Goal: Download file/media

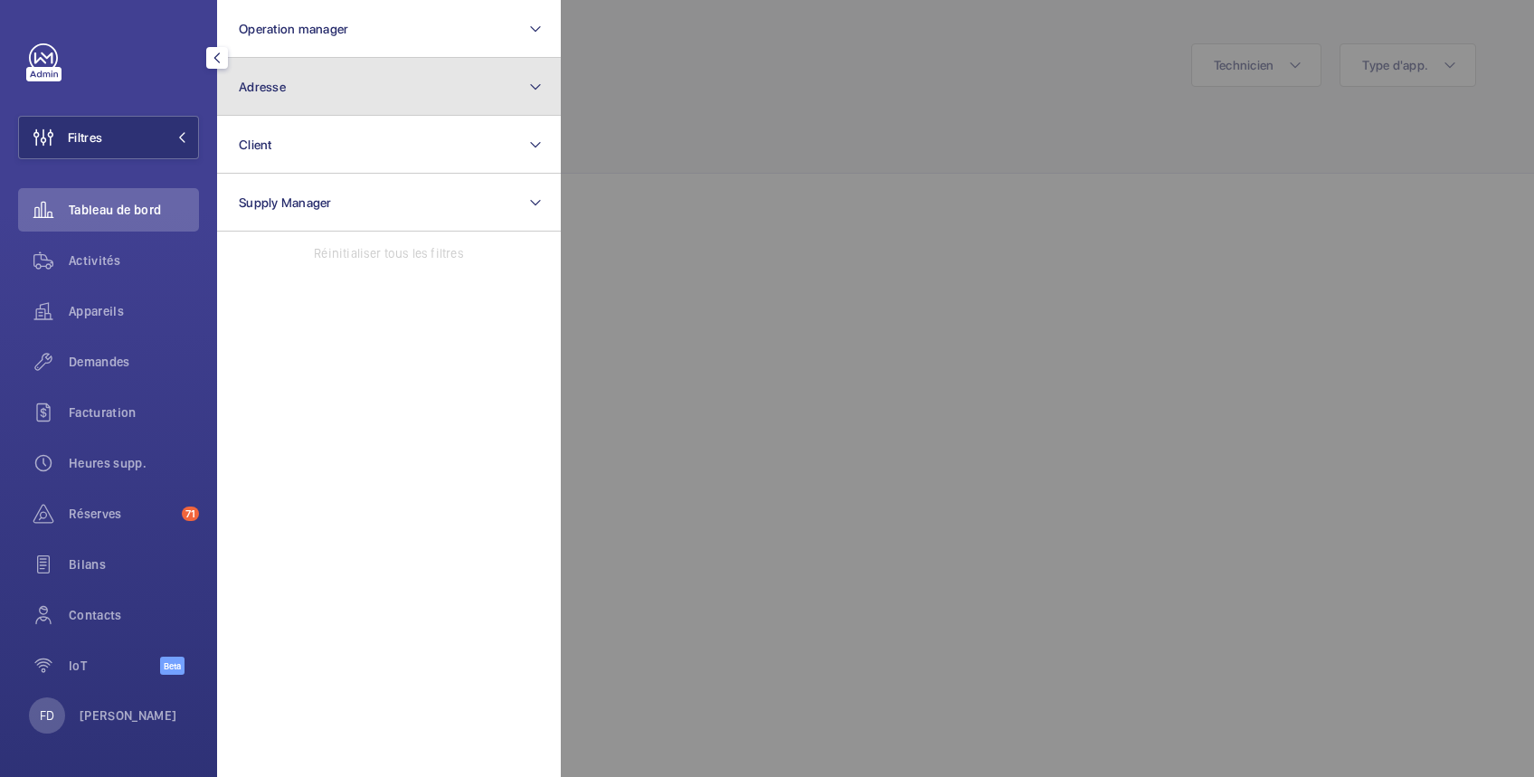
click at [379, 88] on button "Adresse" at bounding box center [389, 87] width 344 height 58
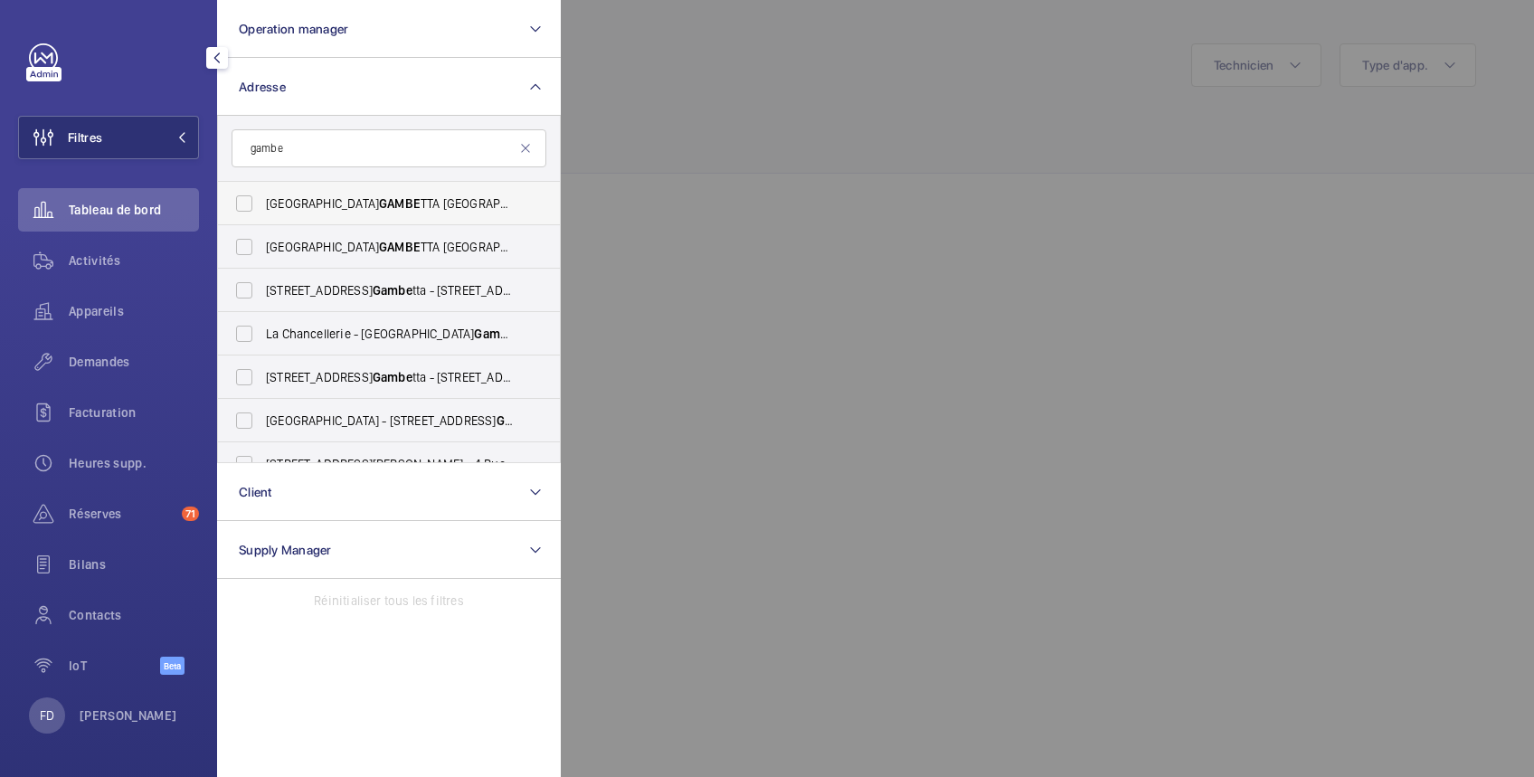
type input "gambe"
click at [366, 211] on span "PARIS GAMBE TTA [STREET_ADDRESS]" at bounding box center [390, 204] width 249 height 18
click at [262, 211] on input "PARIS GAMBE TTA [STREET_ADDRESS]" at bounding box center [244, 203] width 36 height 36
checkbox input "true"
click at [114, 375] on div "Demandes" at bounding box center [108, 361] width 181 height 43
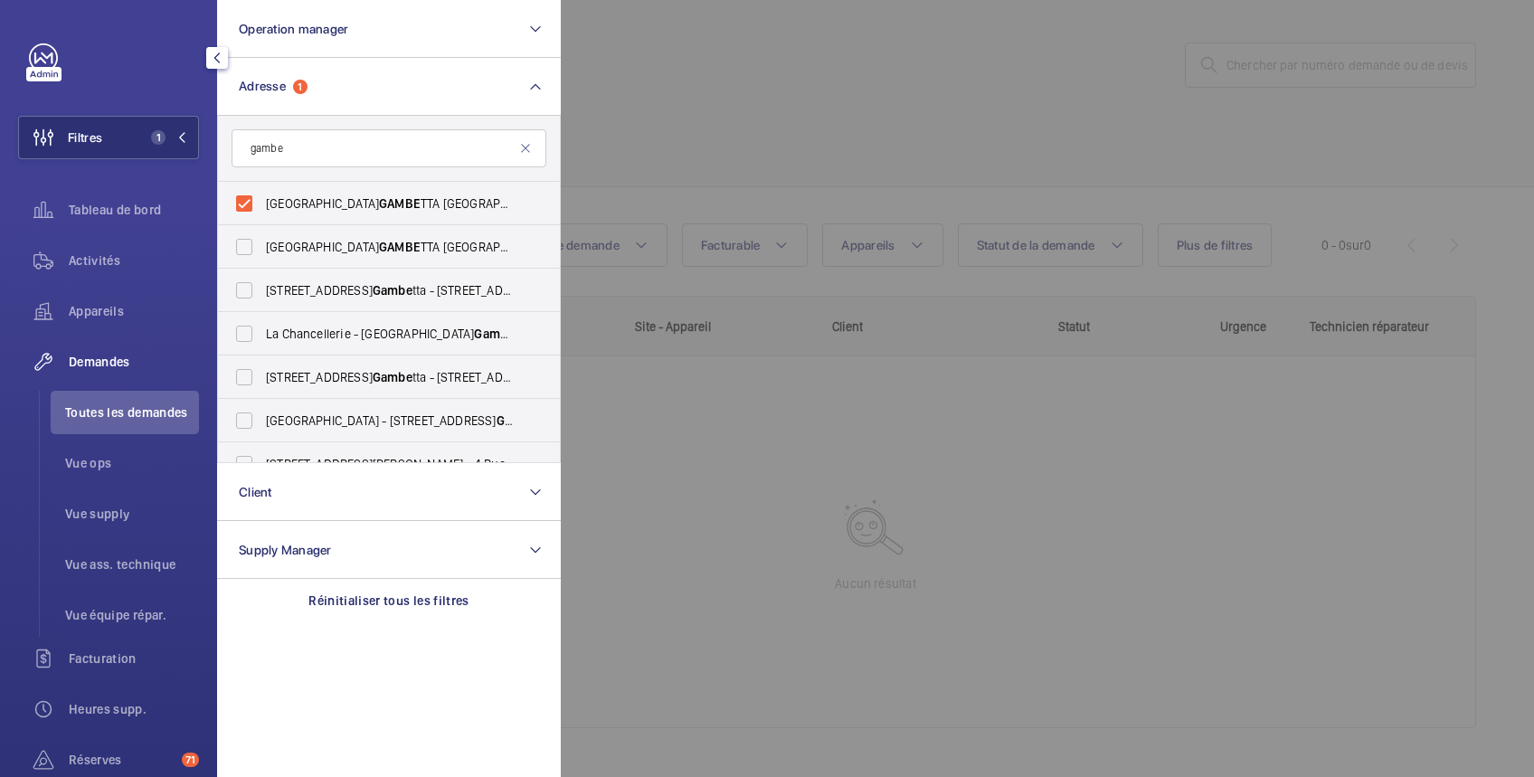
click at [777, 83] on div at bounding box center [1328, 388] width 1534 height 777
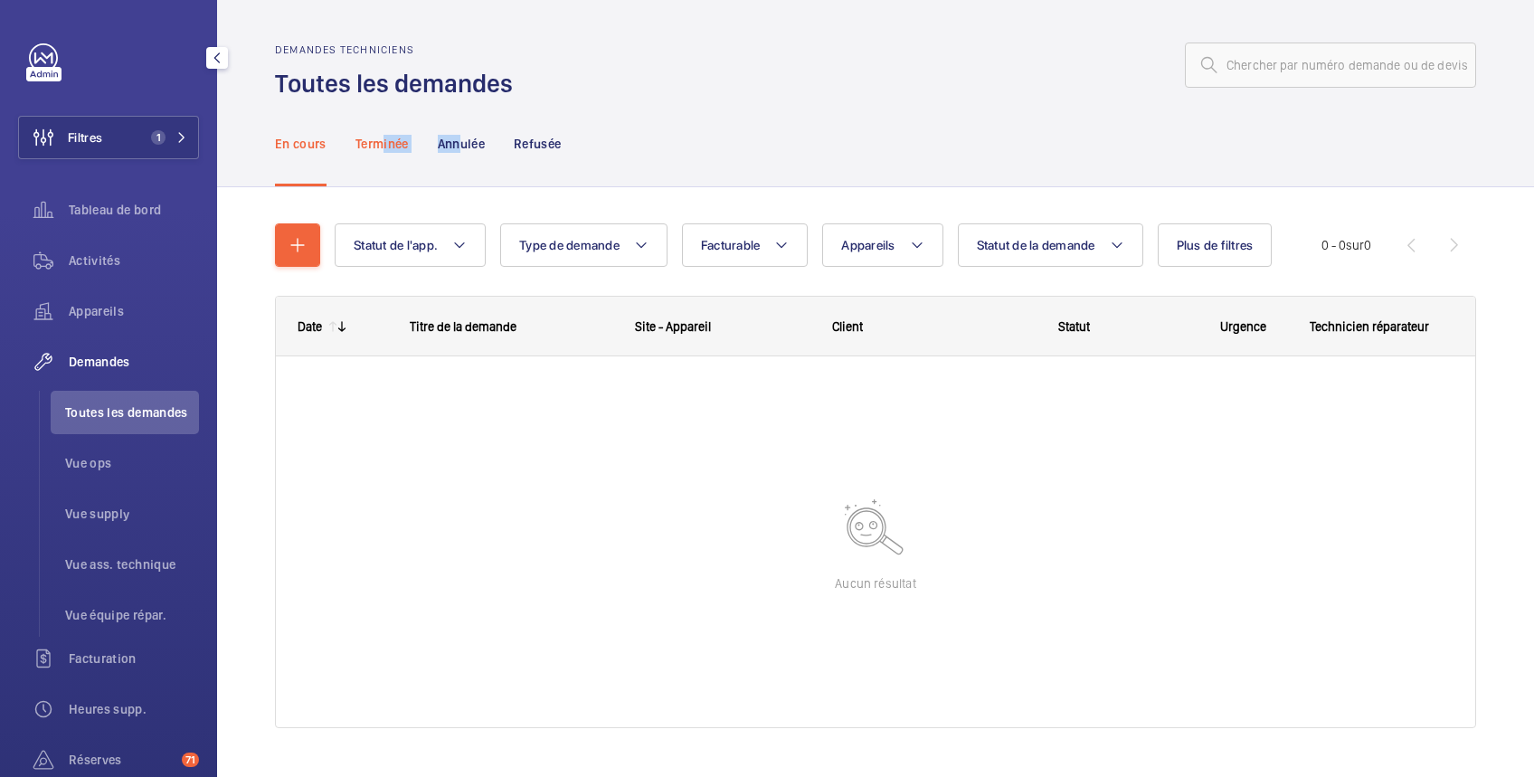
drag, startPoint x: 465, startPoint y: 145, endPoint x: 385, endPoint y: 141, distance: 80.6
click at [385, 141] on nav "En cours Terminée Annulée Refusée" at bounding box center [418, 143] width 287 height 86
click at [384, 138] on p "Terminée" at bounding box center [382, 144] width 53 height 18
click at [754, 153] on div "En cours Terminée Annulée Refusée" at bounding box center [875, 143] width 1201 height 86
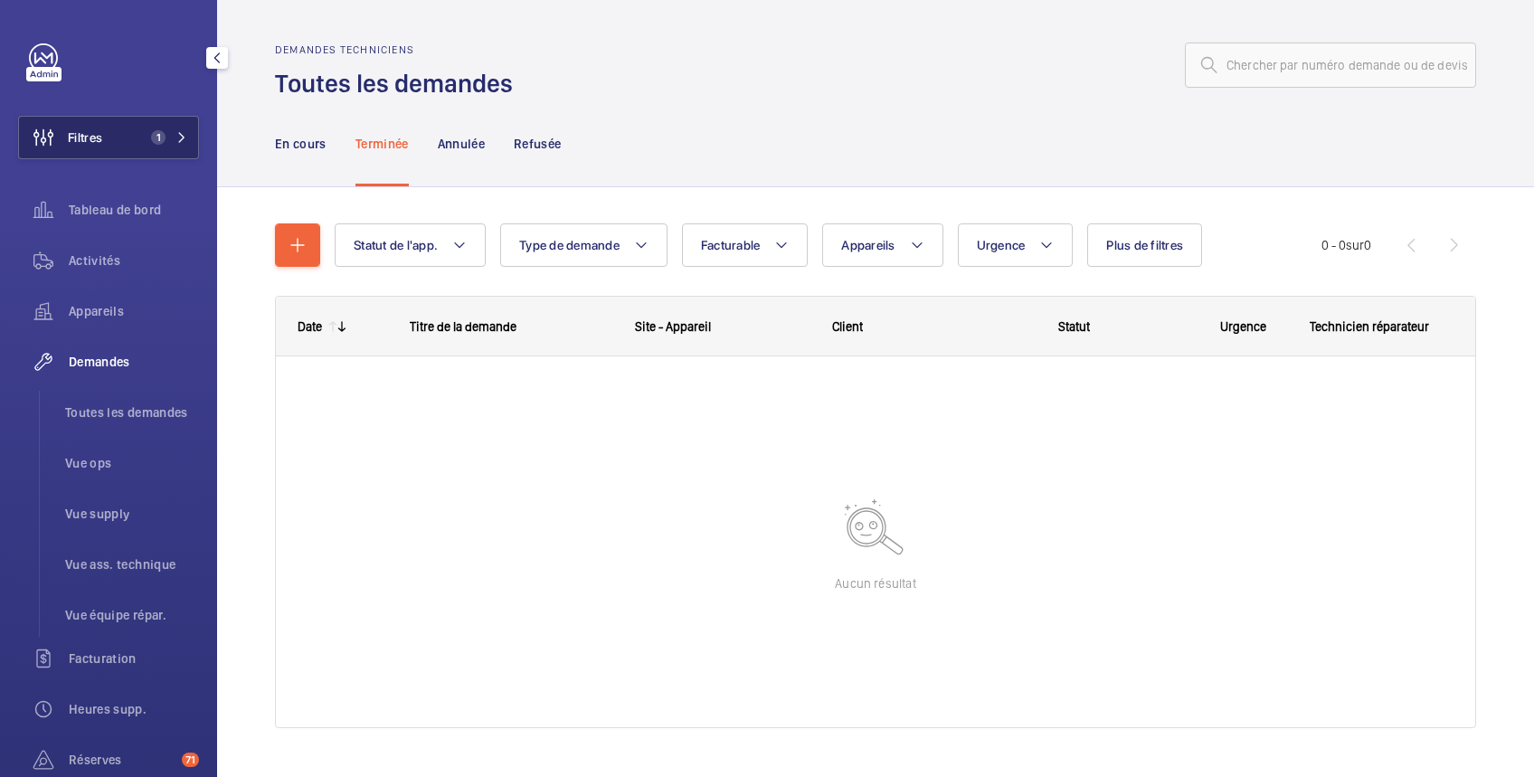
click at [176, 141] on mat-icon at bounding box center [181, 137] width 11 height 11
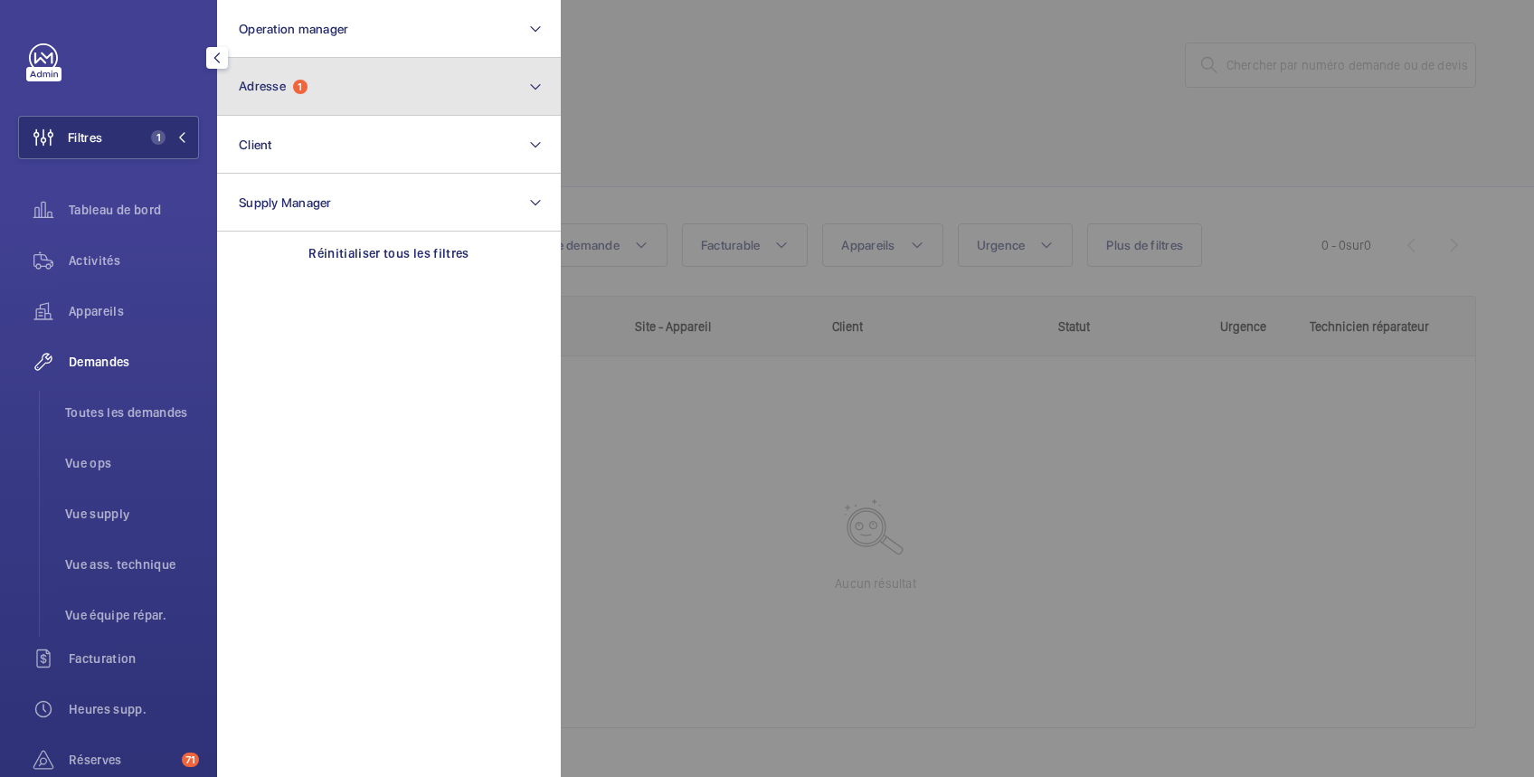
click at [429, 58] on button "Adresse 1" at bounding box center [389, 87] width 344 height 58
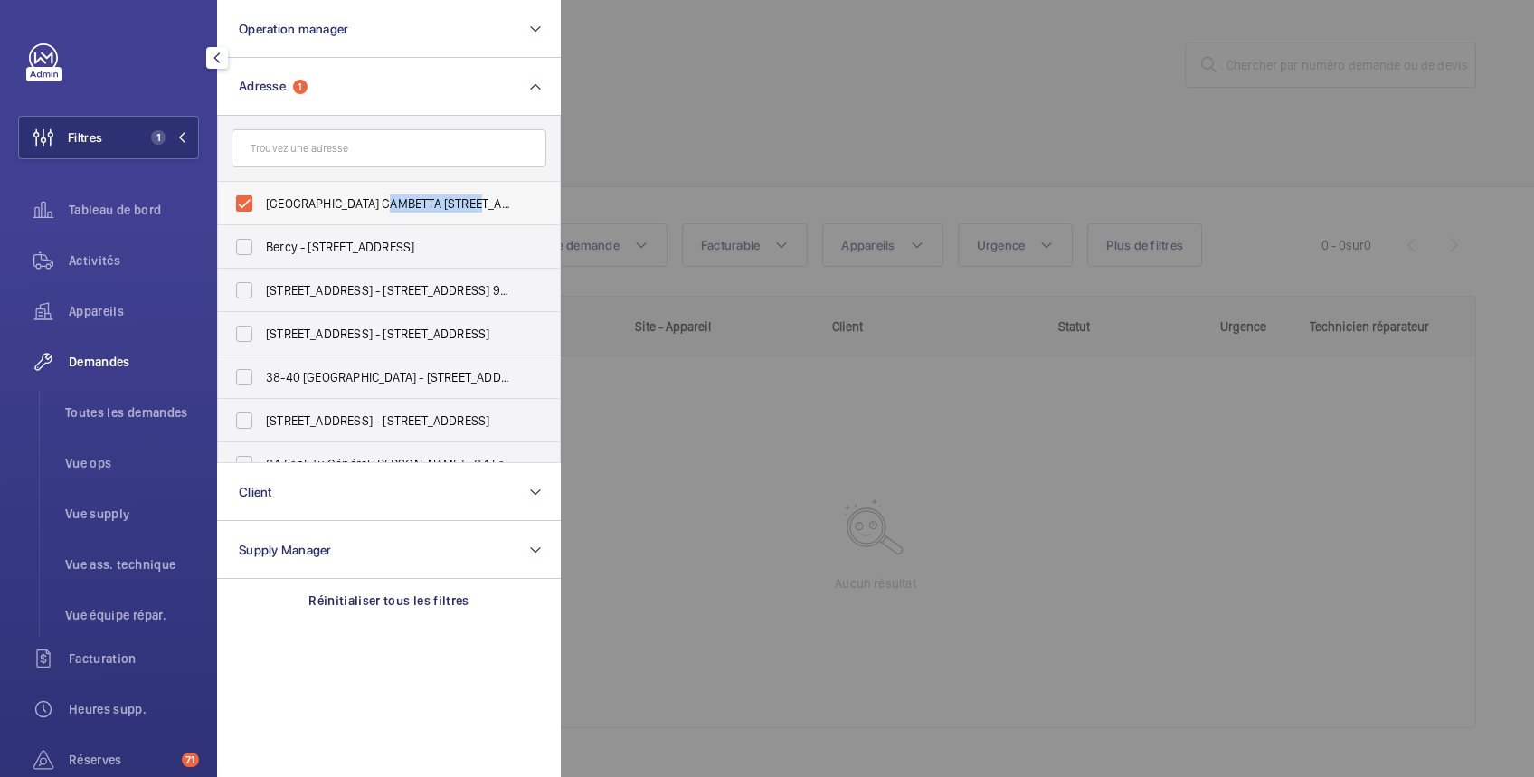
drag, startPoint x: 384, startPoint y: 208, endPoint x: 461, endPoint y: 210, distance: 77.8
click at [461, 210] on span "[GEOGRAPHIC_DATA] GAMBETTA [STREET_ADDRESS]" at bounding box center [390, 204] width 249 height 18
click at [424, 195] on span "[GEOGRAPHIC_DATA] GAMBETTA [STREET_ADDRESS]" at bounding box center [390, 204] width 249 height 18
click at [262, 195] on input "[GEOGRAPHIC_DATA] GAMBETTA [STREET_ADDRESS]" at bounding box center [244, 203] width 36 height 36
checkbox input "false"
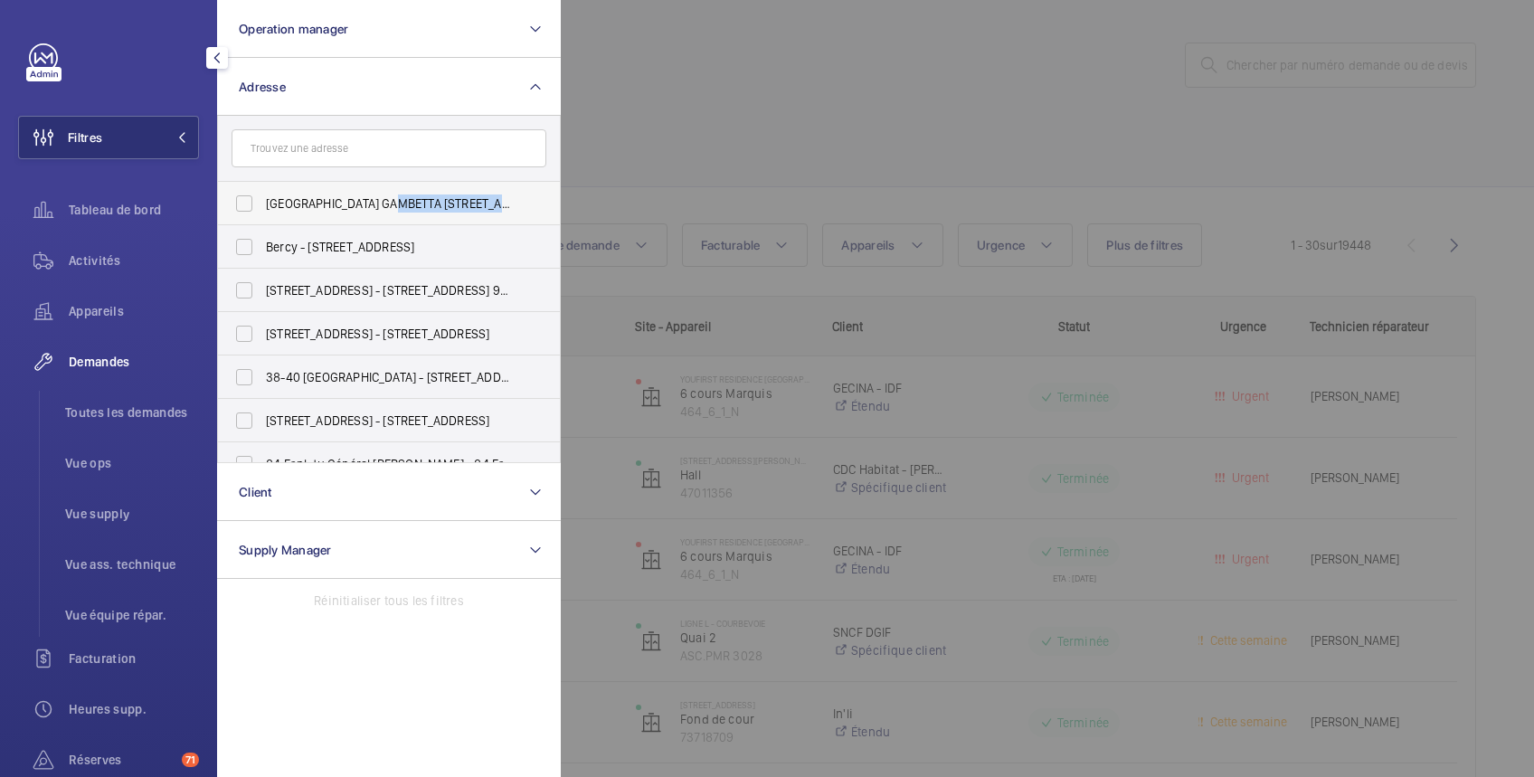
drag, startPoint x: 388, startPoint y: 203, endPoint x: 500, endPoint y: 205, distance: 112.2
click at [500, 205] on span "[GEOGRAPHIC_DATA] GAMBETTA [STREET_ADDRESS]" at bounding box center [390, 204] width 249 height 18
drag, startPoint x: 500, startPoint y: 205, endPoint x: 482, endPoint y: 198, distance: 19.5
copy span "[STREET_ADDRESS]"
click at [801, 129] on div at bounding box center [1328, 388] width 1534 height 777
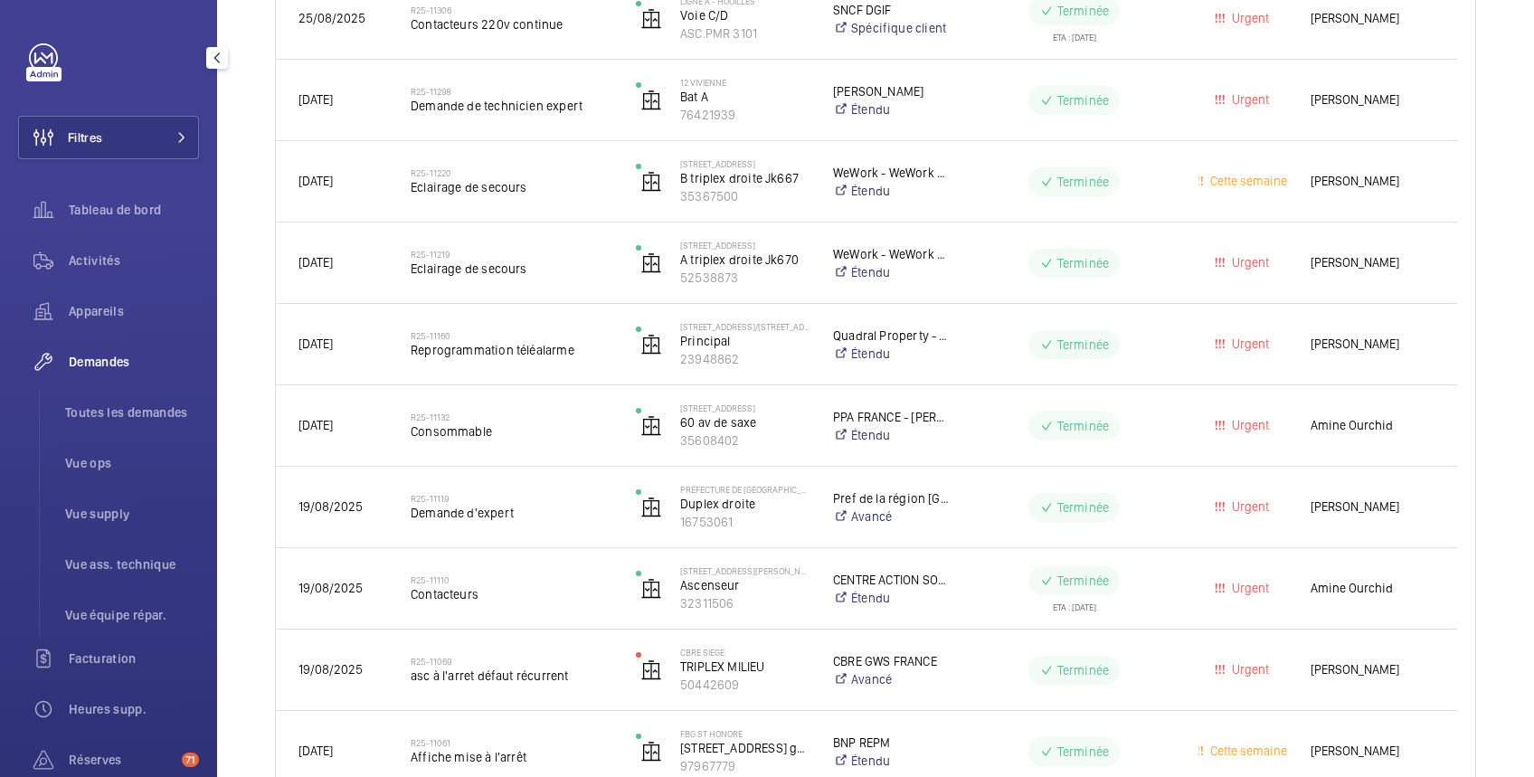
scroll to position [1085, 0]
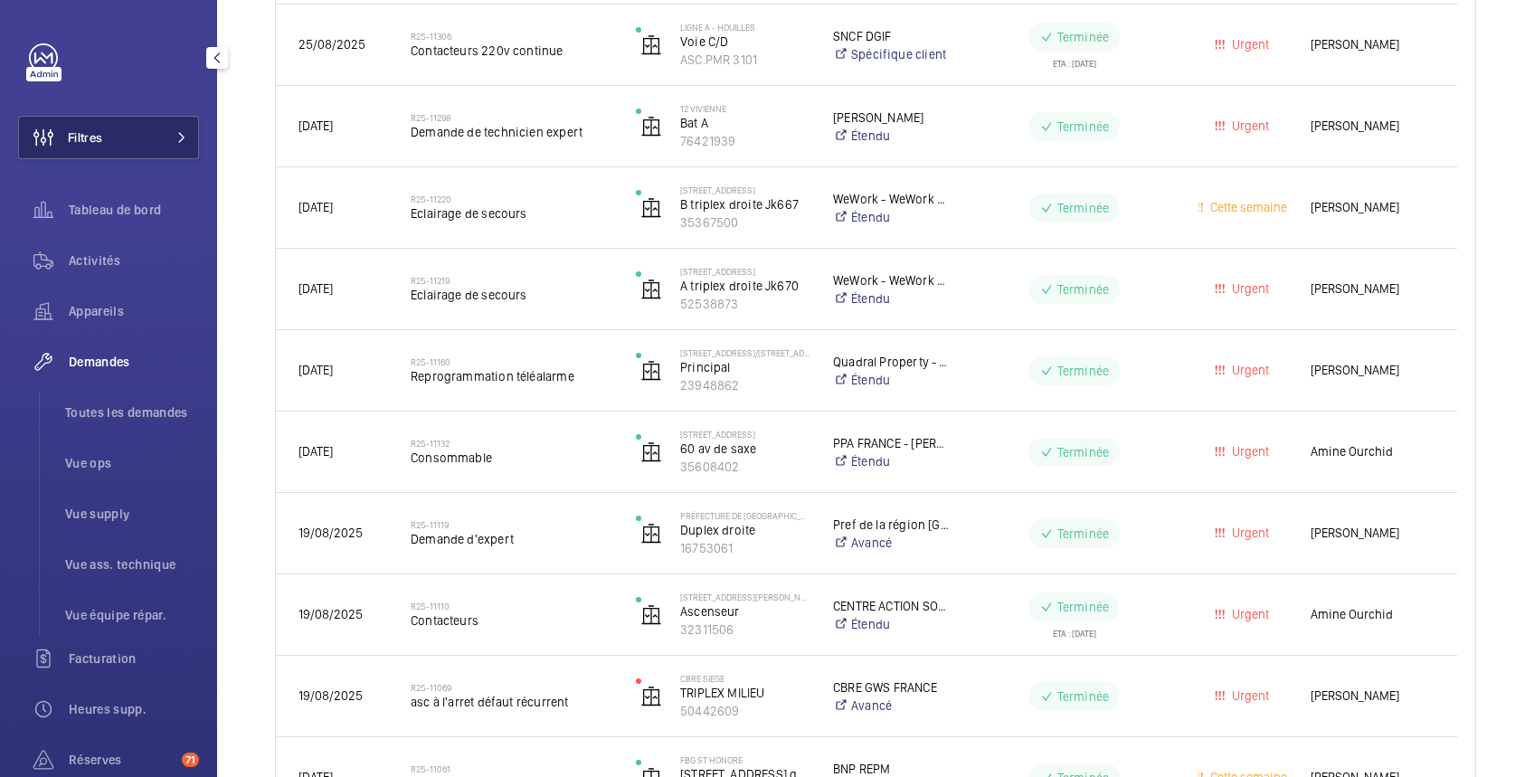
click at [176, 132] on mat-icon at bounding box center [181, 137] width 11 height 11
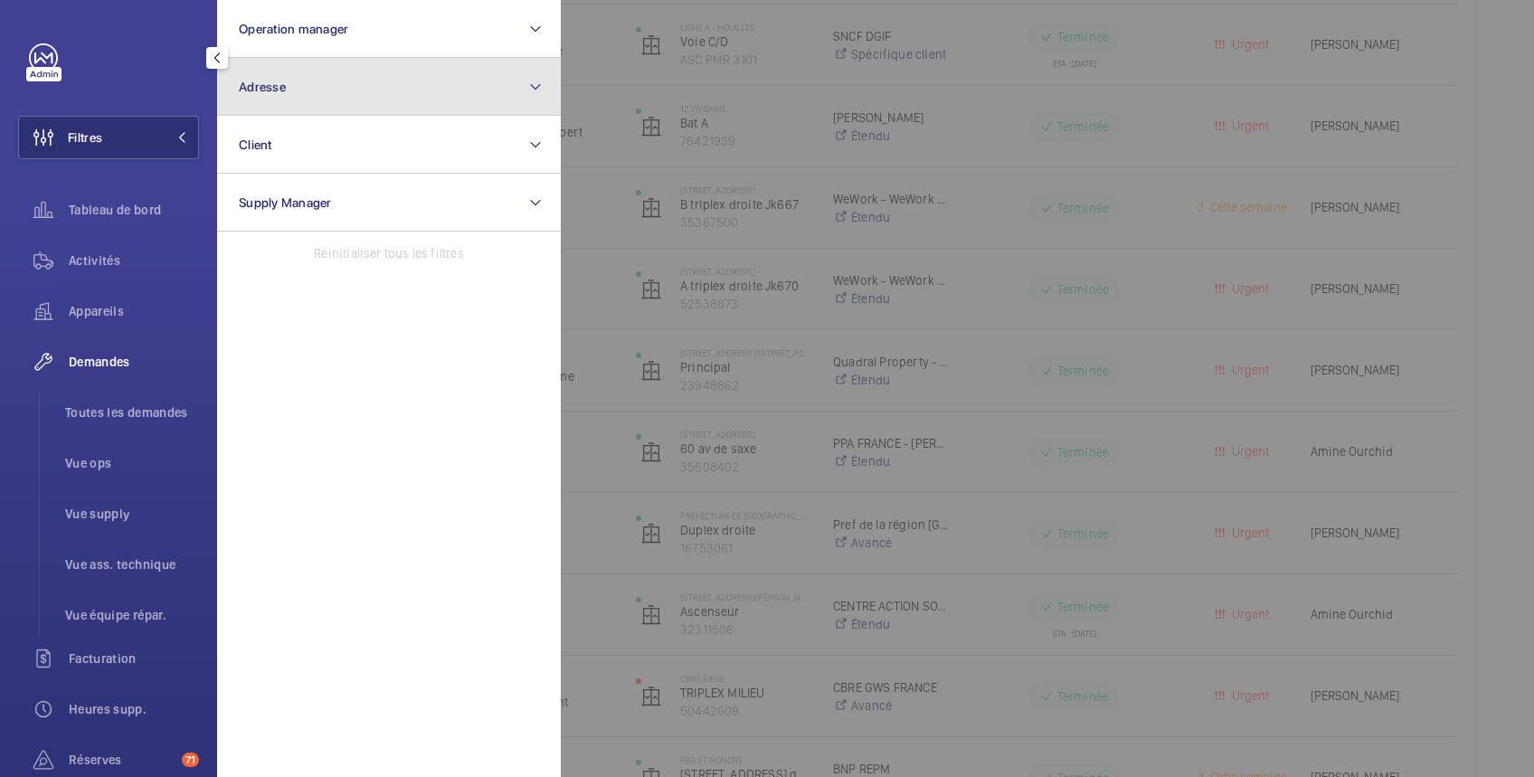
click at [301, 84] on button "Adresse" at bounding box center [389, 87] width 344 height 58
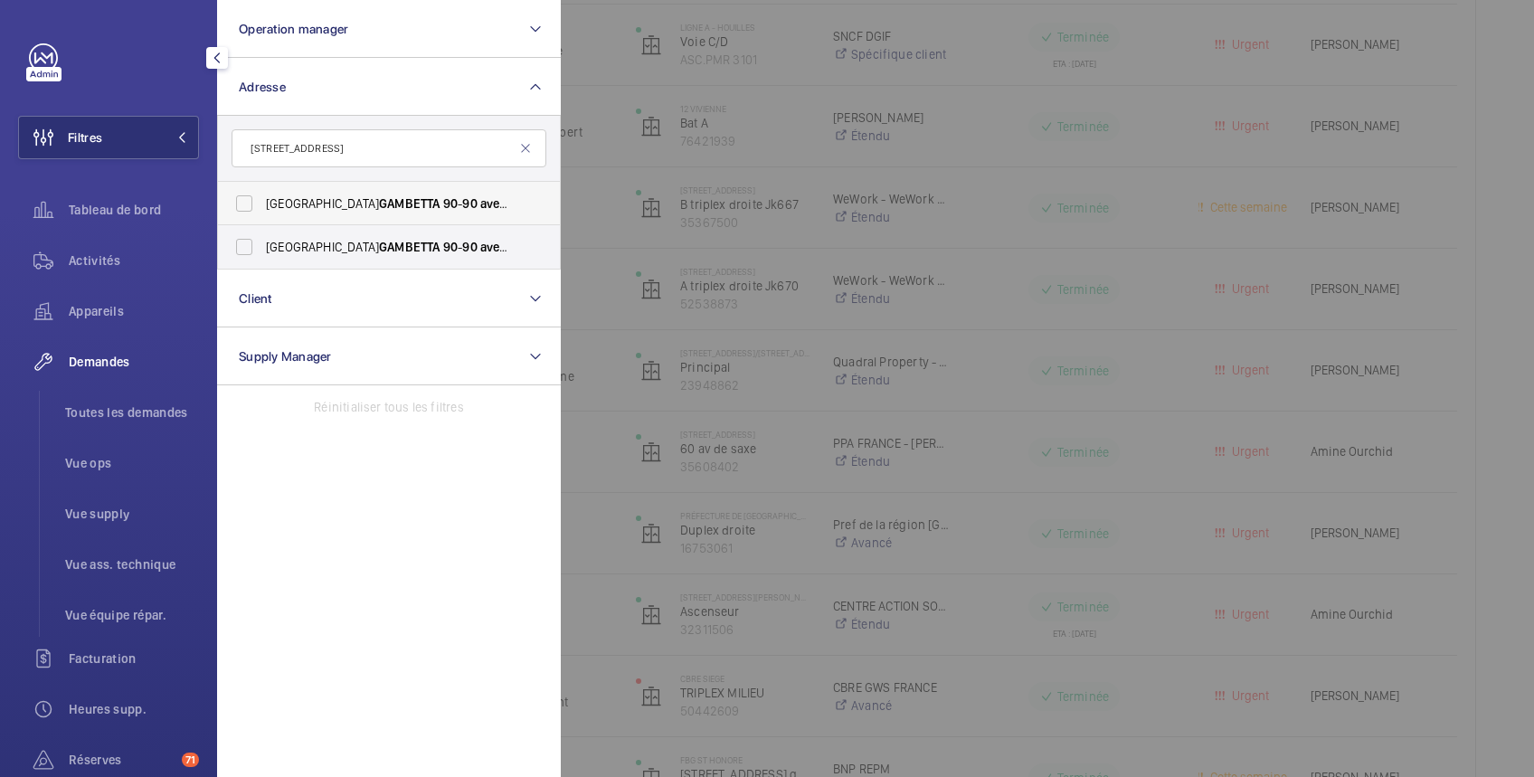
type input "[STREET_ADDRESS]"
click at [253, 207] on label "[GEOGRAPHIC_DATA] GAMBETTA [STREET_ADDRESS]" at bounding box center [375, 203] width 315 height 43
click at [253, 207] on input "[GEOGRAPHIC_DATA] GAMBETTA [STREET_ADDRESS]" at bounding box center [244, 203] width 36 height 36
checkbox input "true"
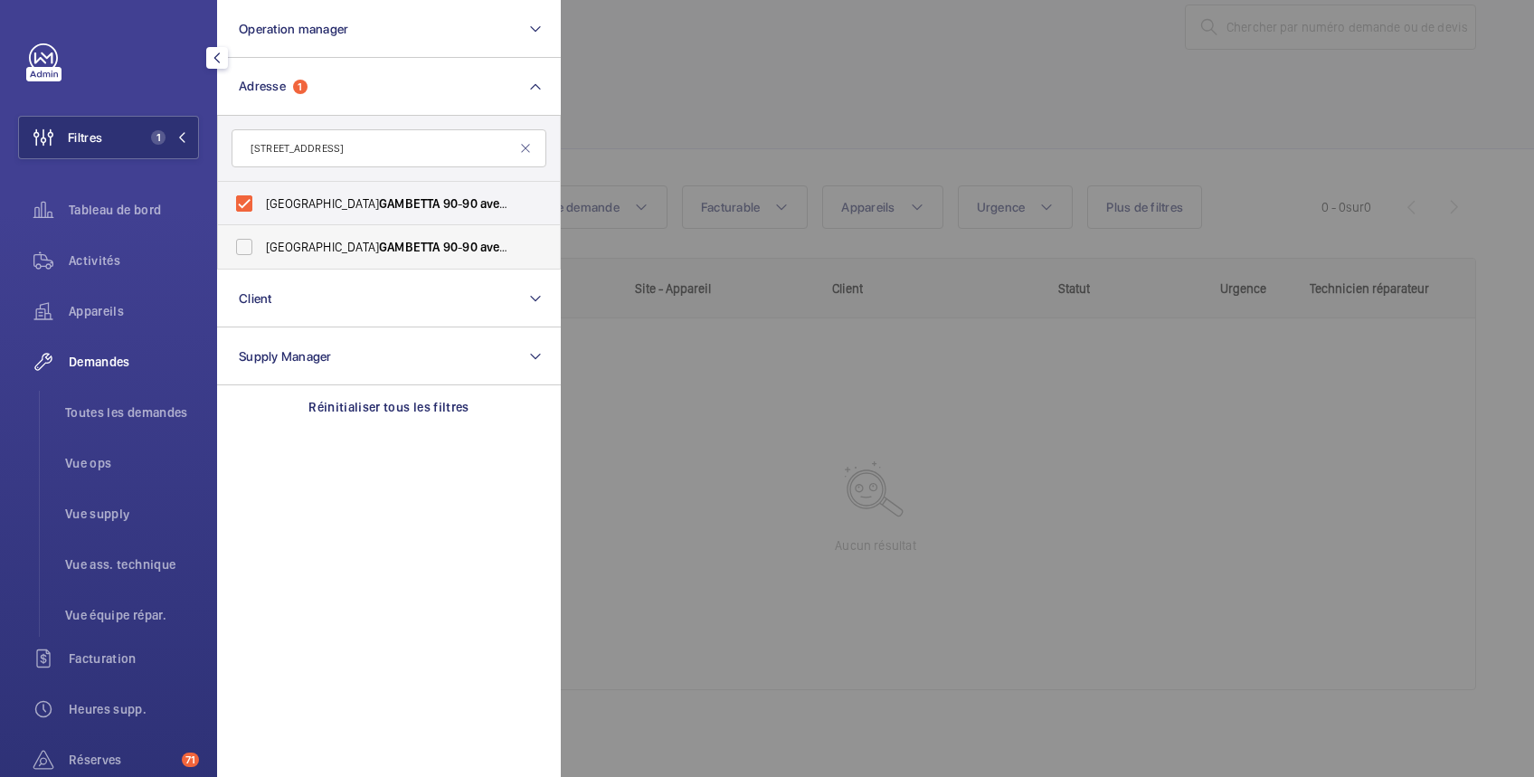
click at [243, 250] on label "[GEOGRAPHIC_DATA] GAMBETTA [STREET_ADDRESS]" at bounding box center [375, 246] width 315 height 43
click at [243, 250] on input "[GEOGRAPHIC_DATA] GAMBETTA [STREET_ADDRESS]" at bounding box center [244, 247] width 36 height 36
checkbox input "true"
click at [769, 137] on div at bounding box center [1328, 388] width 1534 height 777
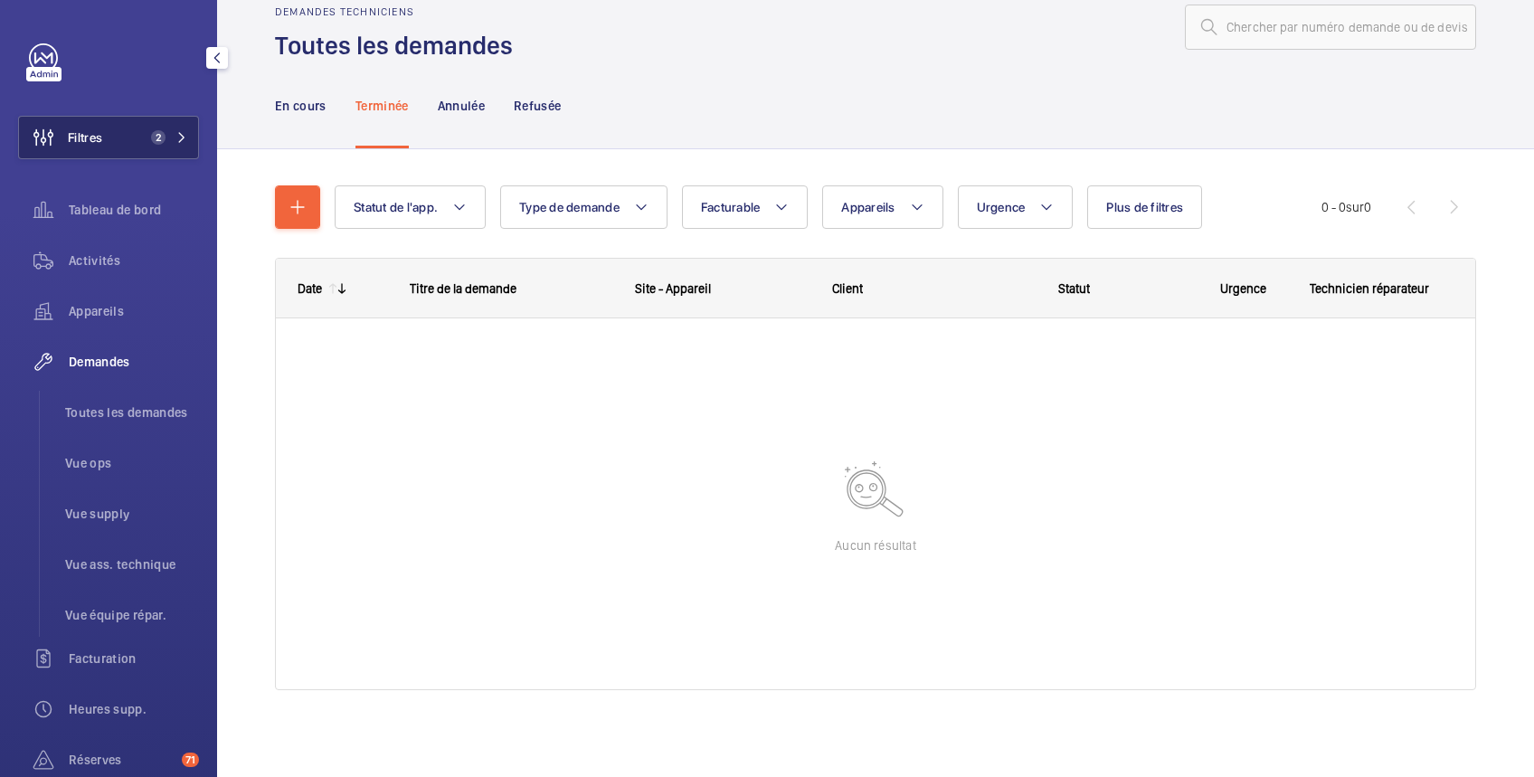
click at [165, 136] on span "2" at bounding box center [165, 137] width 43 height 14
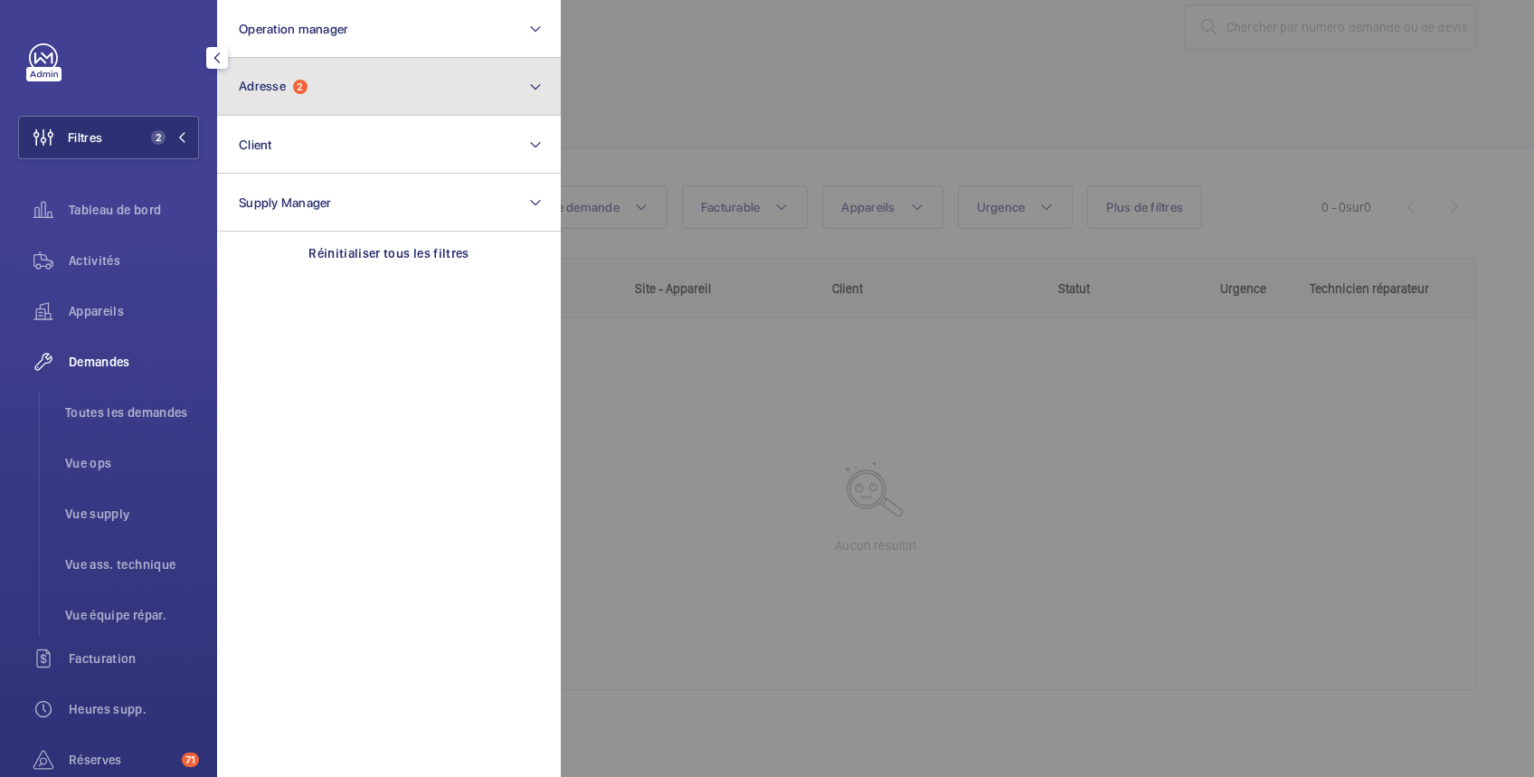
click at [337, 90] on button "Adresse 2" at bounding box center [389, 87] width 344 height 58
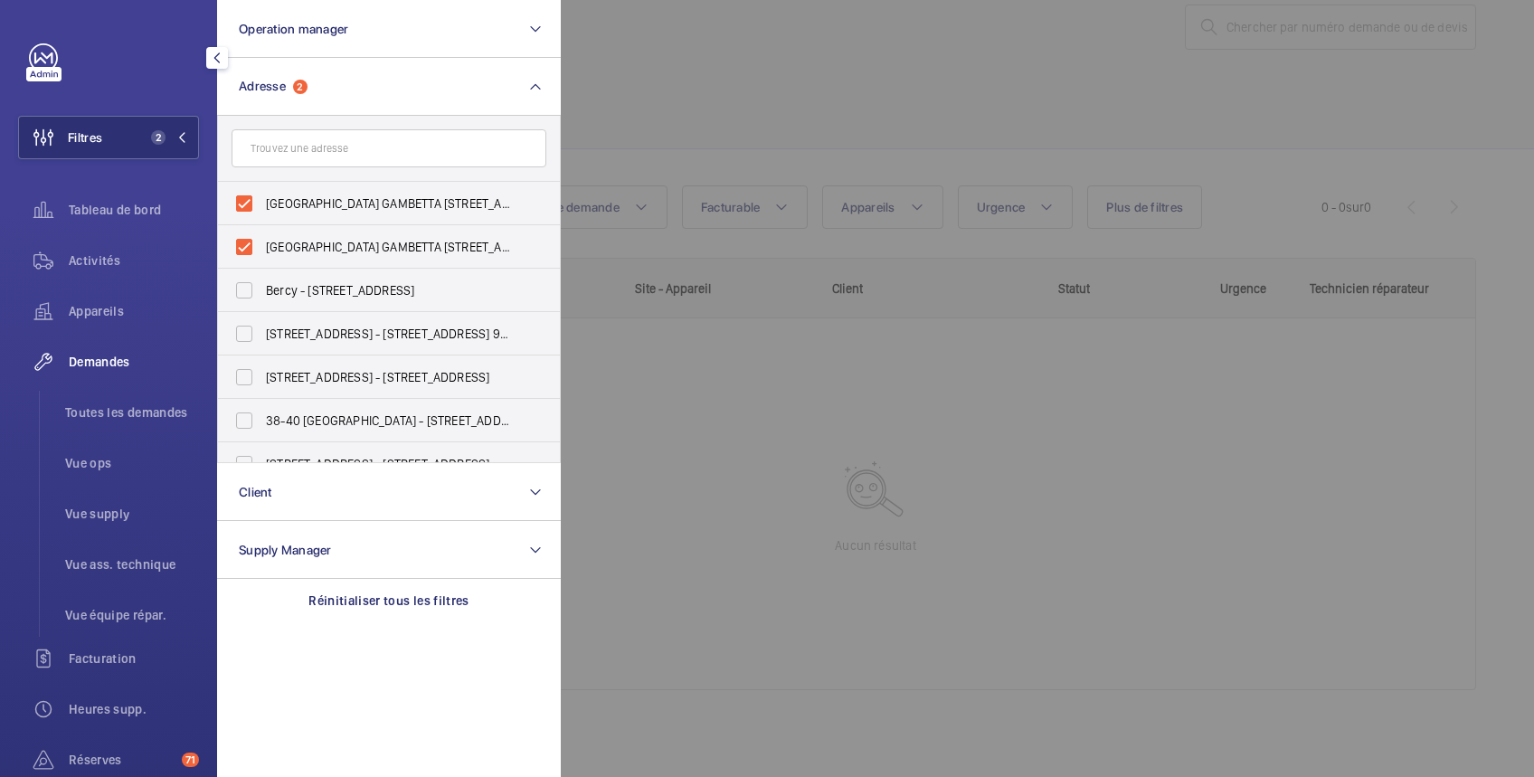
click at [338, 146] on input "text" at bounding box center [389, 148] width 315 height 38
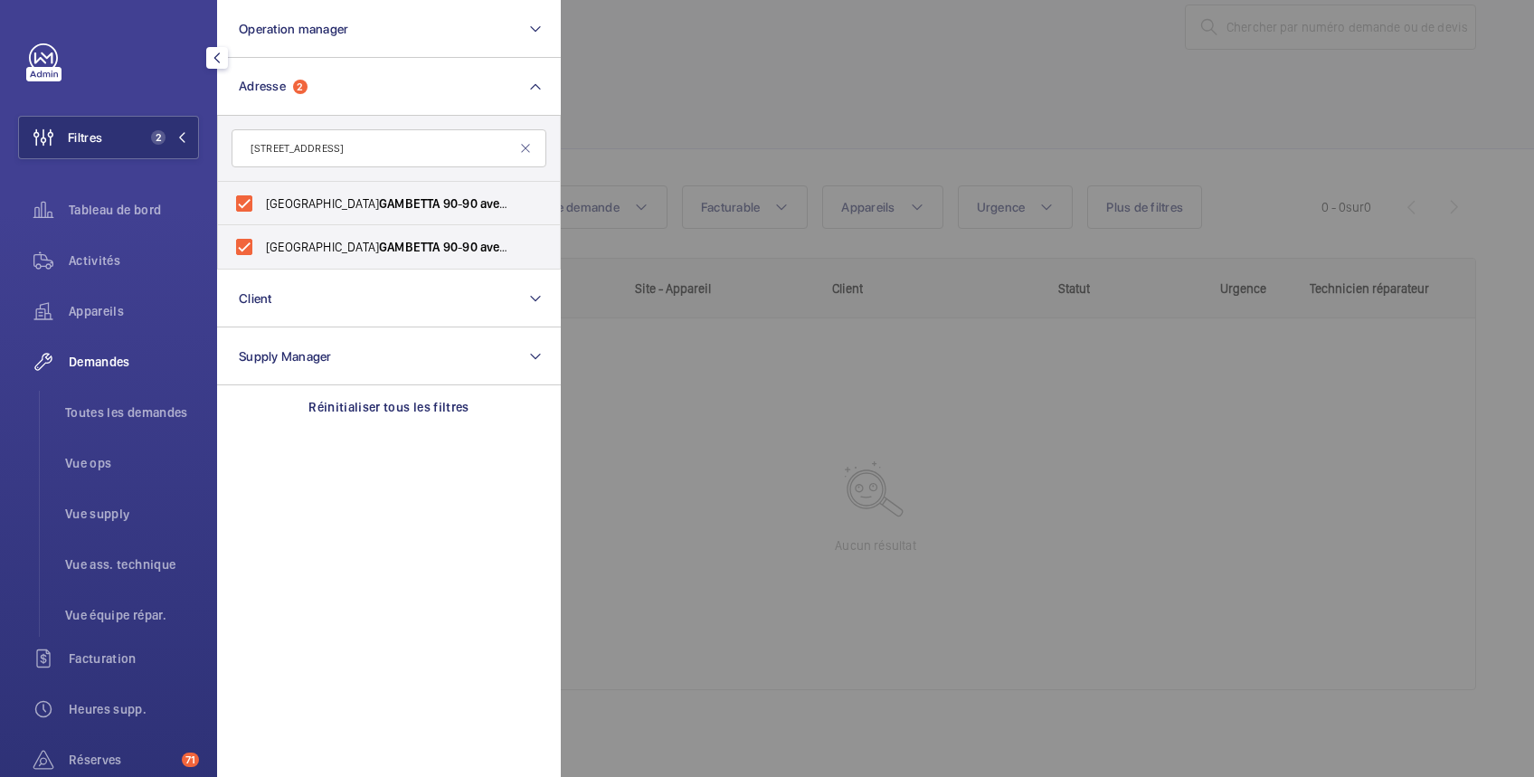
click at [294, 154] on input "[STREET_ADDRESS]" at bounding box center [389, 148] width 315 height 38
click at [326, 149] on input "90 Gambetta" at bounding box center [389, 148] width 315 height 38
type input "90 Gambetta"
click at [713, 86] on div at bounding box center [1328, 388] width 1534 height 777
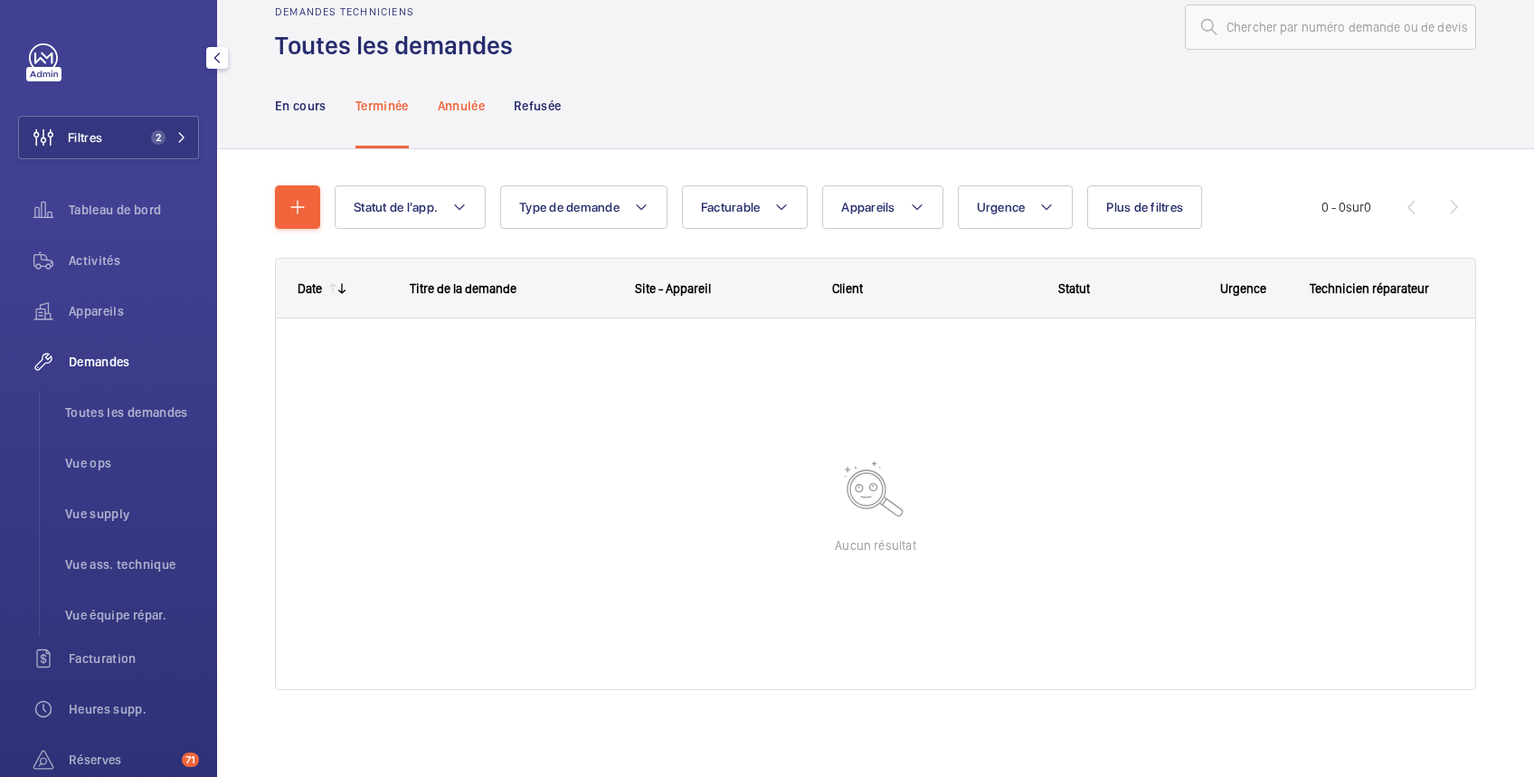
click at [452, 98] on p "Annulée" at bounding box center [461, 106] width 47 height 18
click at [173, 124] on button "Filtres 2" at bounding box center [108, 137] width 181 height 43
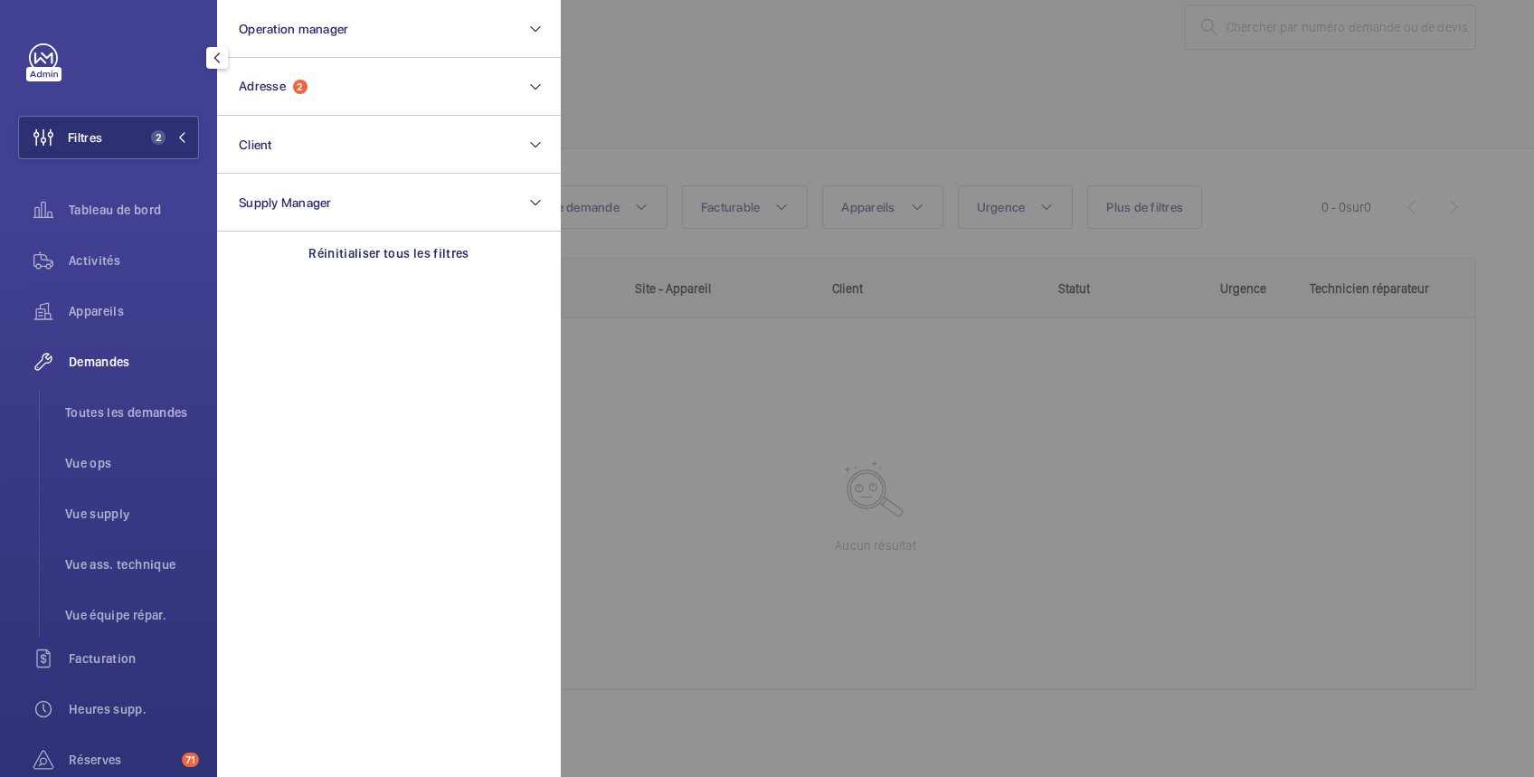
click at [634, 58] on div at bounding box center [1328, 388] width 1534 height 777
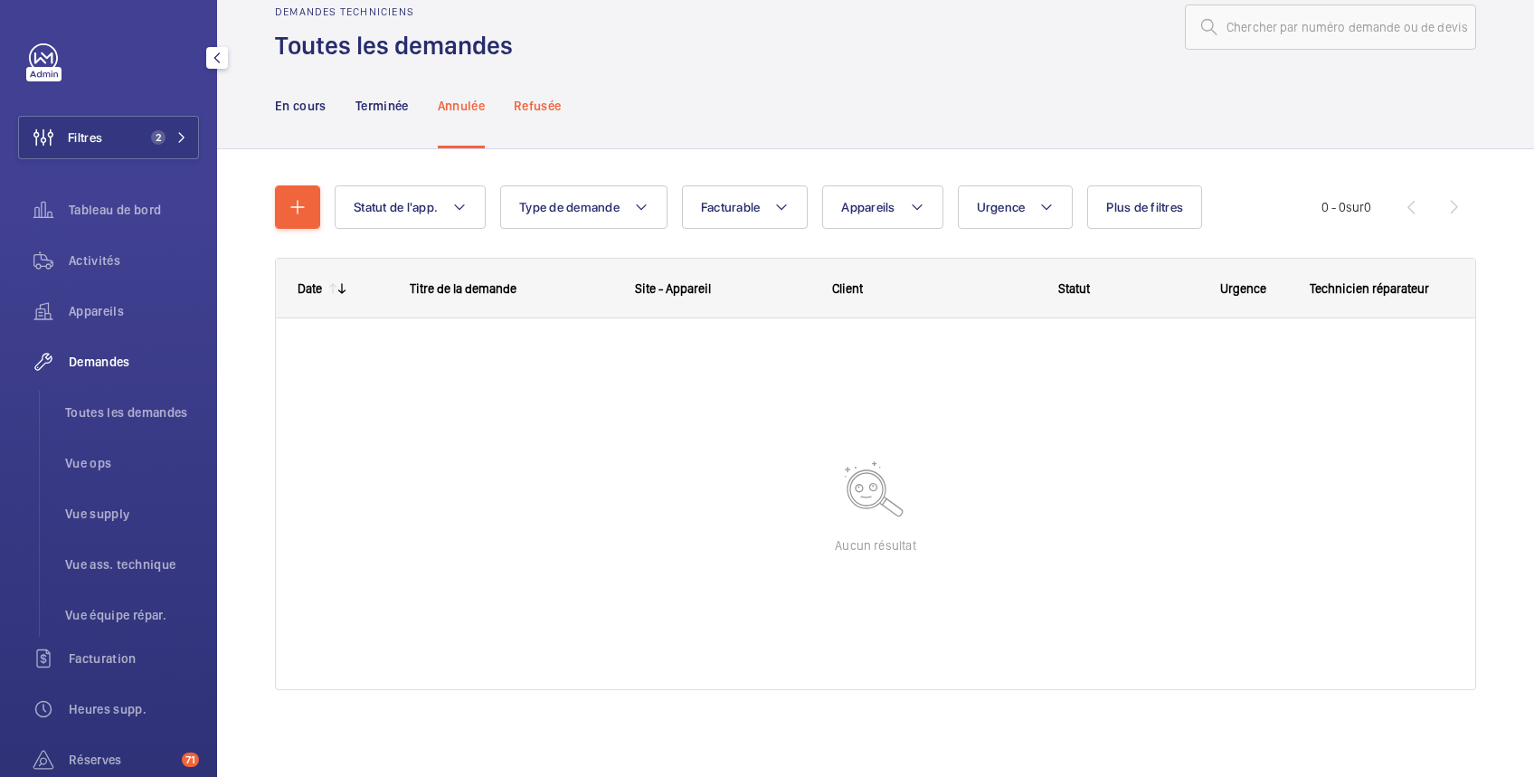
click at [531, 100] on p "Refusée" at bounding box center [537, 106] width 47 height 18
click at [320, 109] on p "En cours" at bounding box center [301, 106] width 52 height 18
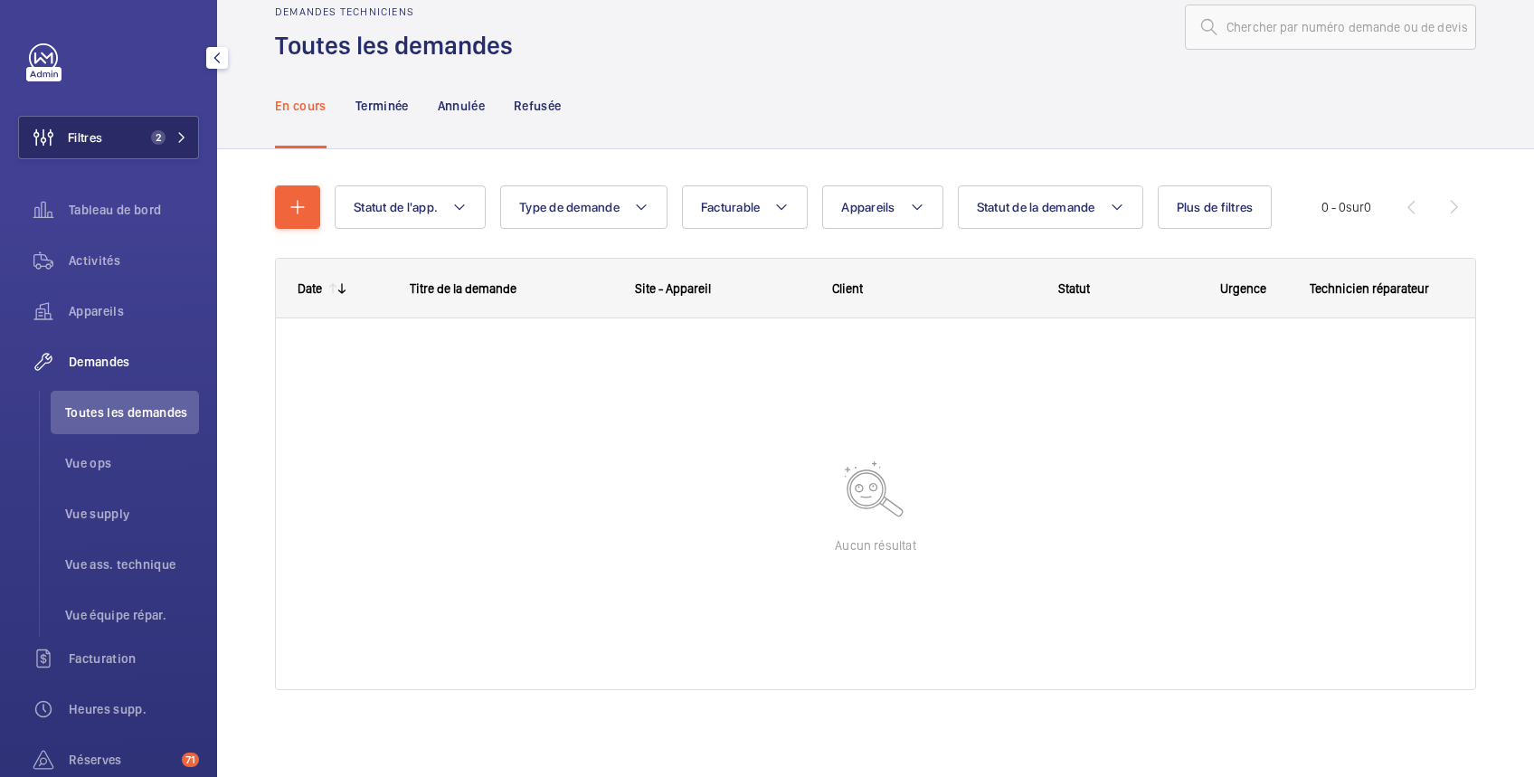
click at [176, 128] on button "Filtres 2" at bounding box center [108, 137] width 181 height 43
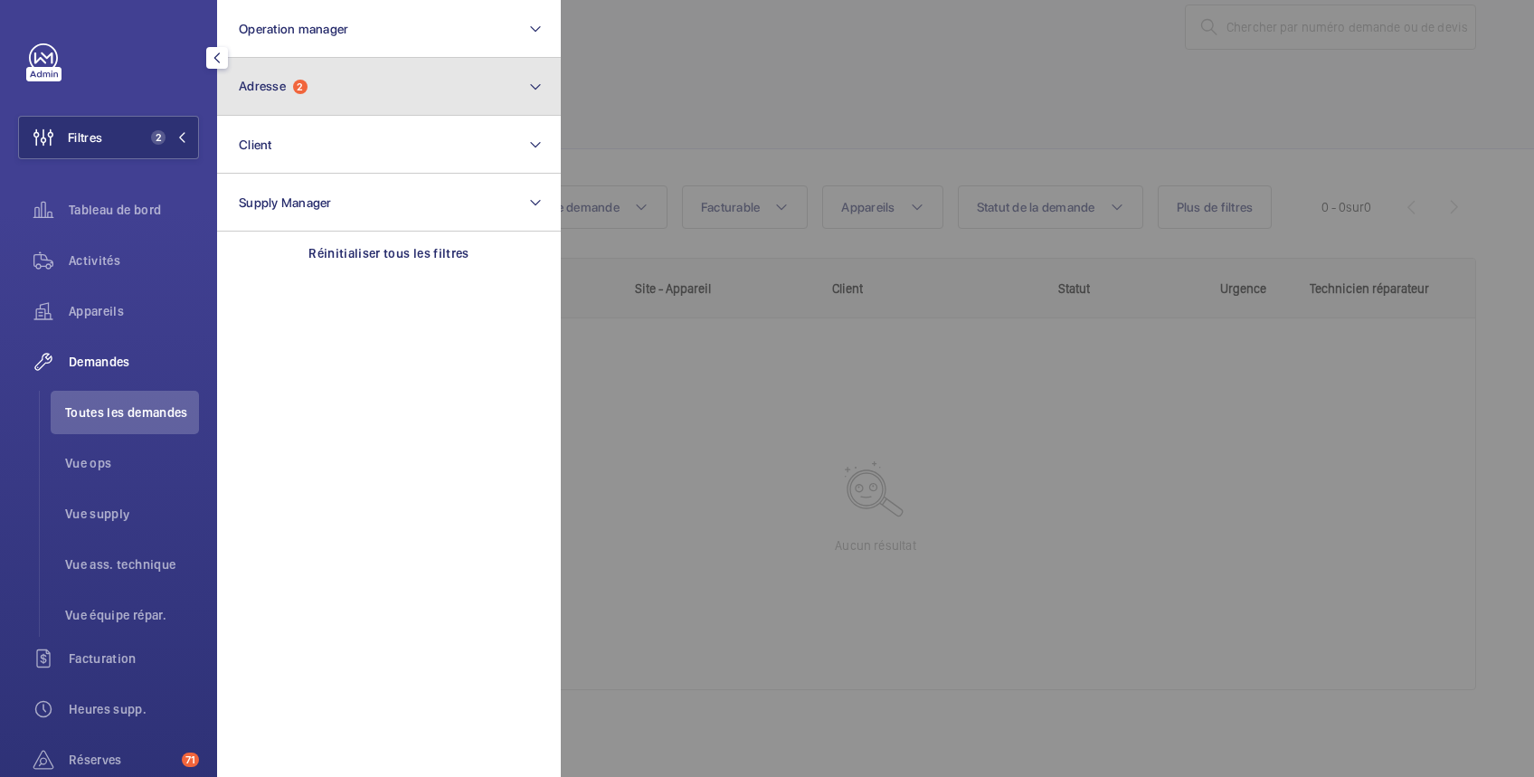
click at [351, 66] on button "Adresse 2" at bounding box center [389, 87] width 344 height 58
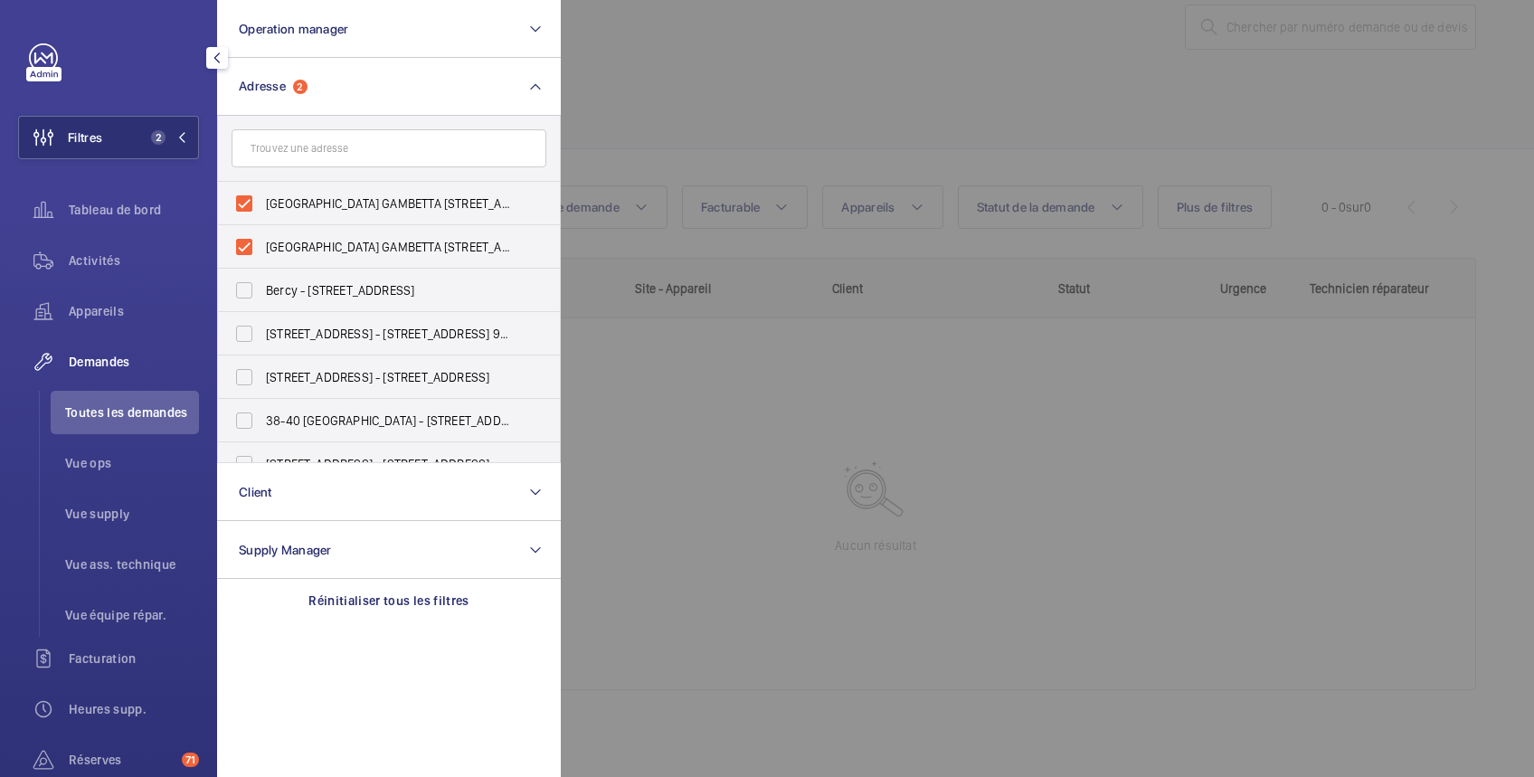
click at [318, 153] on input "text" at bounding box center [389, 148] width 315 height 38
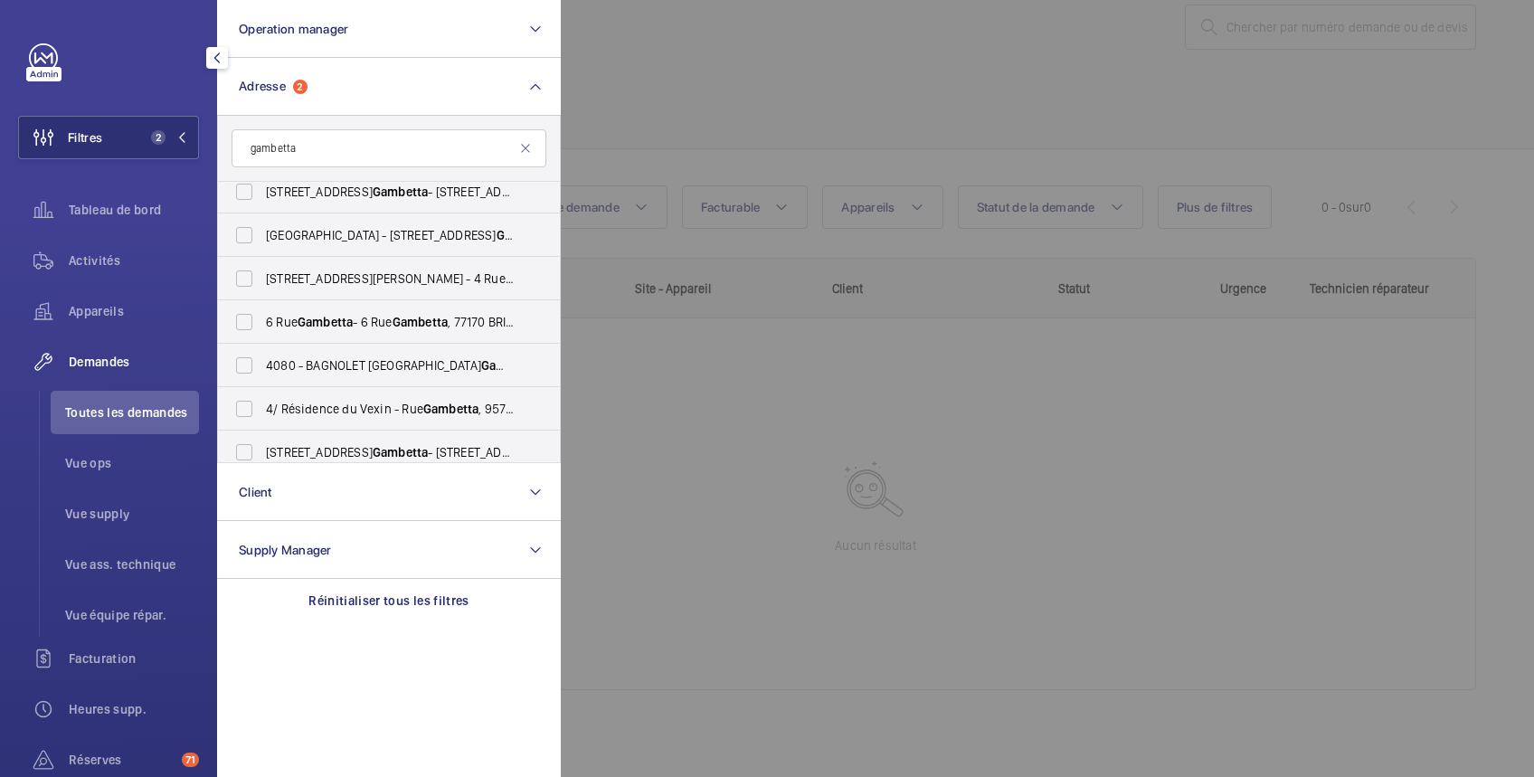
scroll to position [189, 0]
type input "gambetta"
click at [354, 350] on label "4080 - BAGNOLET [STREET_ADDRESS]" at bounding box center [375, 361] width 315 height 43
click at [262, 350] on input "4080 - BAGNOLET [STREET_ADDRESS]" at bounding box center [244, 362] width 36 height 36
checkbox input "true"
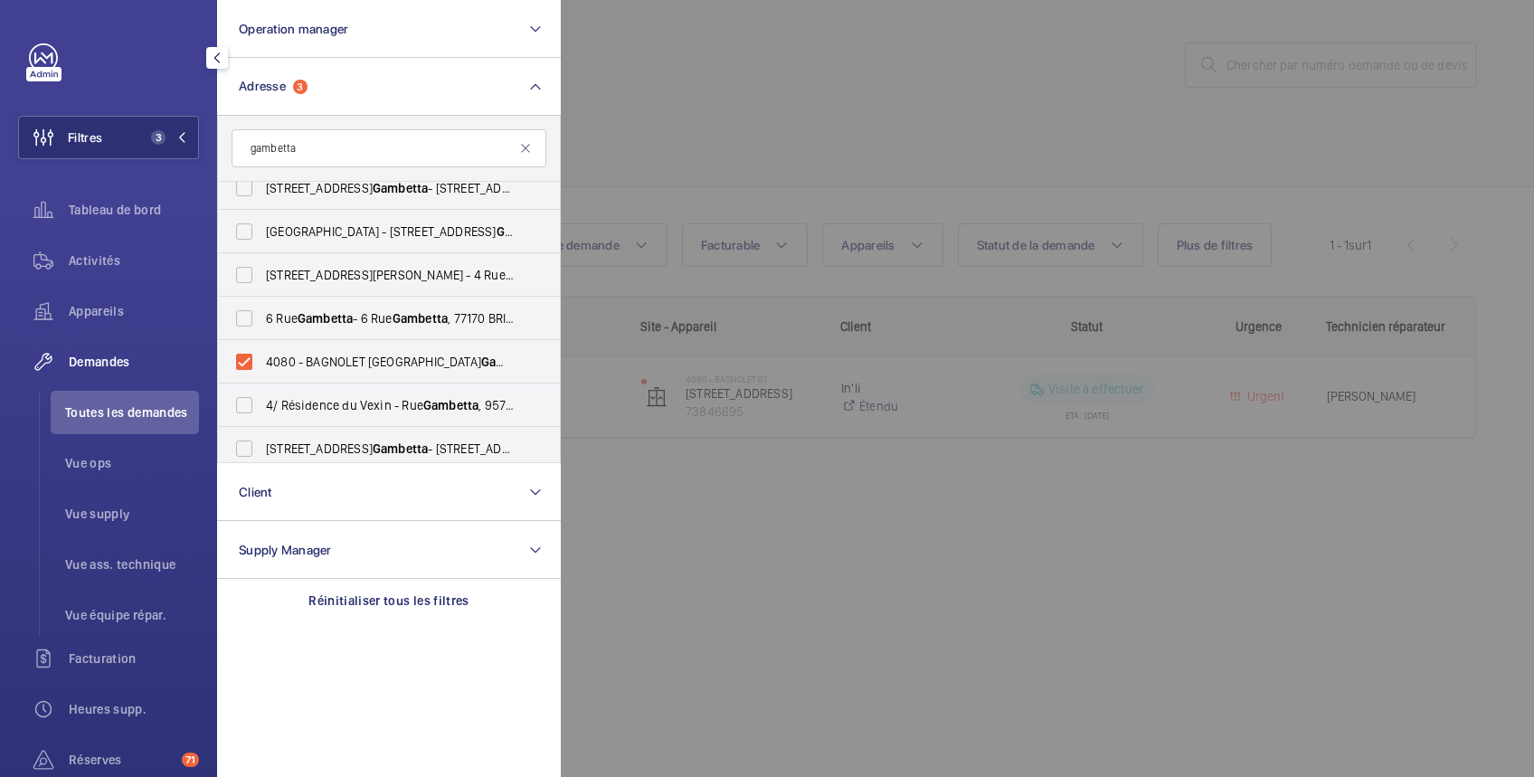
click at [719, 130] on div at bounding box center [1328, 388] width 1534 height 777
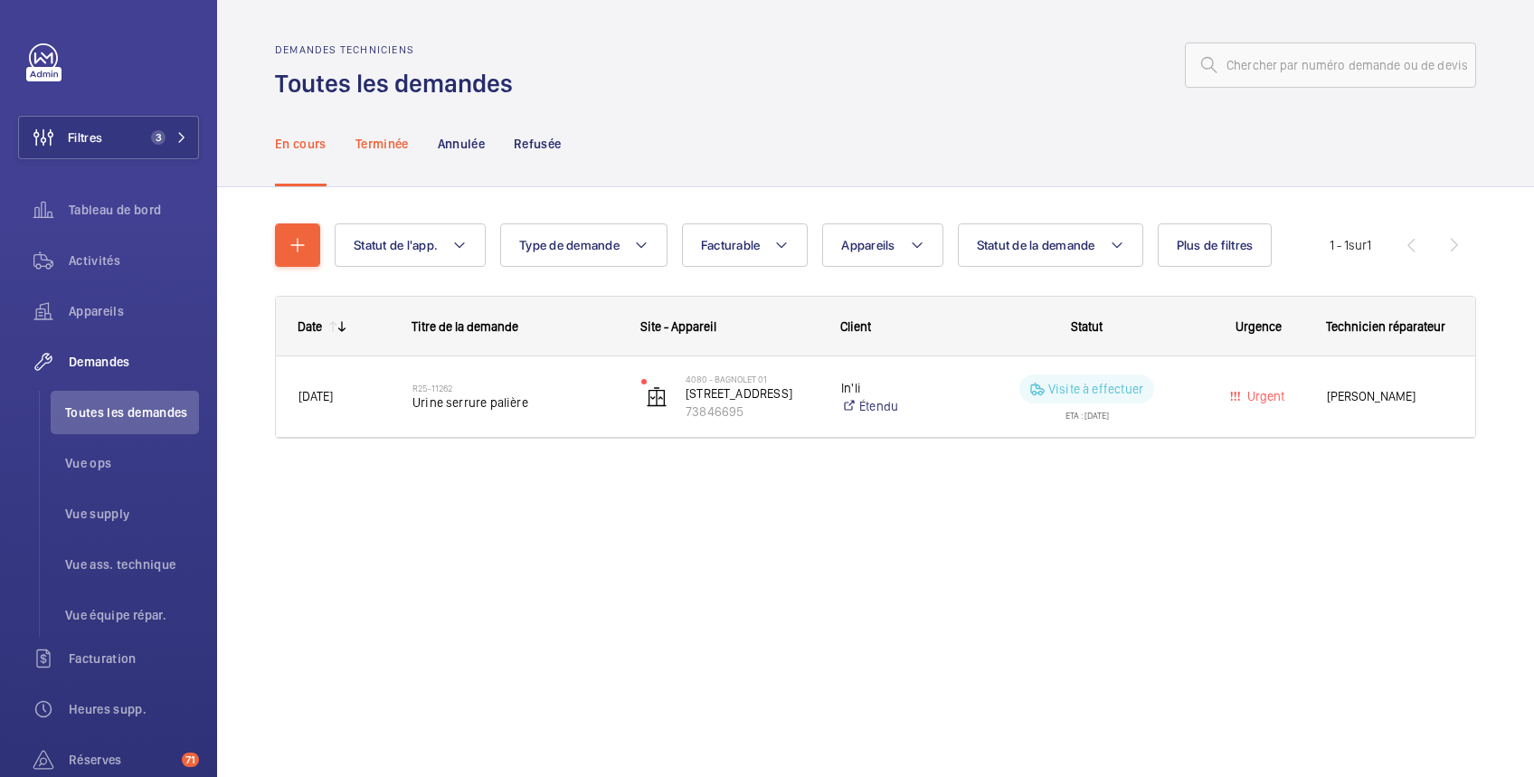
click at [391, 147] on p "Terminée" at bounding box center [382, 144] width 53 height 18
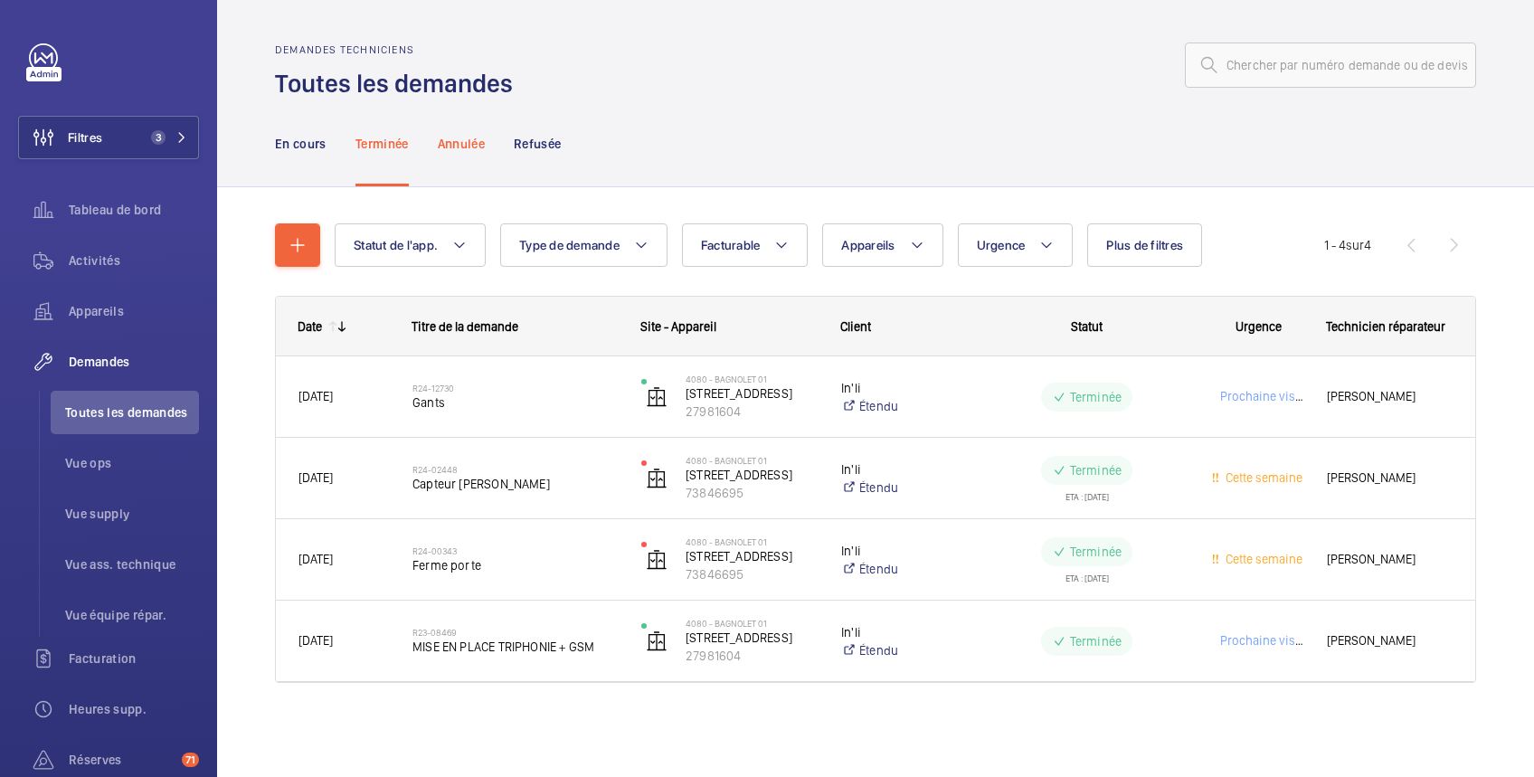
click at [467, 135] on p "Annulée" at bounding box center [461, 144] width 47 height 18
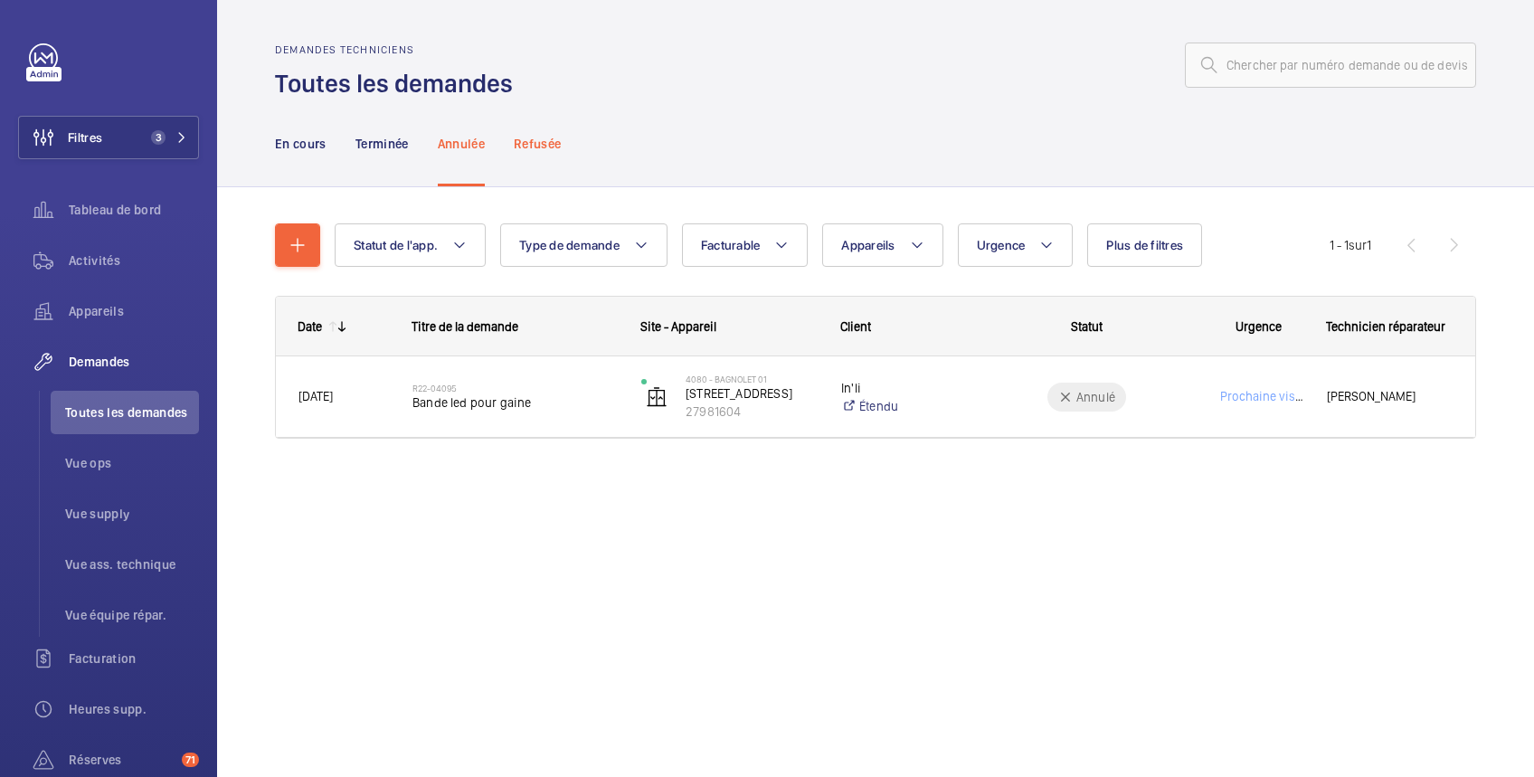
click at [553, 142] on p "Refusée" at bounding box center [537, 144] width 47 height 18
click at [453, 143] on p "Annulée" at bounding box center [461, 144] width 47 height 18
click at [378, 138] on p "Terminée" at bounding box center [382, 144] width 53 height 18
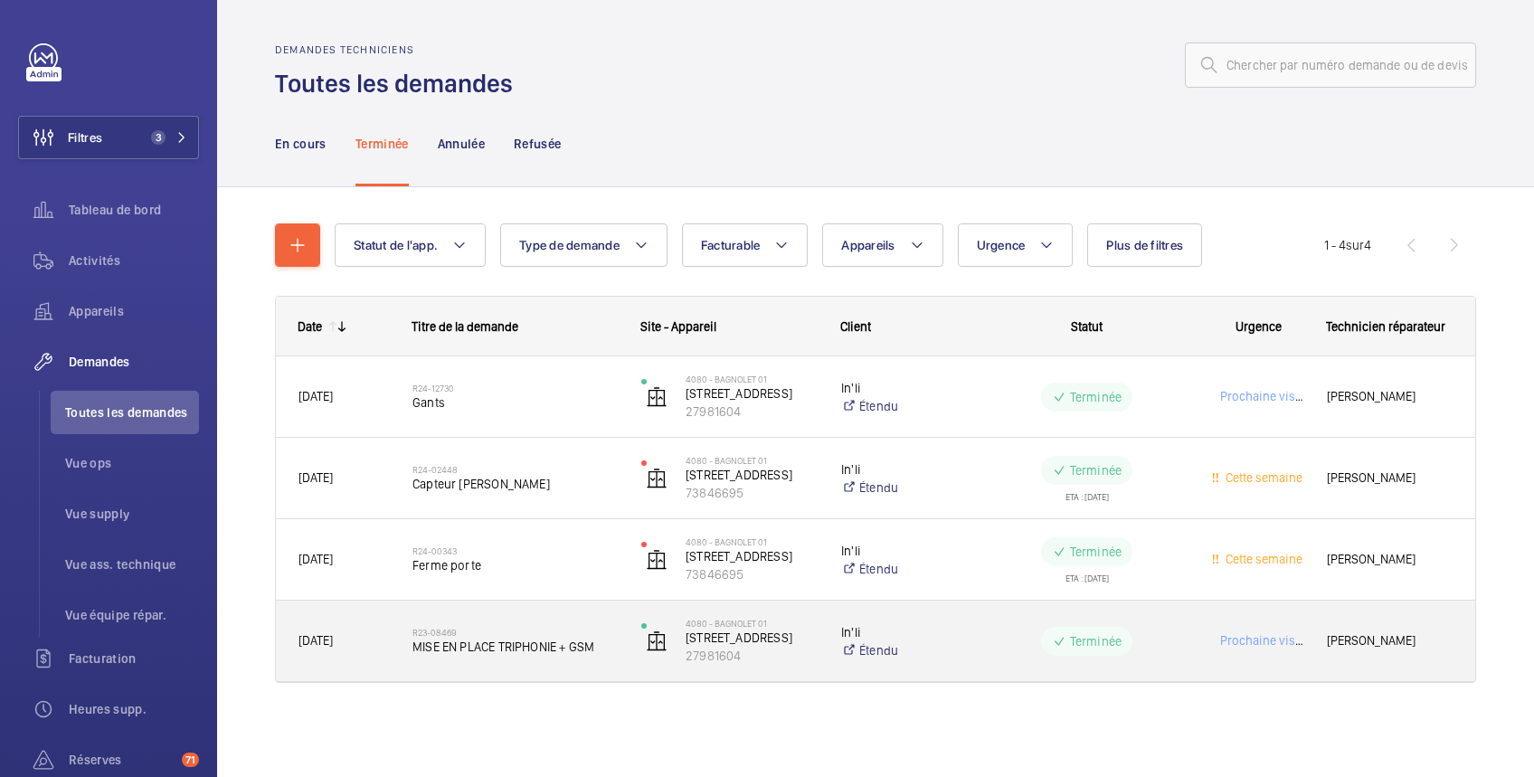
click at [572, 619] on div "R23-08469 MISE EN PLACE TRIPHONIE + GSM" at bounding box center [515, 641] width 205 height 52
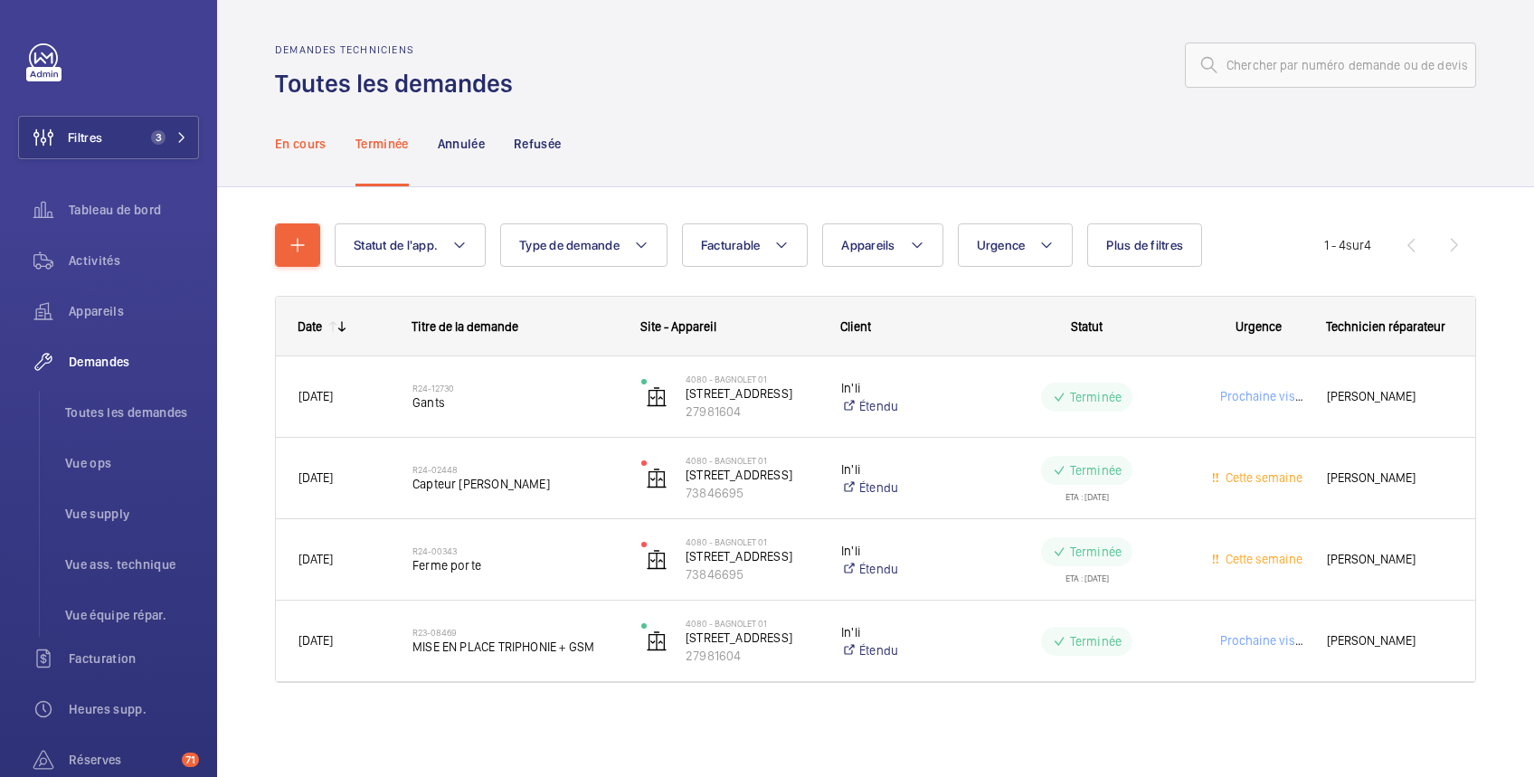
click at [293, 132] on div "En cours" at bounding box center [301, 143] width 52 height 86
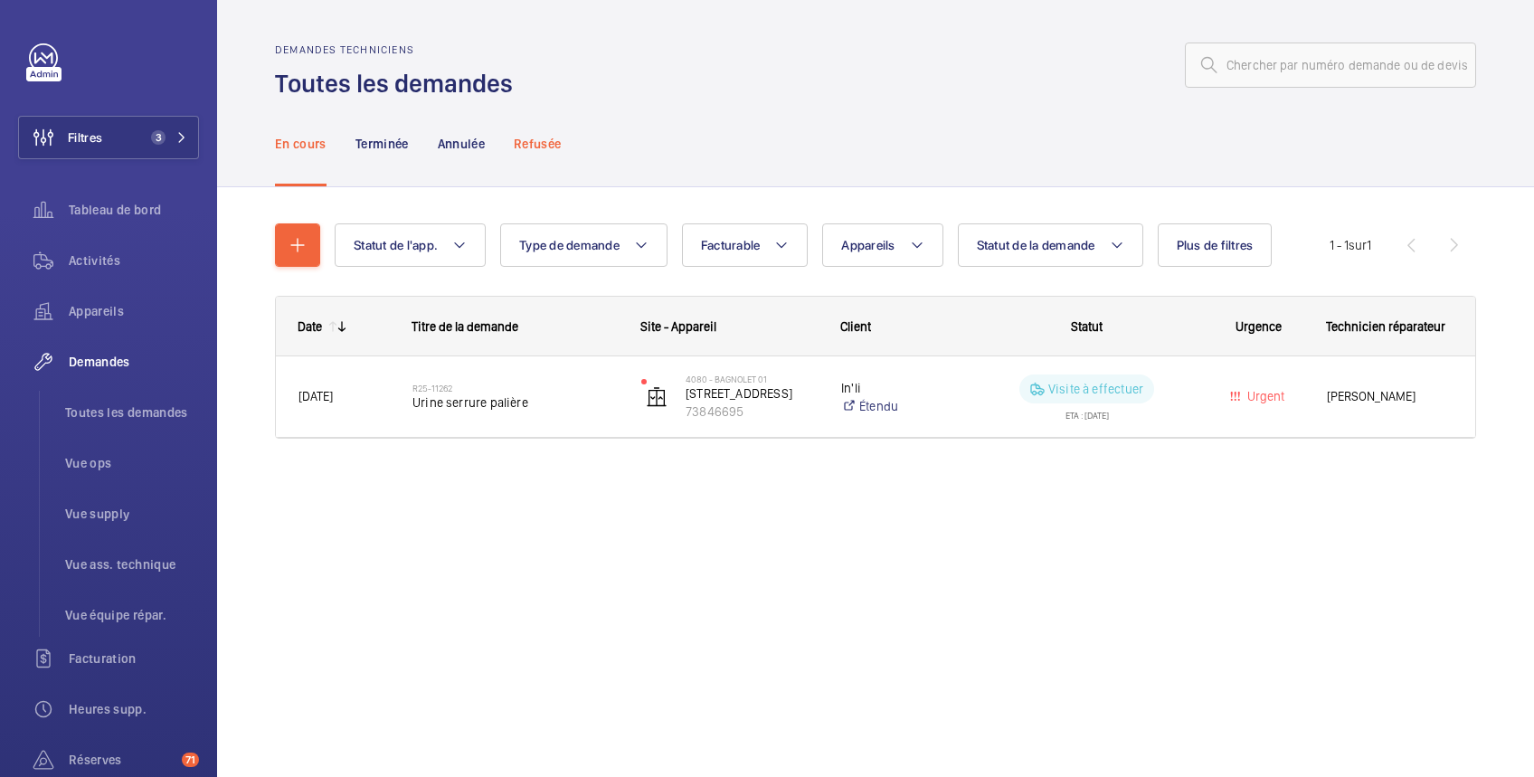
click at [556, 135] on p "Refusée" at bounding box center [537, 144] width 47 height 18
click at [466, 139] on p "Annulée" at bounding box center [461, 144] width 47 height 18
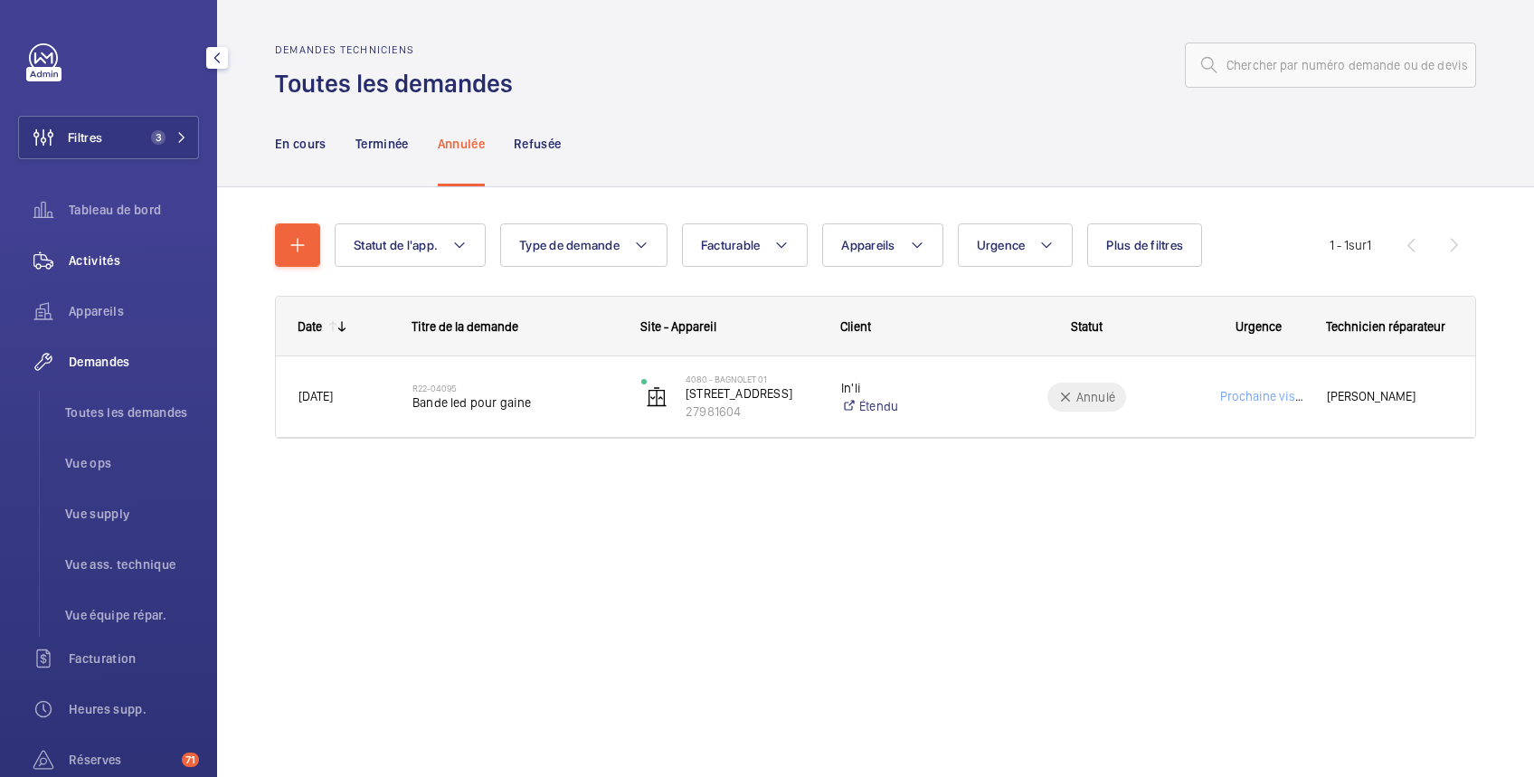
click at [90, 262] on span "Activités" at bounding box center [134, 261] width 130 height 18
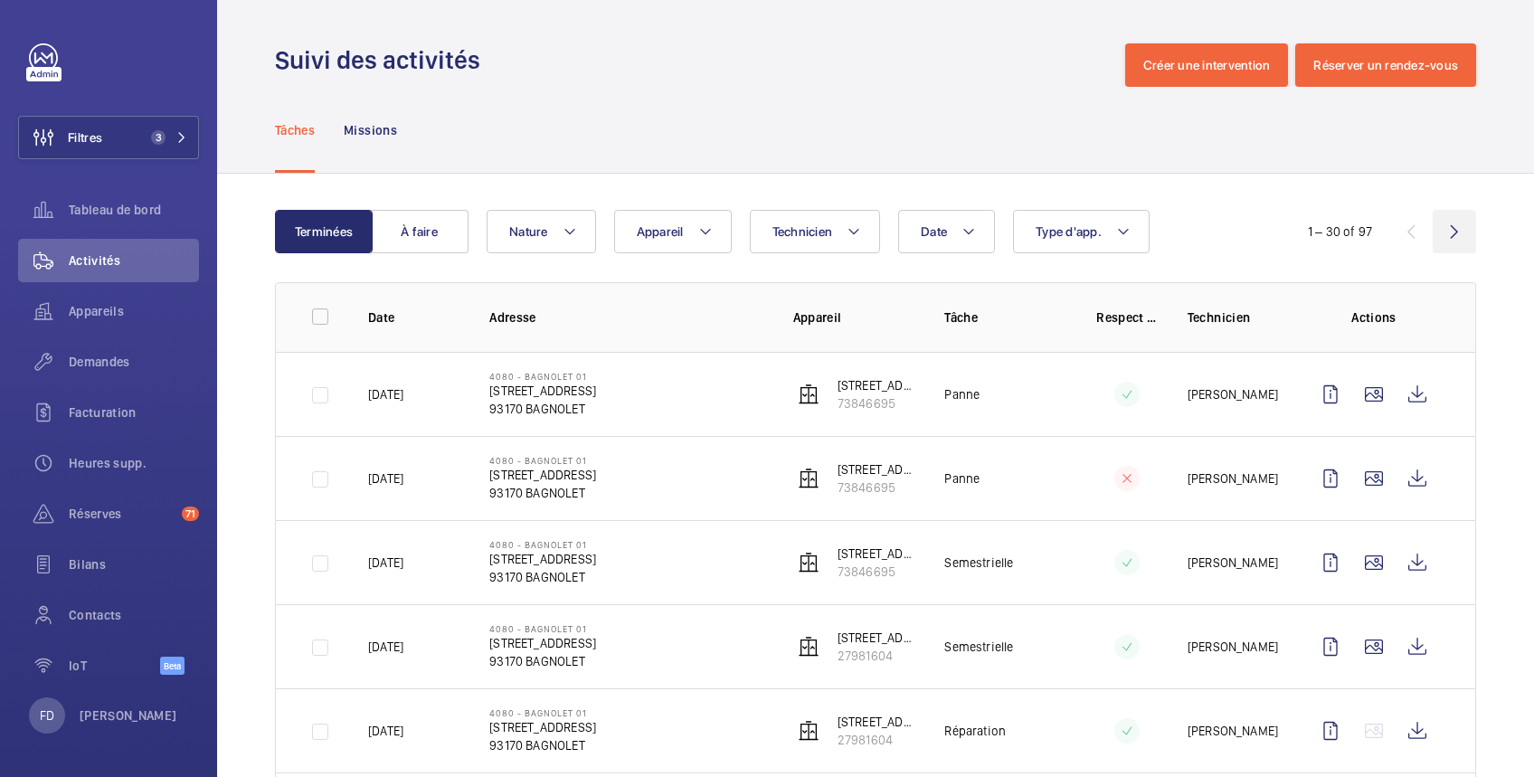
click at [1433, 237] on wm-front-icon-button at bounding box center [1454, 231] width 43 height 43
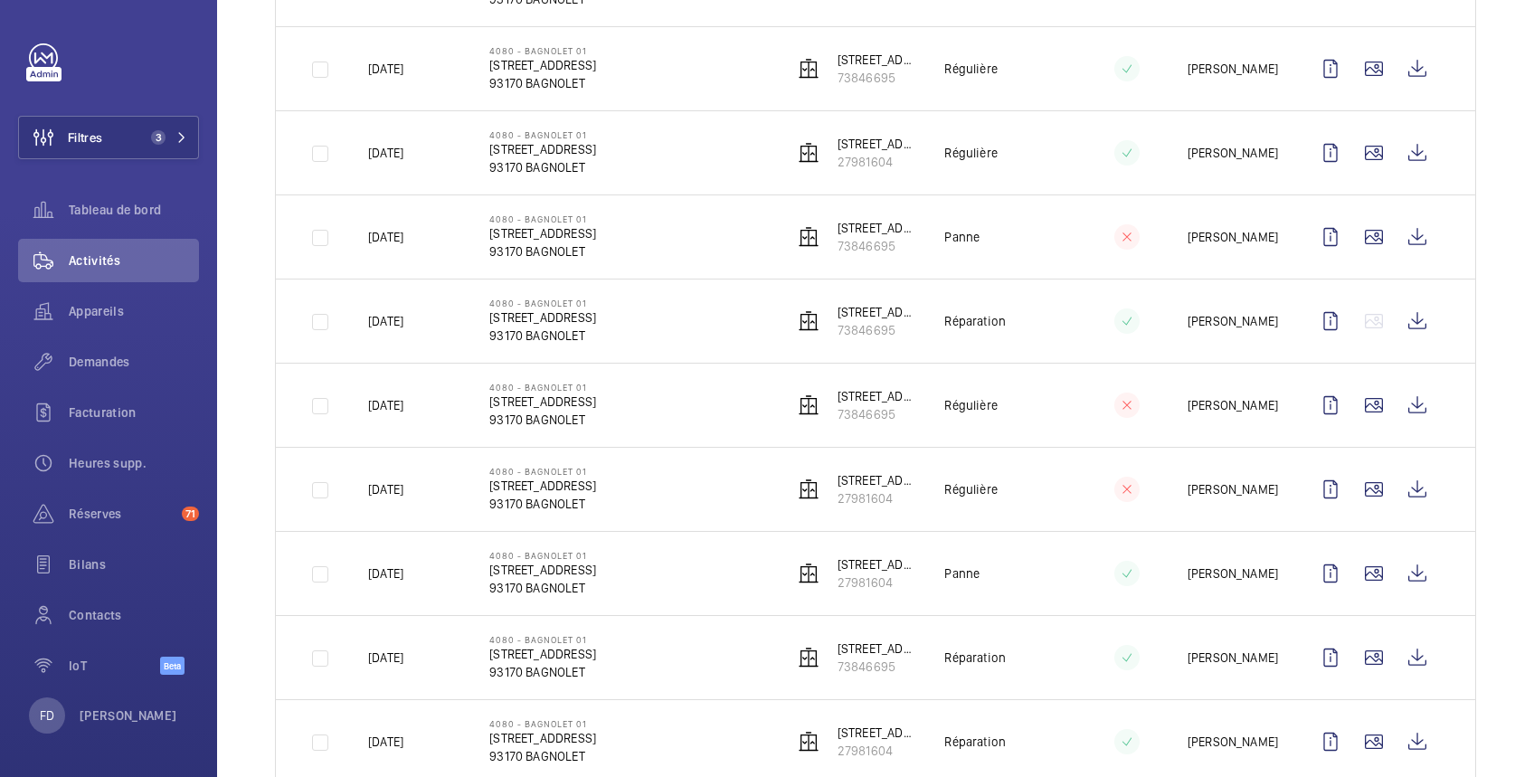
scroll to position [2152, 0]
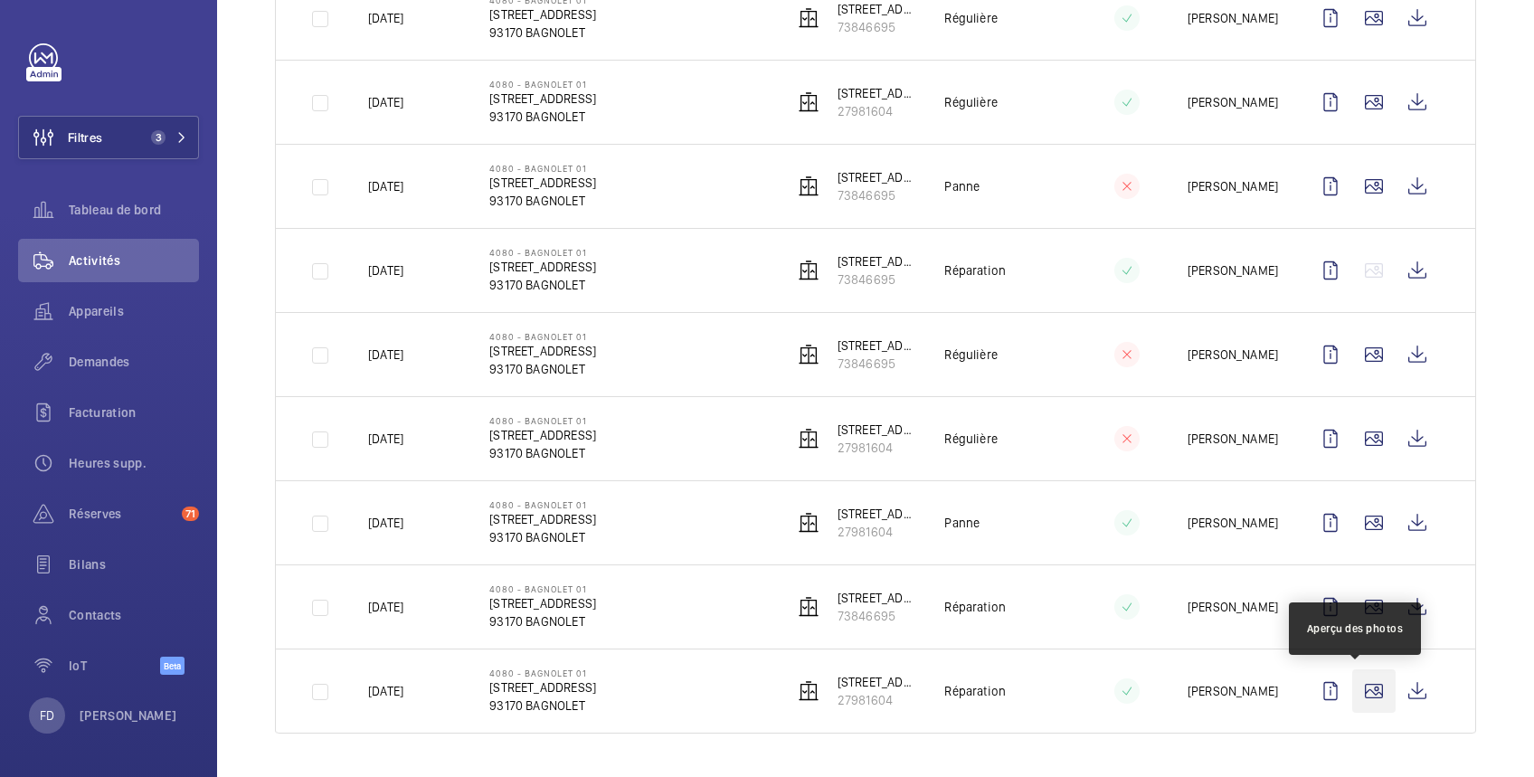
click at [1353, 698] on wm-front-icon-button at bounding box center [1374, 690] width 43 height 43
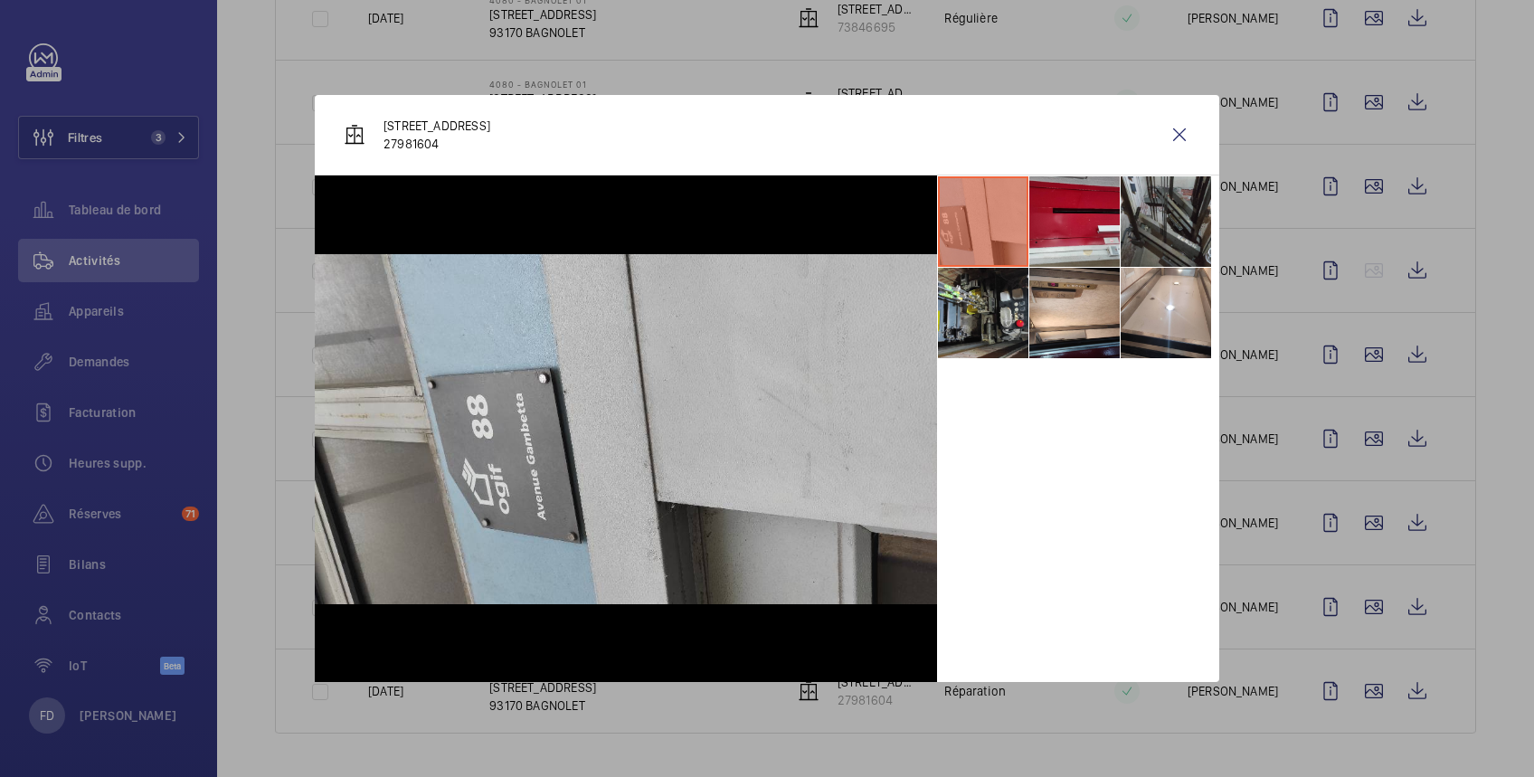
click at [1353, 695] on div at bounding box center [767, 388] width 1534 height 777
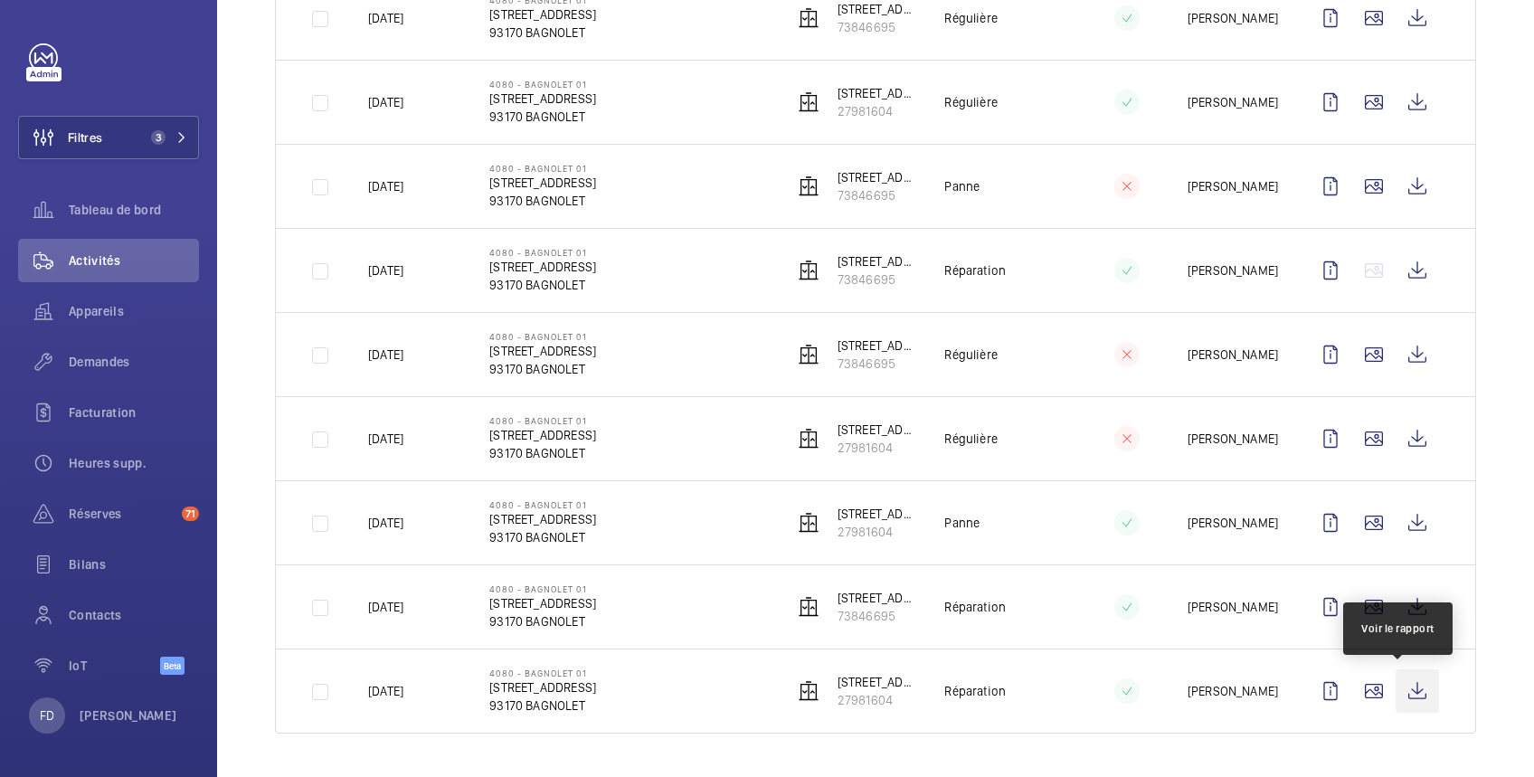
click at [1397, 694] on wm-front-icon-button at bounding box center [1417, 690] width 43 height 43
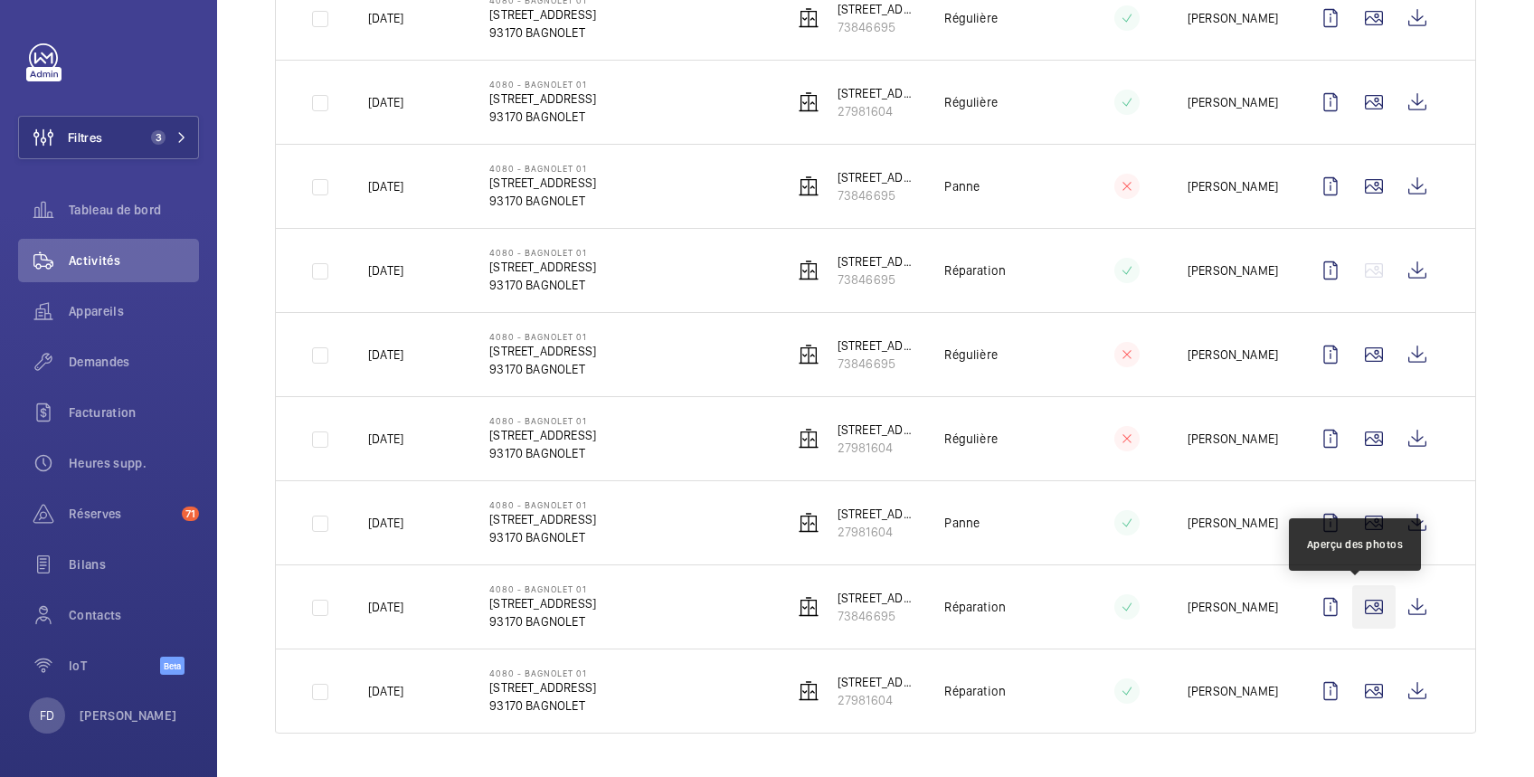
click at [1360, 615] on wm-front-icon-button at bounding box center [1374, 606] width 43 height 43
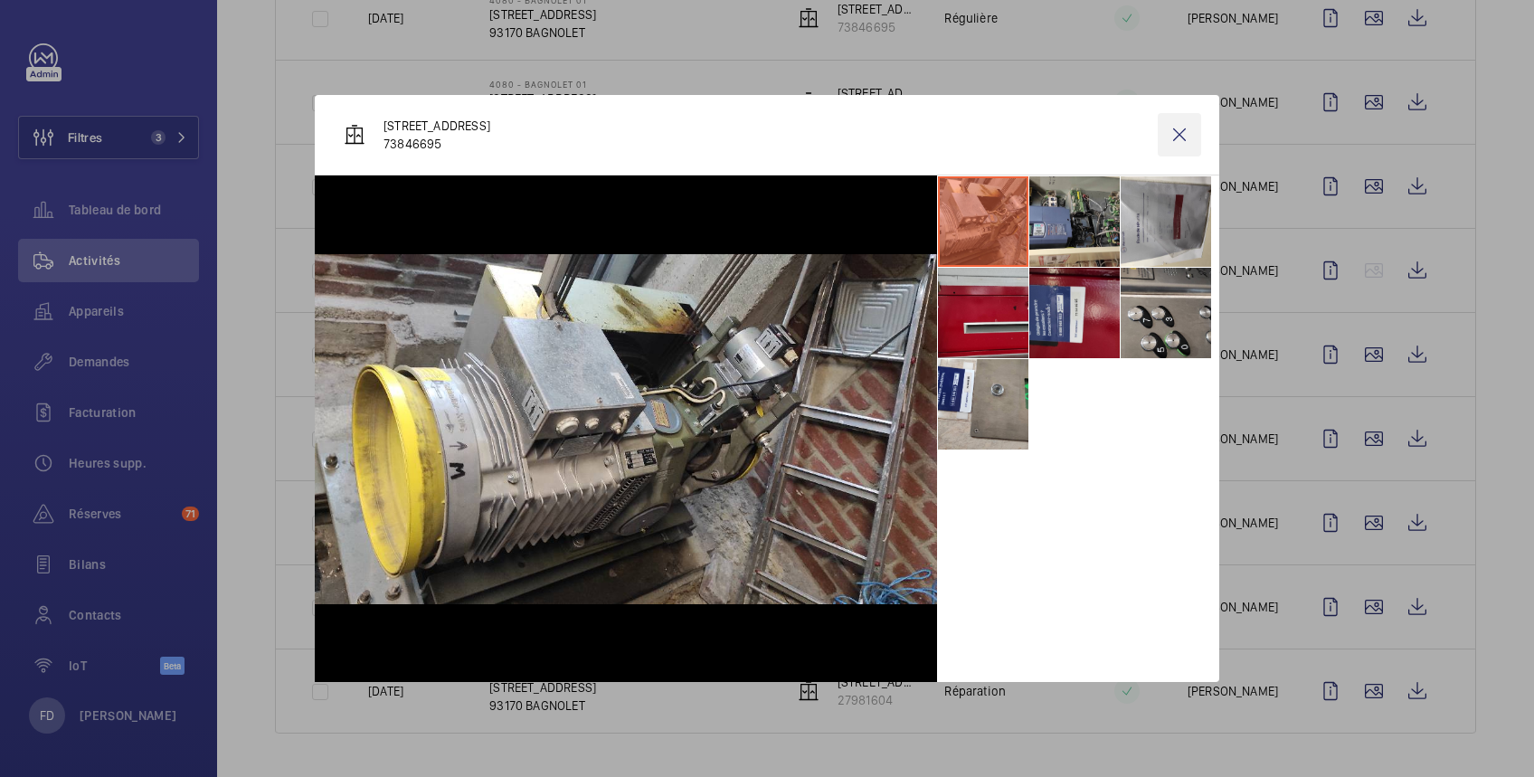
click at [1176, 136] on wm-front-icon-button at bounding box center [1179, 134] width 43 height 43
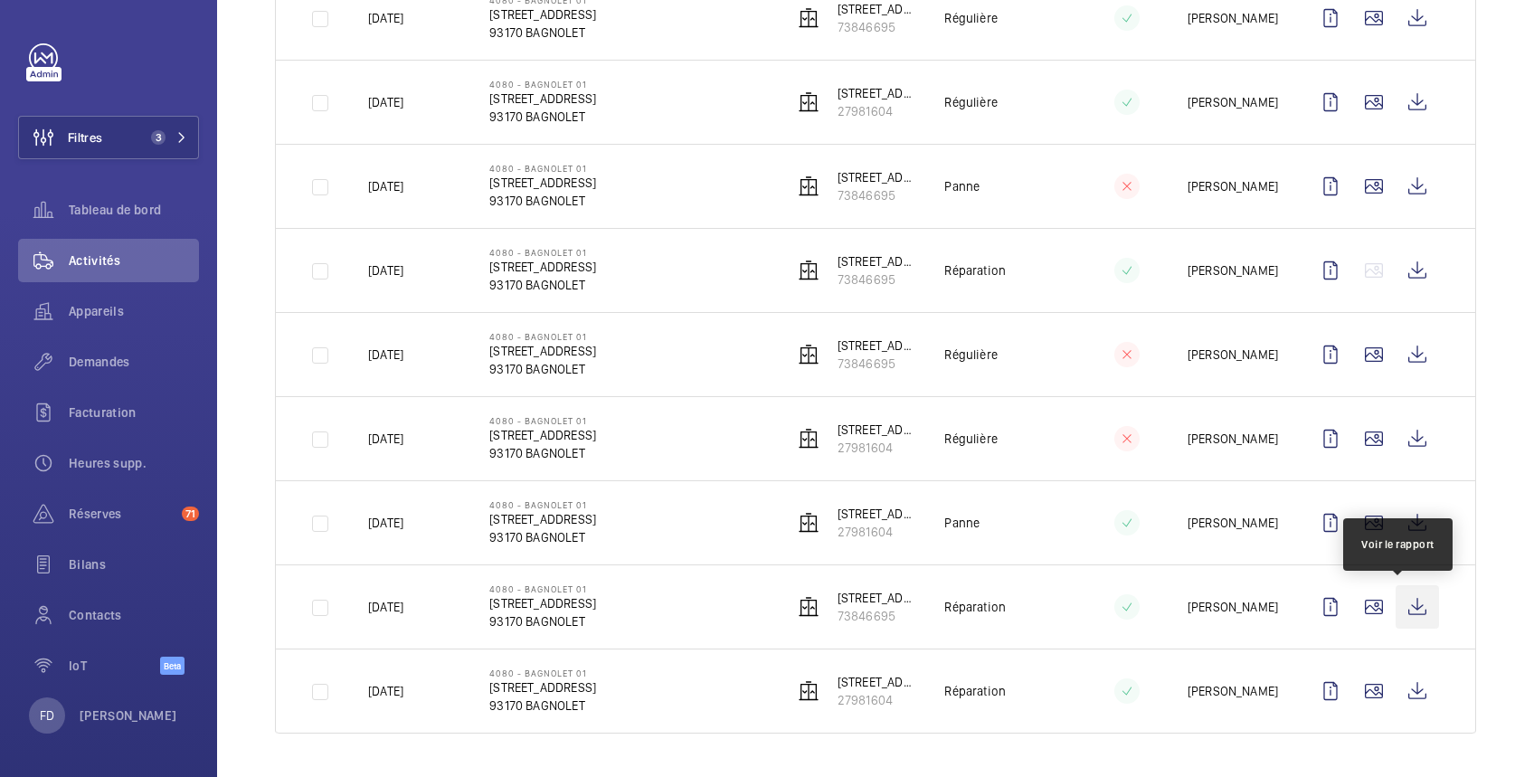
click at [1396, 607] on wm-front-icon-button at bounding box center [1417, 606] width 43 height 43
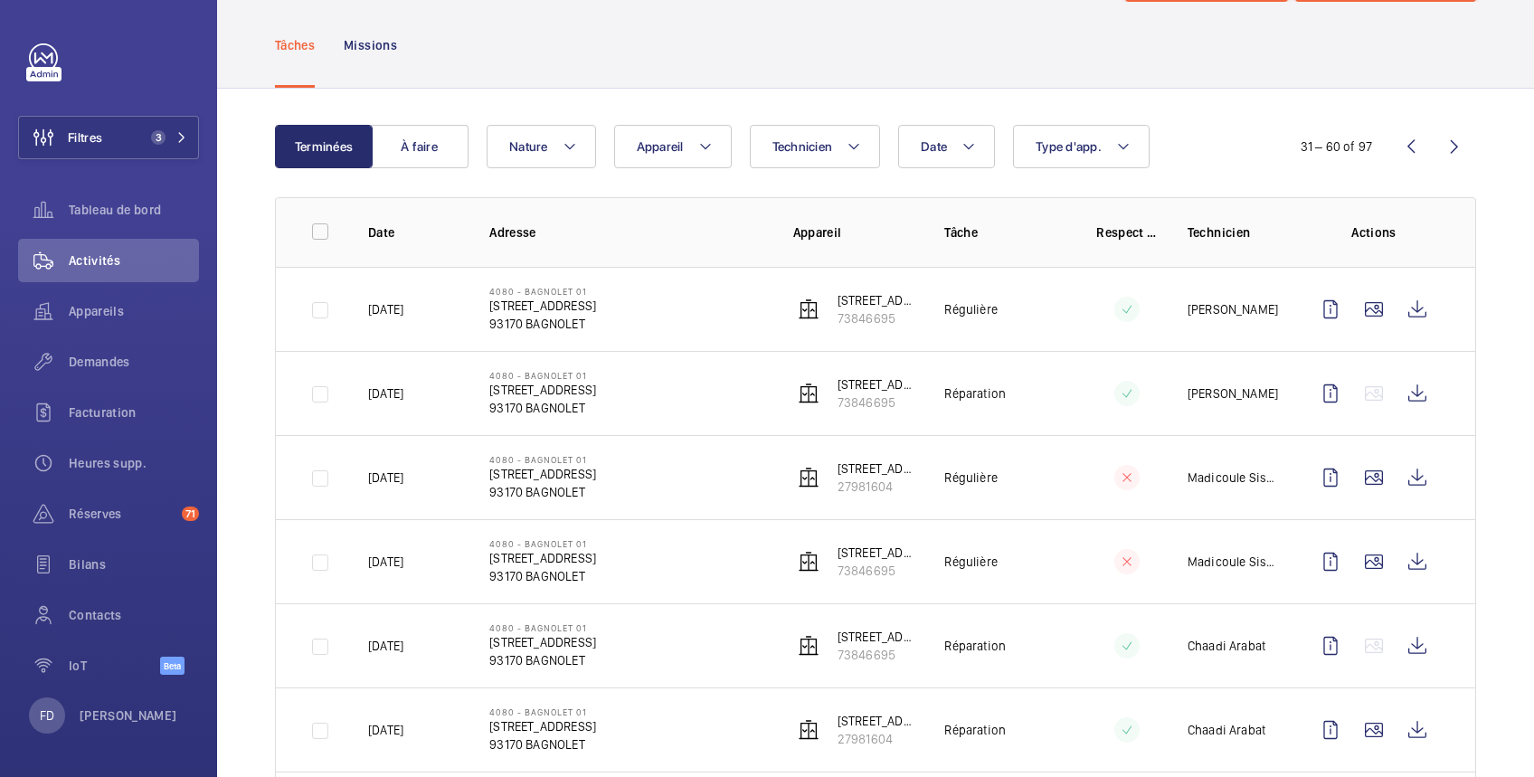
scroll to position [82, 0]
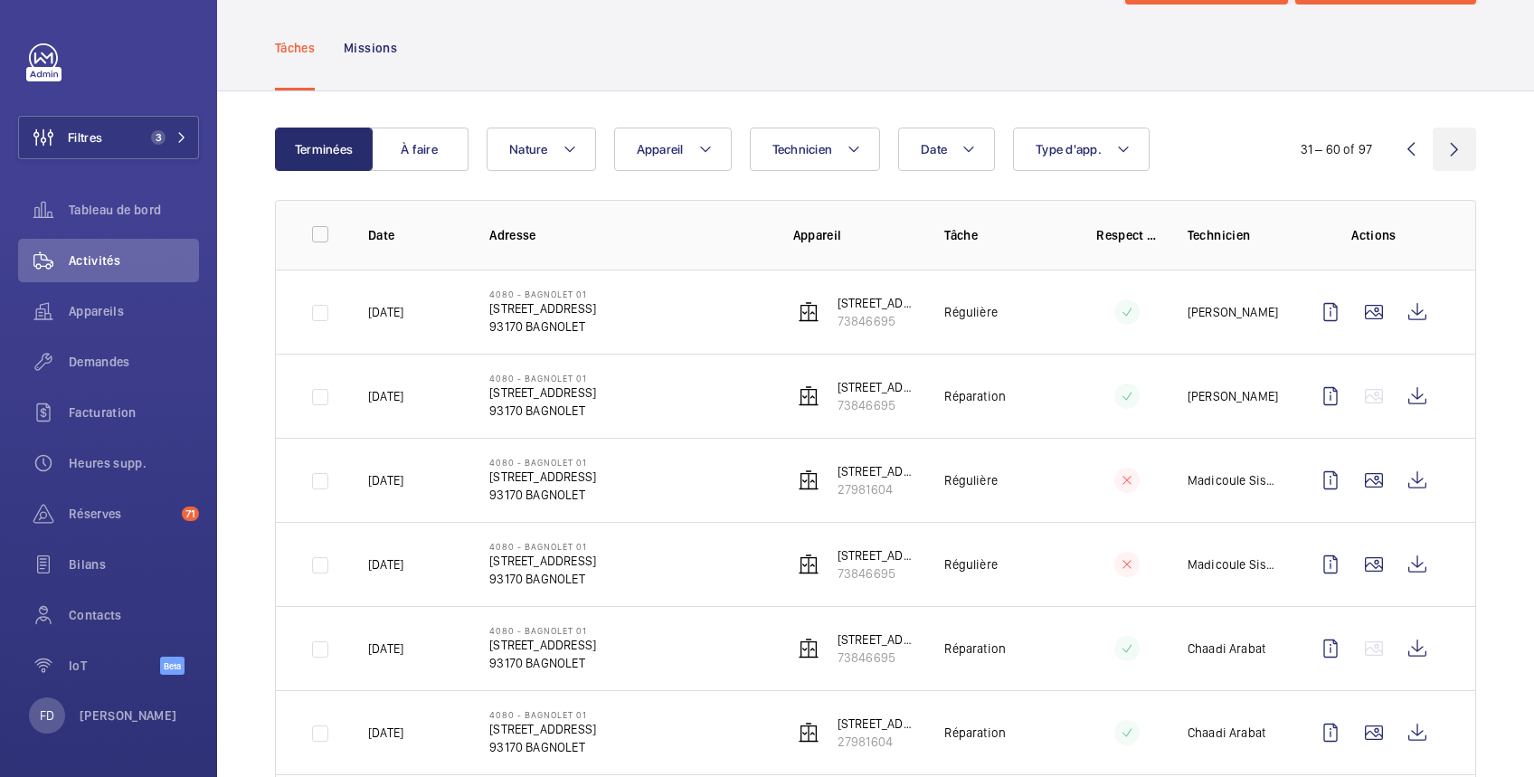
click at [1433, 148] on wm-front-icon-button at bounding box center [1454, 149] width 43 height 43
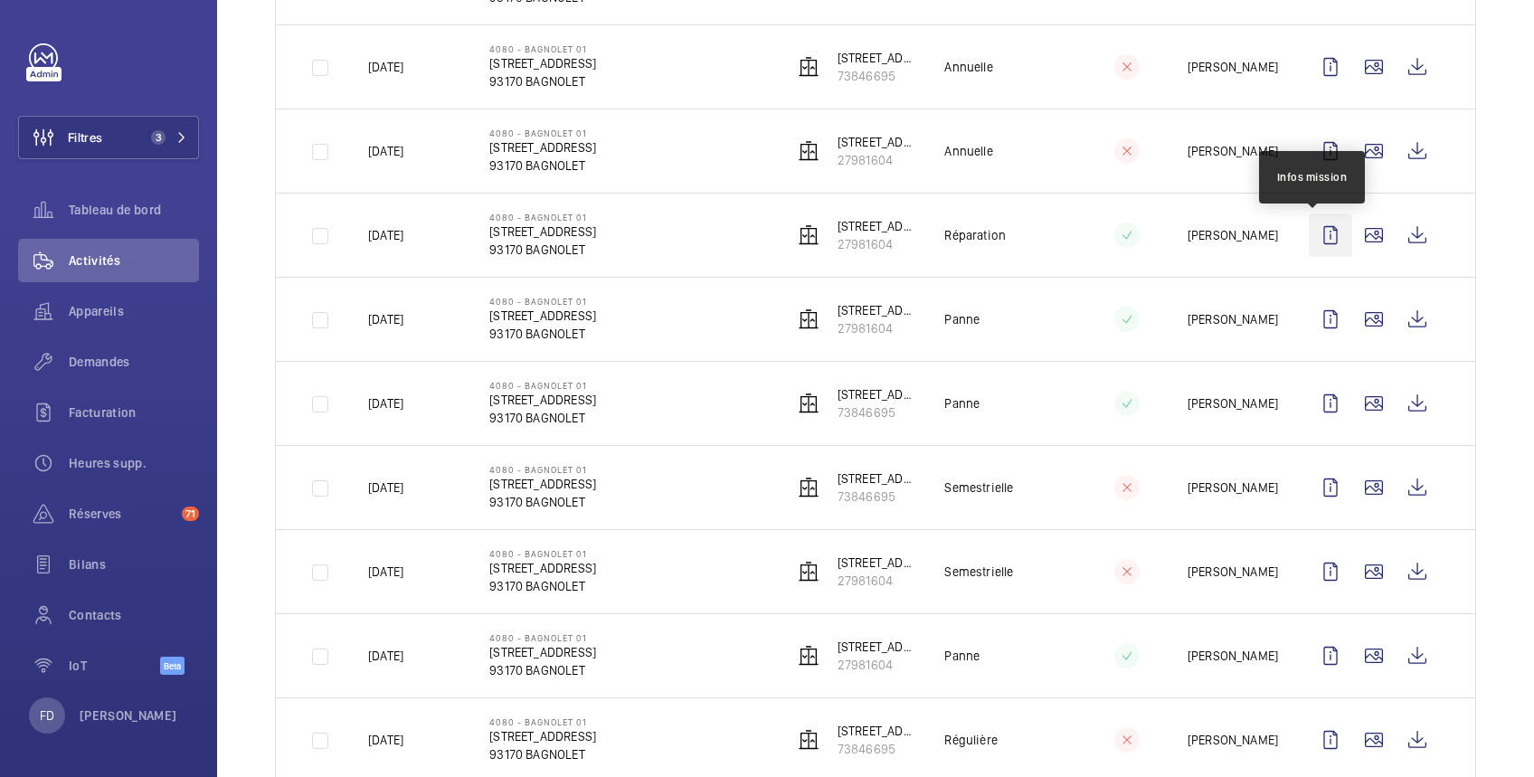
scroll to position [1083, 0]
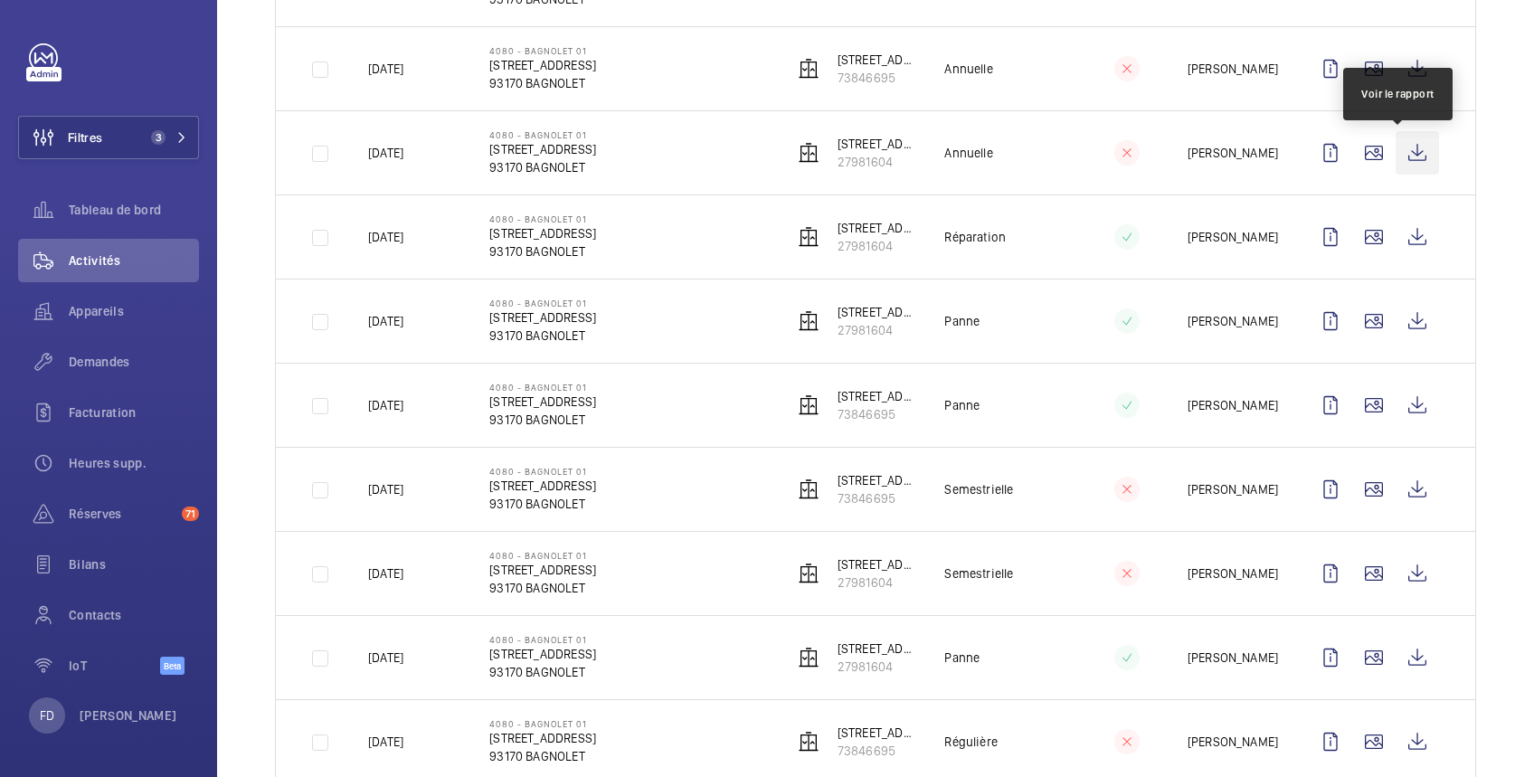
click at [1399, 160] on wm-front-icon-button at bounding box center [1417, 152] width 43 height 43
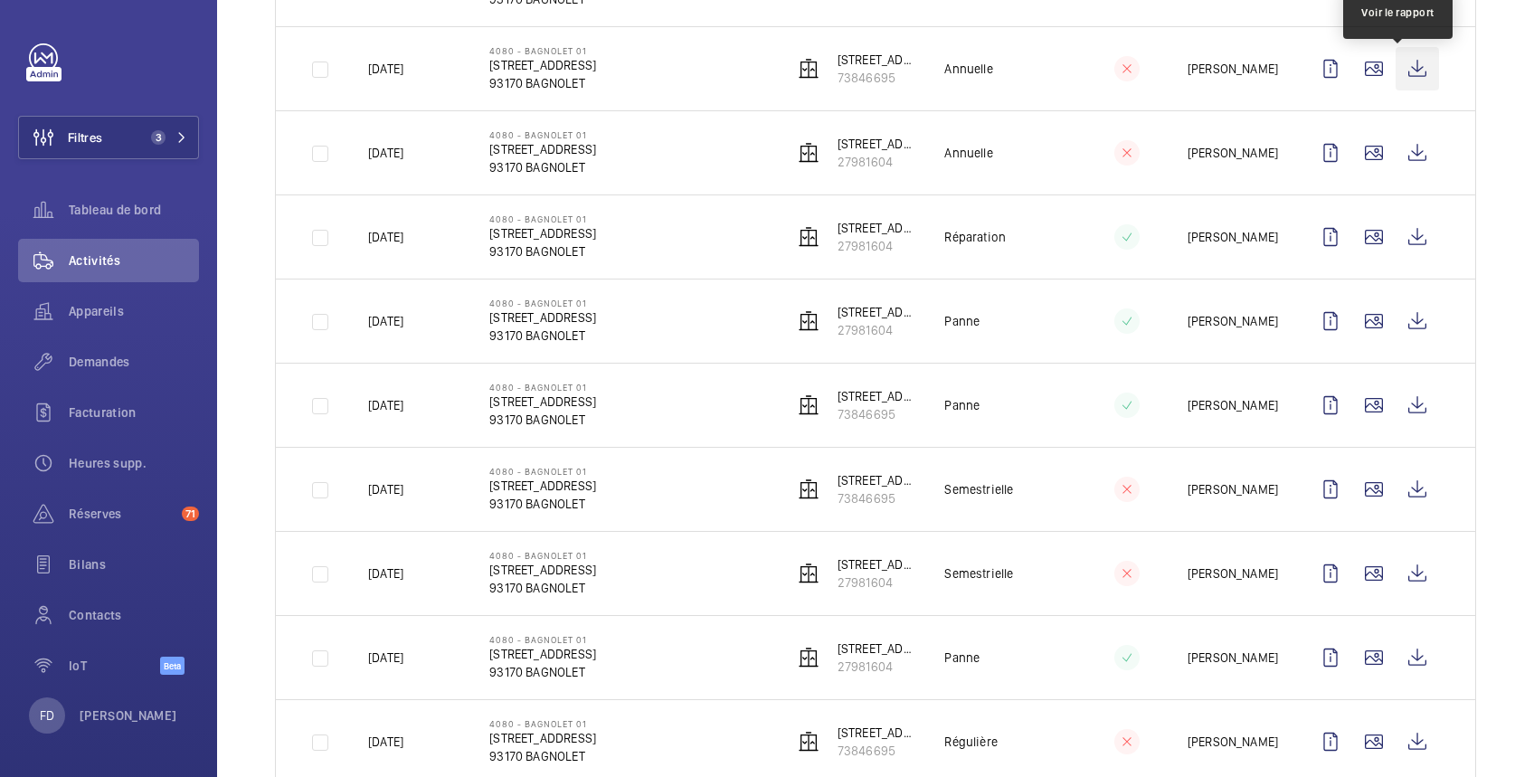
click at [1399, 69] on wm-front-icon-button at bounding box center [1417, 68] width 43 height 43
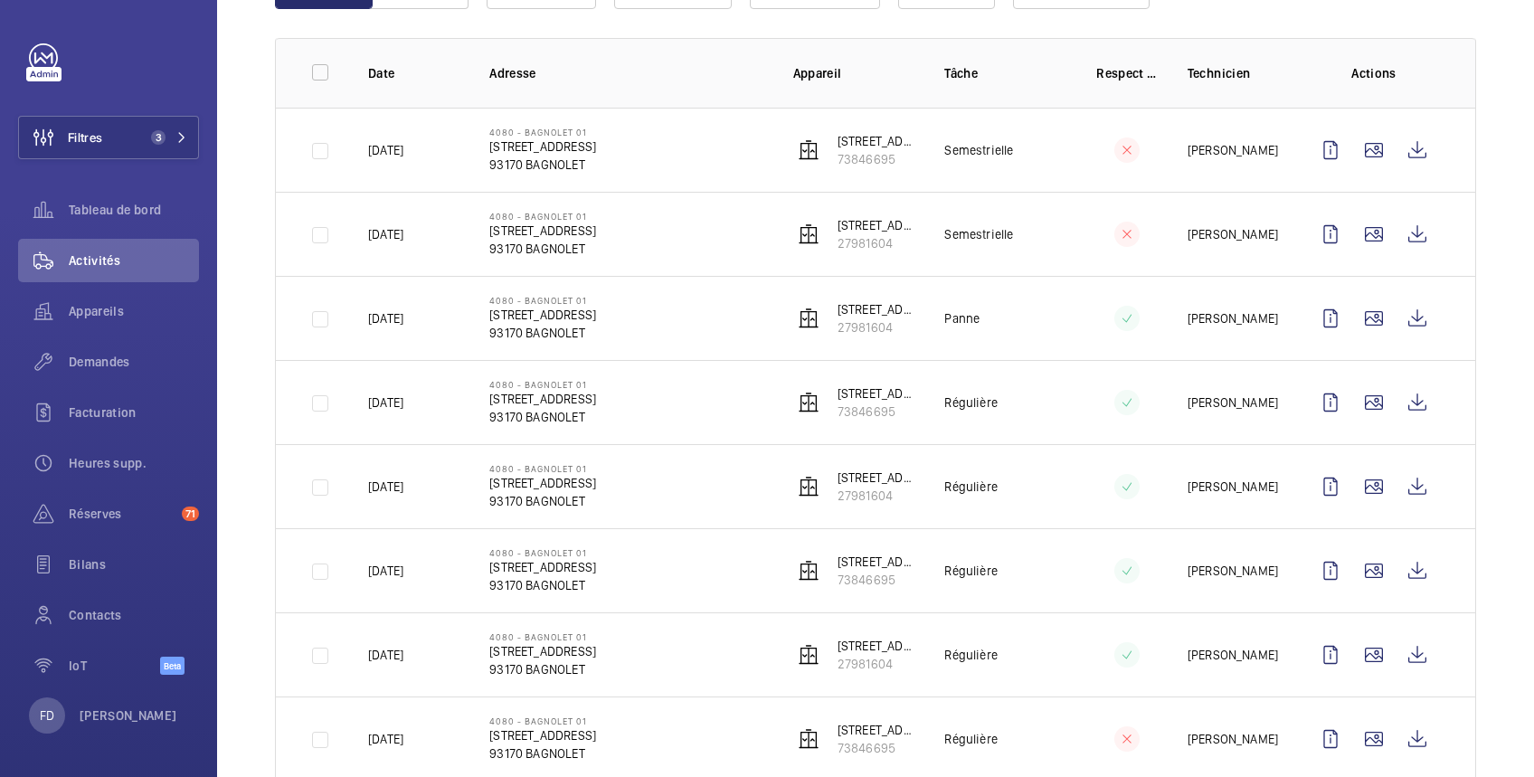
scroll to position [0, 0]
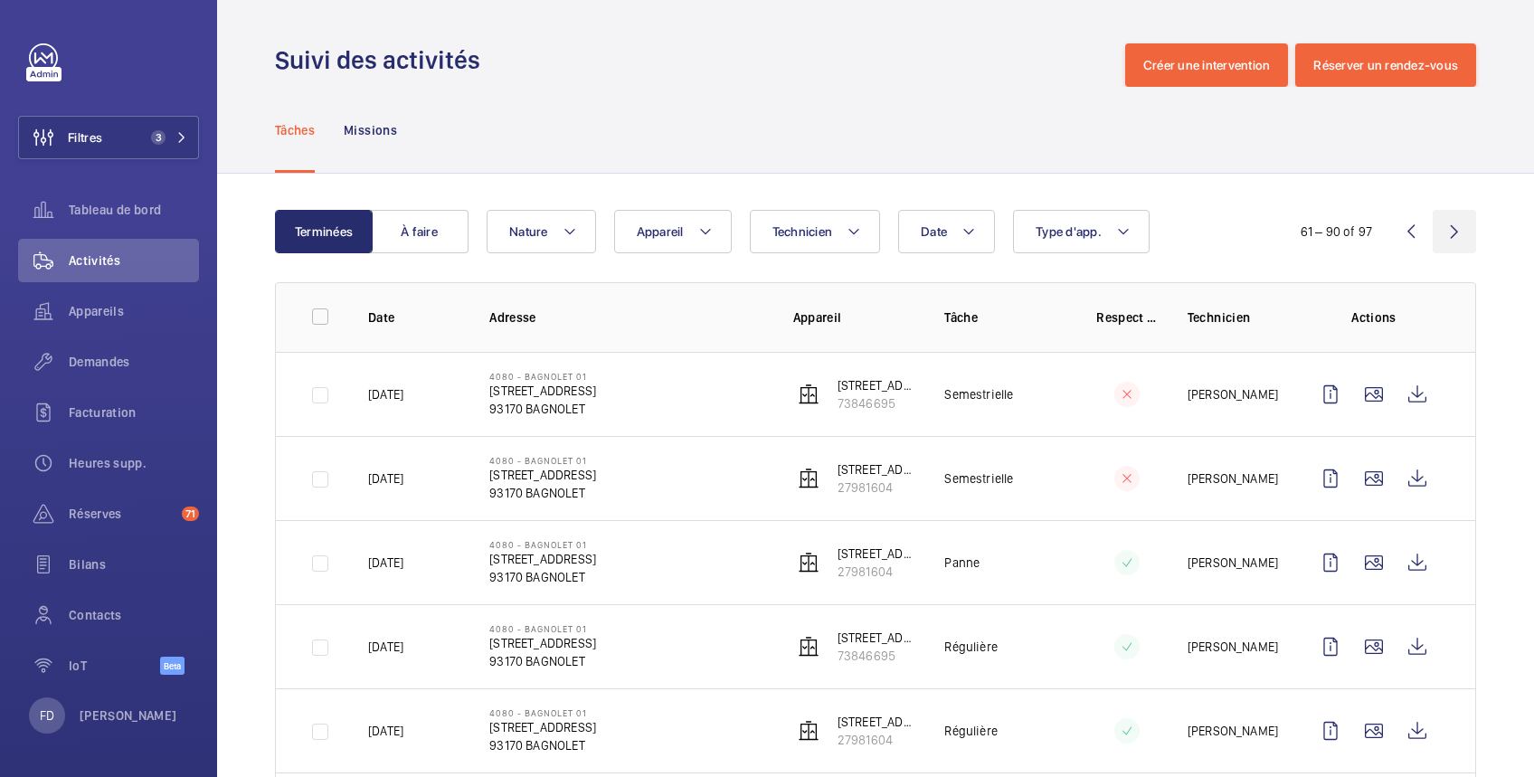
click at [1434, 232] on wm-front-icon-button at bounding box center [1454, 231] width 43 height 43
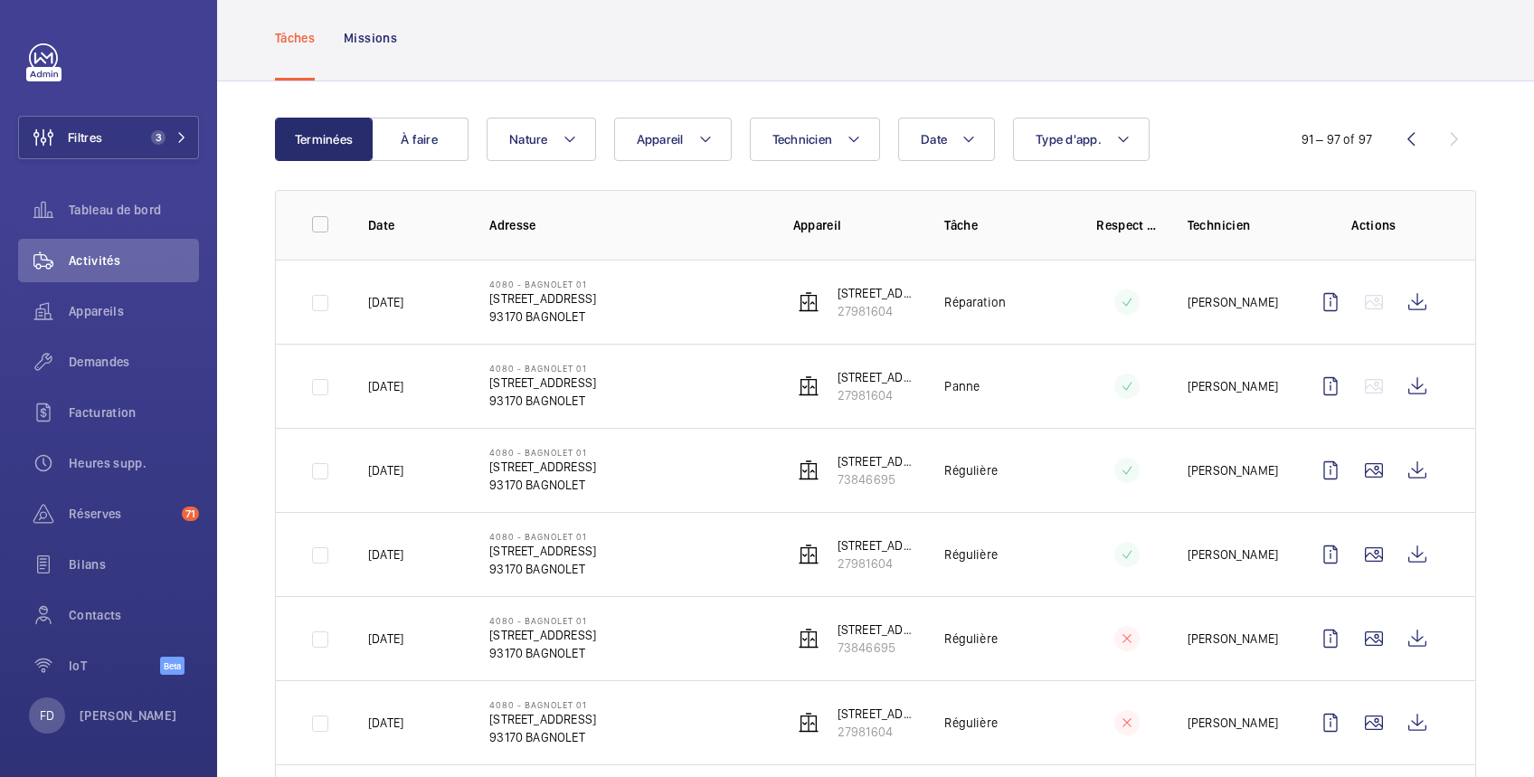
scroll to position [85, 0]
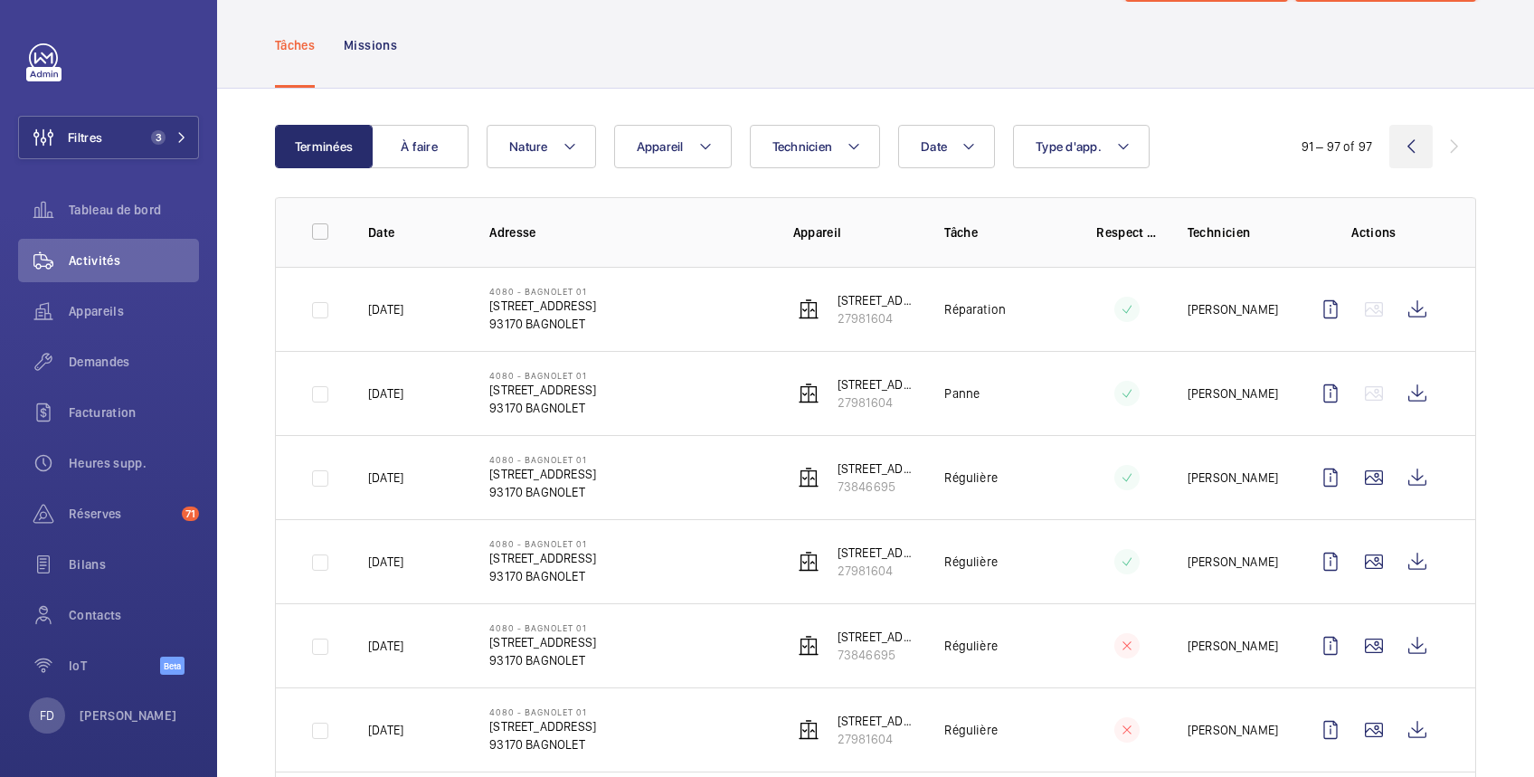
click at [1390, 138] on wm-front-icon-button at bounding box center [1411, 146] width 43 height 43
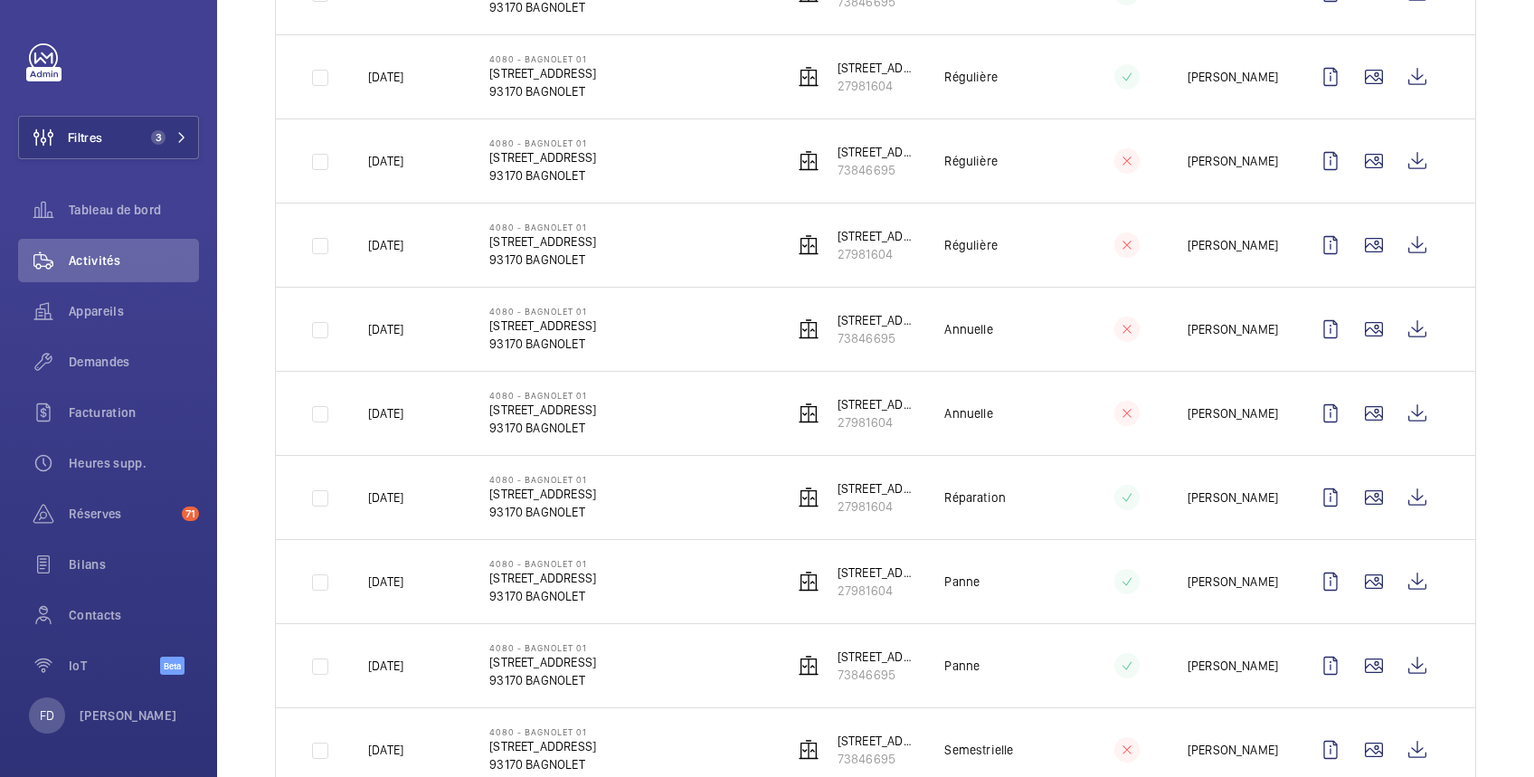
scroll to position [827, 0]
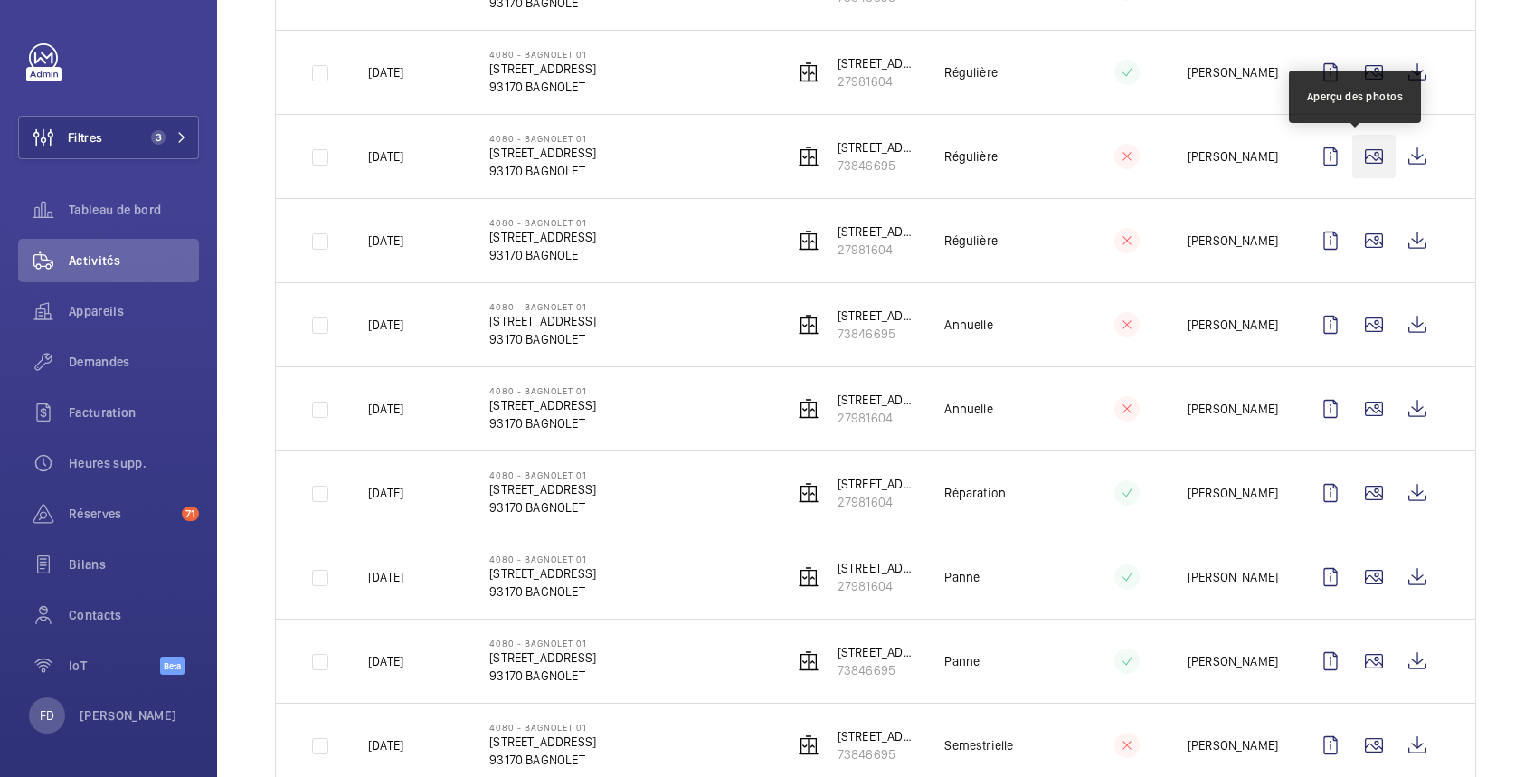
click at [1361, 159] on wm-front-icon-button at bounding box center [1374, 156] width 43 height 43
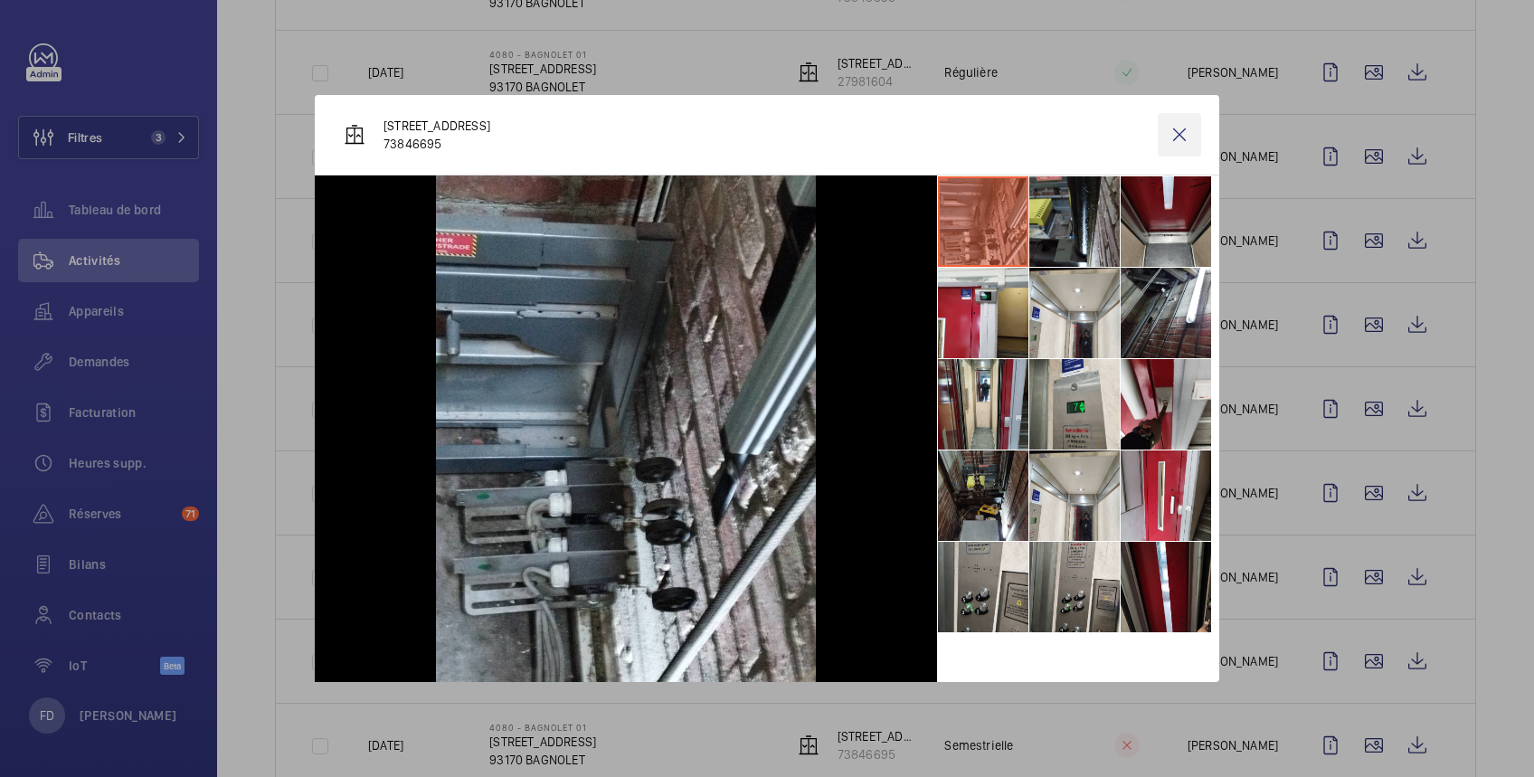
click at [1188, 123] on wm-front-icon-button at bounding box center [1179, 134] width 43 height 43
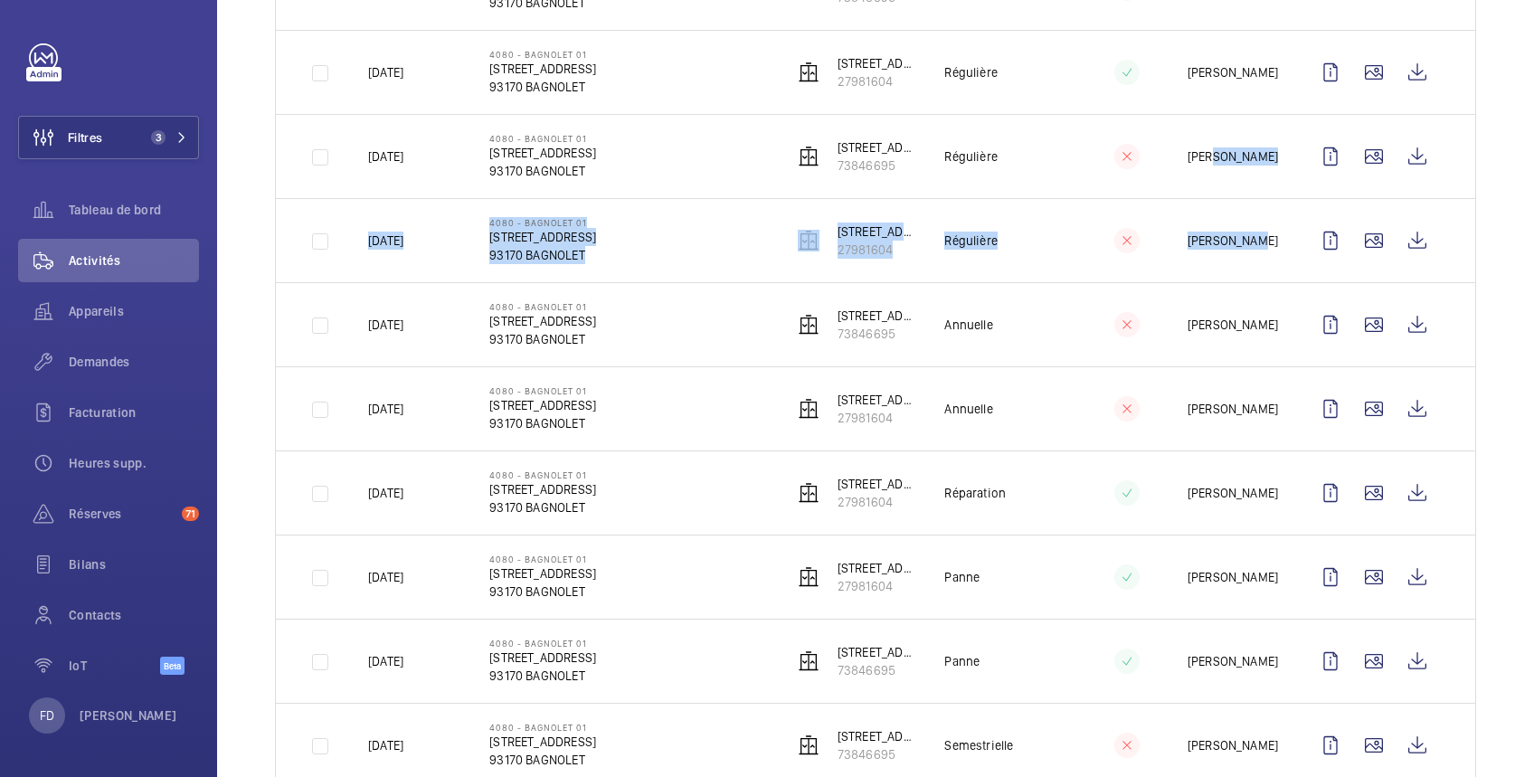
drag, startPoint x: 1188, startPoint y: 123, endPoint x: 1234, endPoint y: 236, distance: 122.1
click at [0, 0] on tbody "[DATE] 4080 - BAGNOLET [GEOGRAPHIC_DATA][STREET_ADDRESS][STREET_ADDRESS] [GEOGR…" at bounding box center [0, 0] width 0 height 0
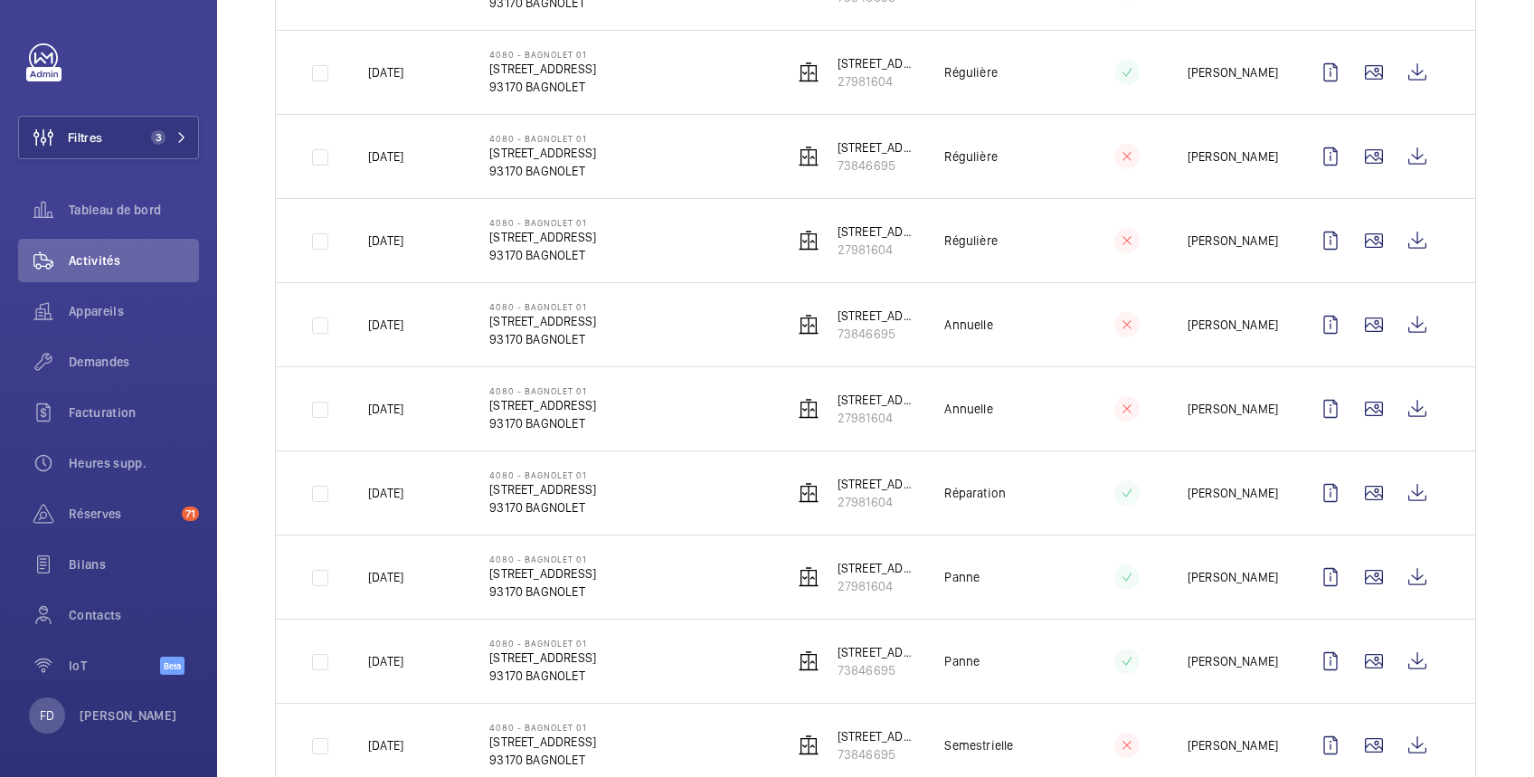
drag, startPoint x: 1234, startPoint y: 236, endPoint x: 1250, endPoint y: 281, distance: 48.1
click at [1250, 281] on td "[PERSON_NAME]" at bounding box center [1219, 240] width 121 height 84
click at [1358, 65] on wm-front-icon-button at bounding box center [1374, 72] width 43 height 43
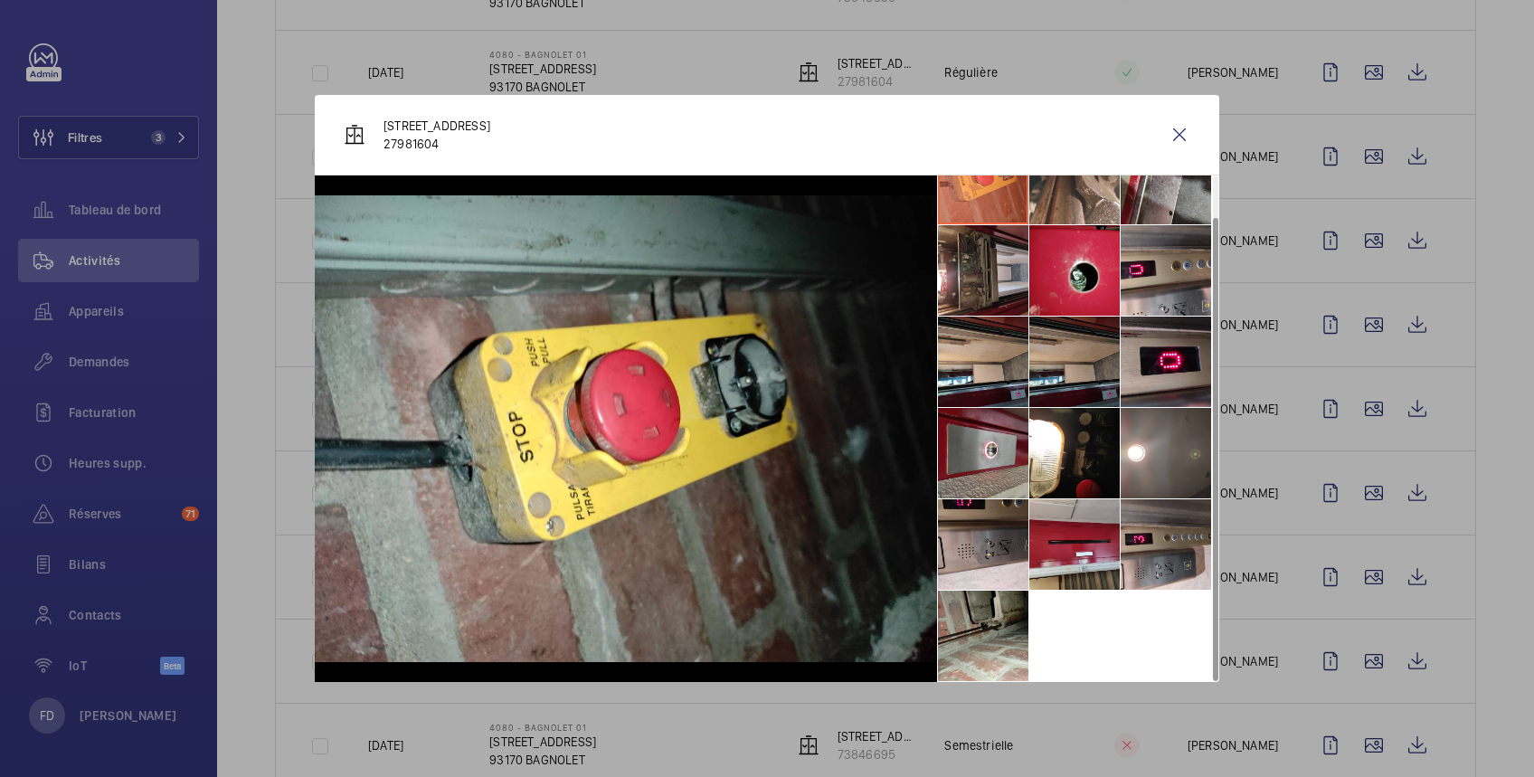
scroll to position [0, 0]
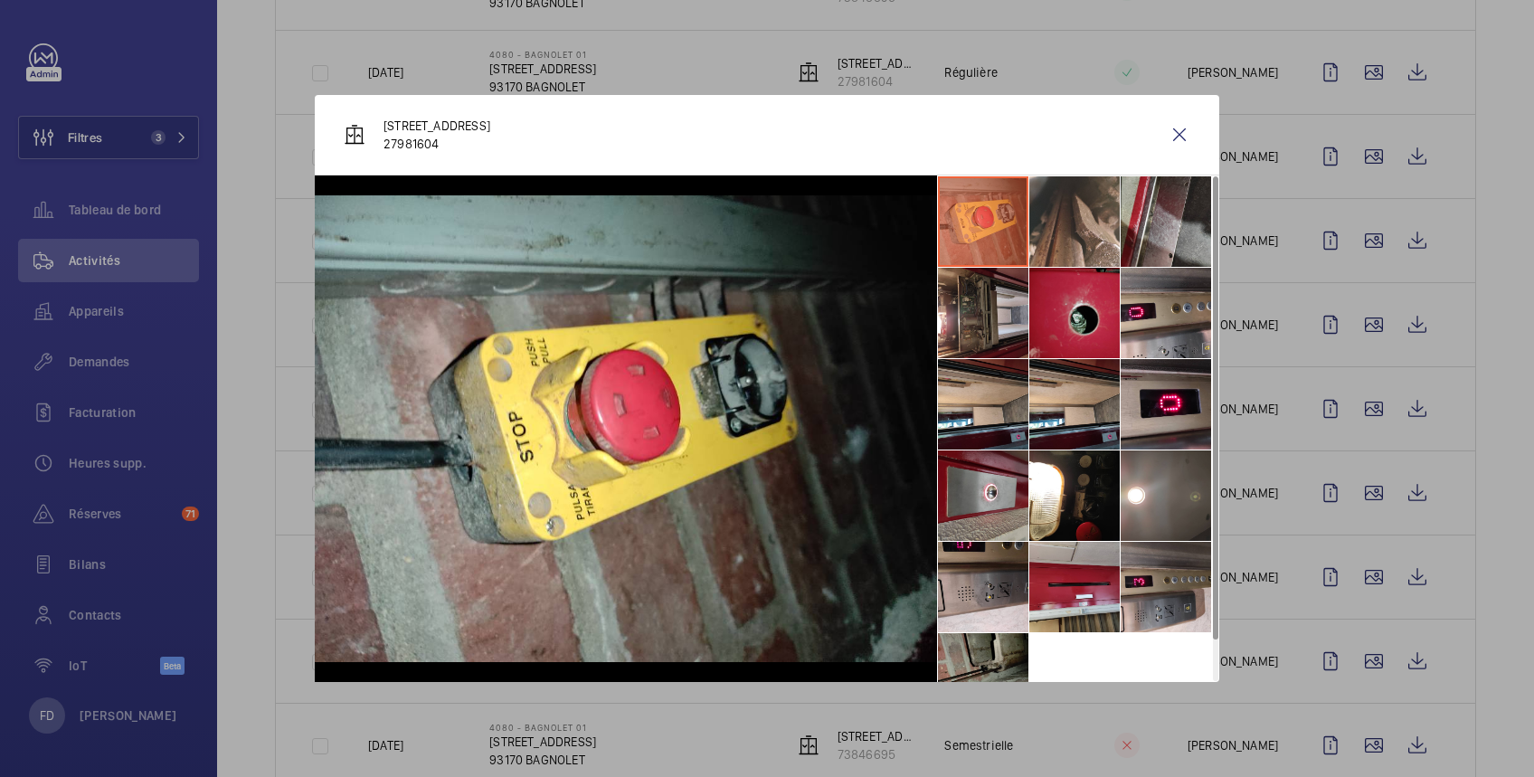
click at [1086, 290] on li at bounding box center [1075, 313] width 90 height 90
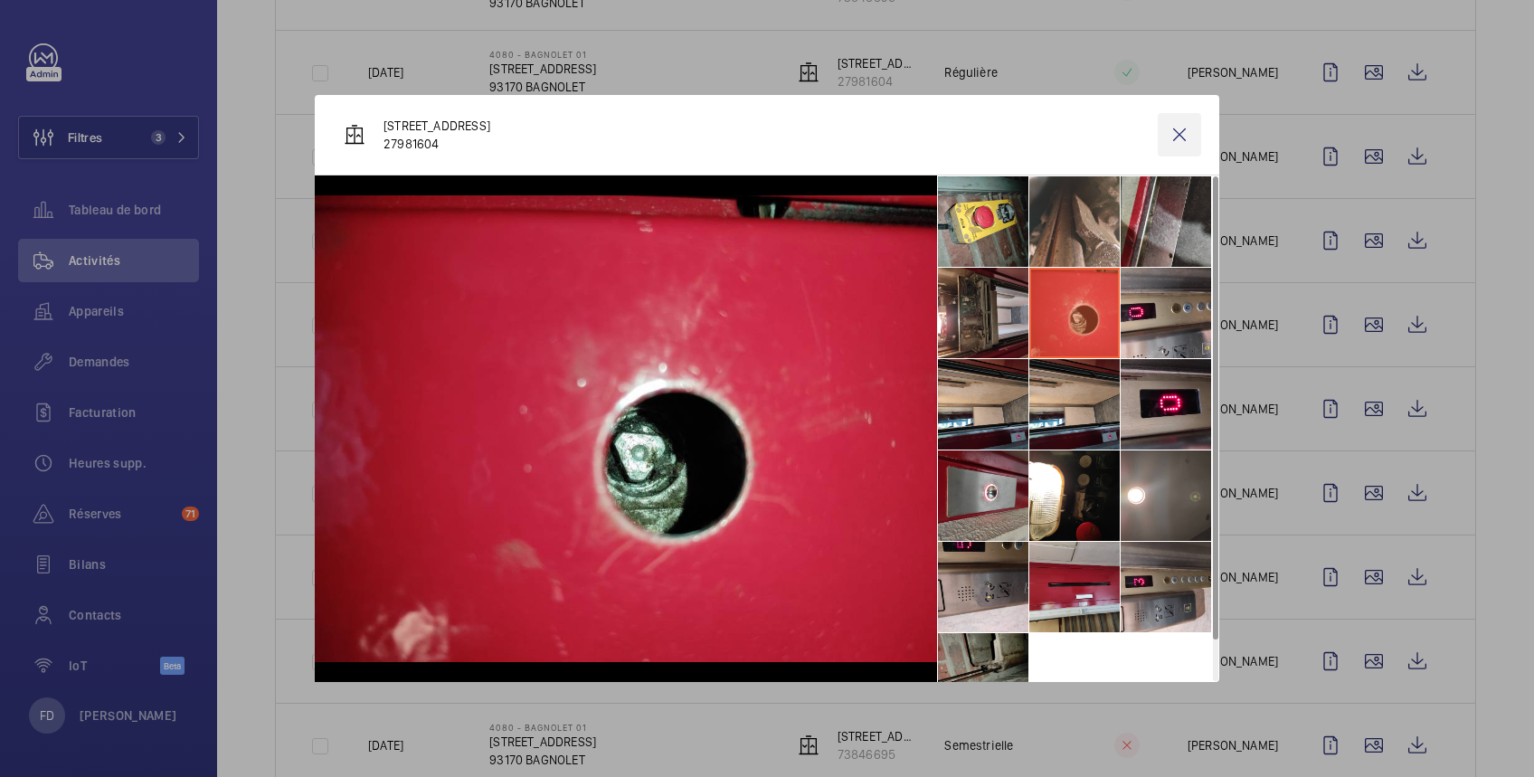
click at [1186, 135] on wm-front-icon-button at bounding box center [1179, 134] width 43 height 43
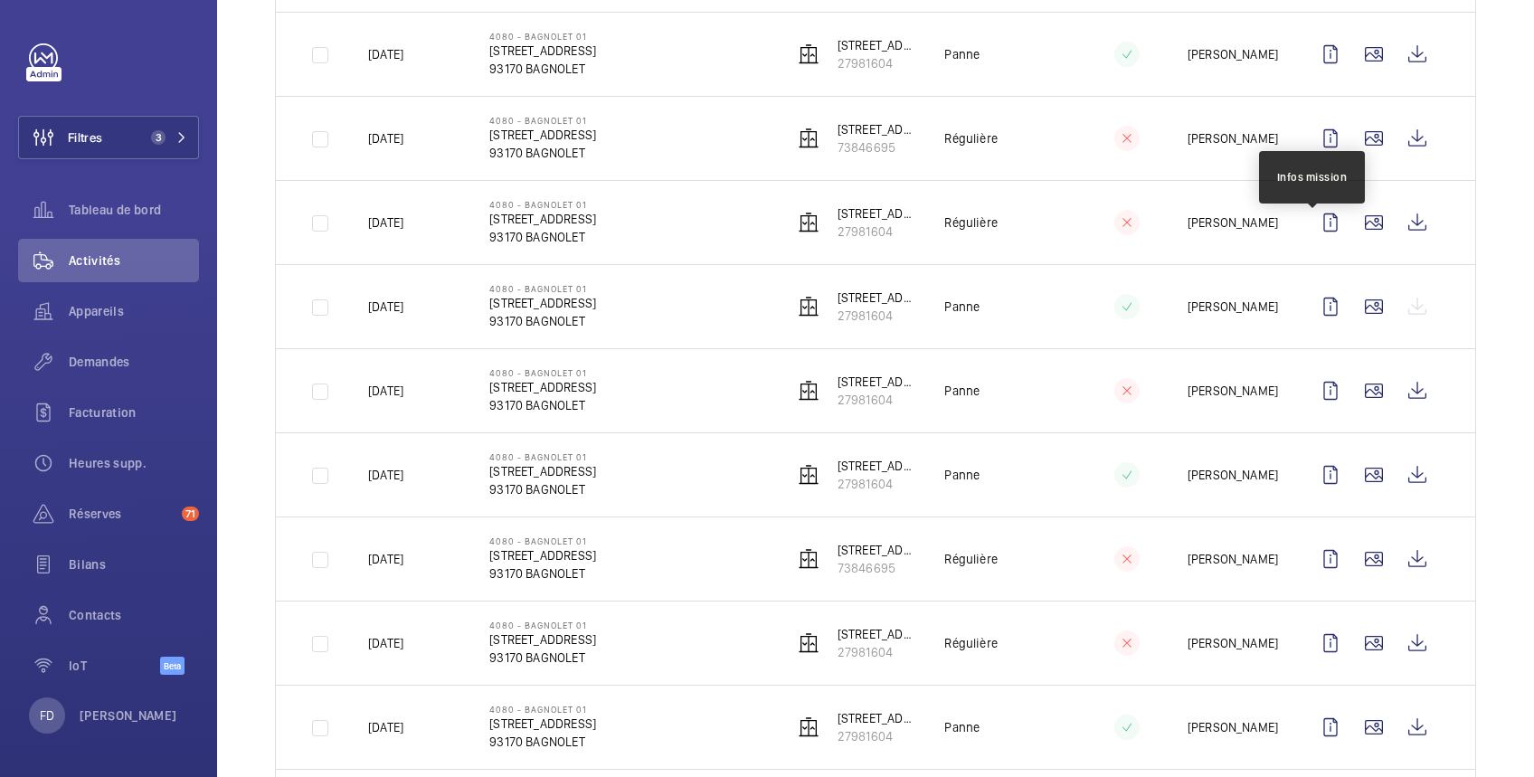
scroll to position [1712, 0]
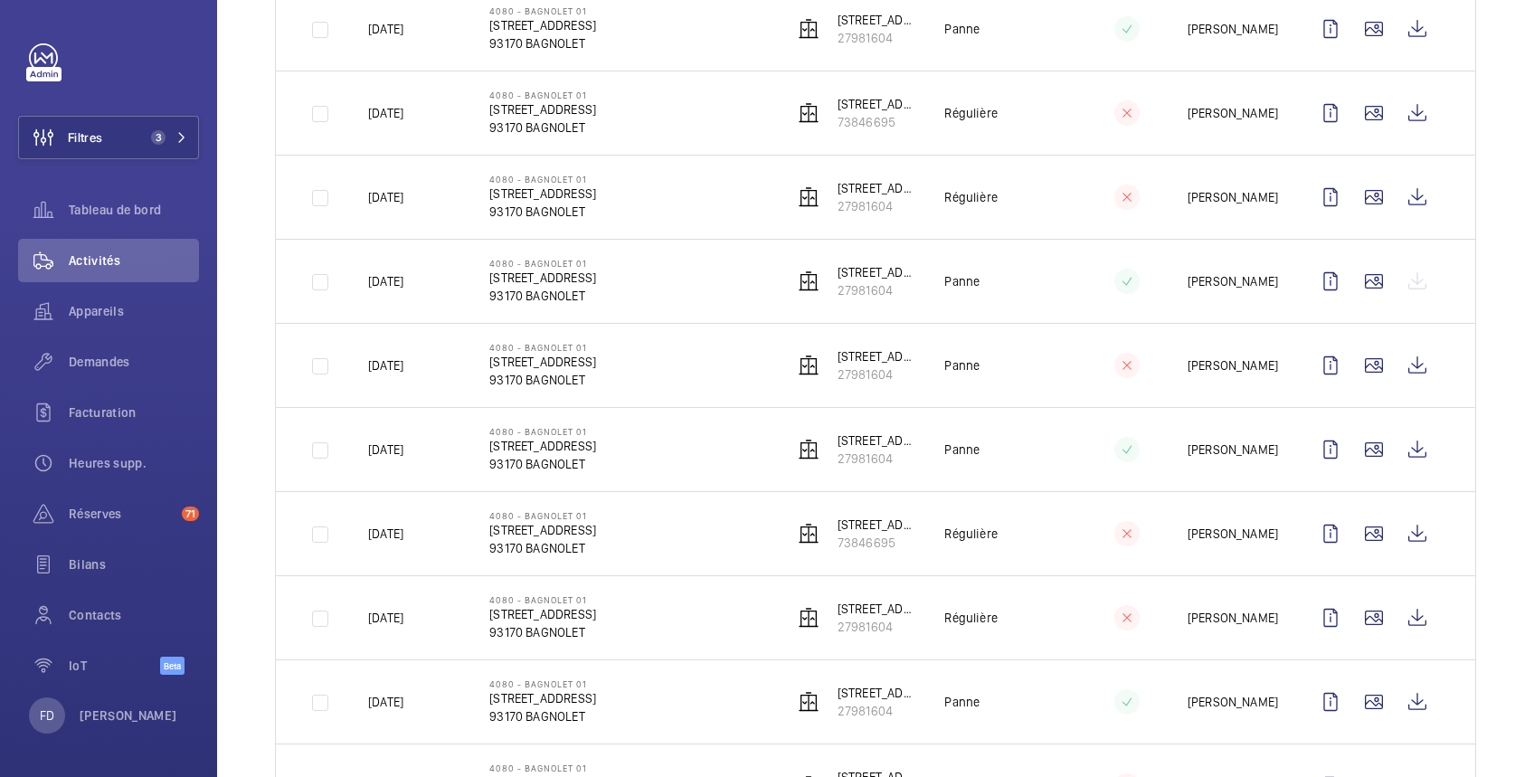
drag, startPoint x: 1315, startPoint y: 253, endPoint x: 1492, endPoint y: 256, distance: 176.4
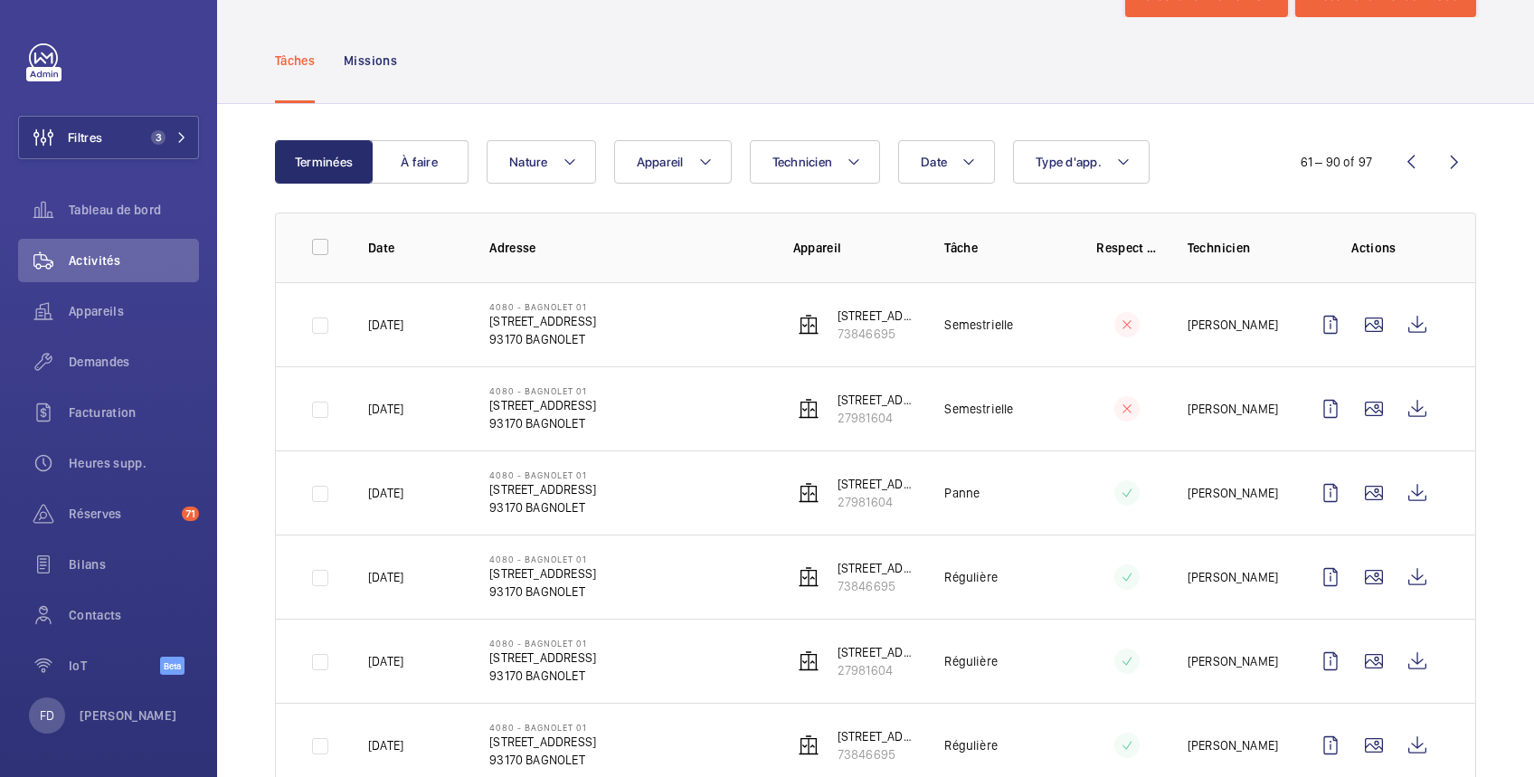
scroll to position [67, 0]
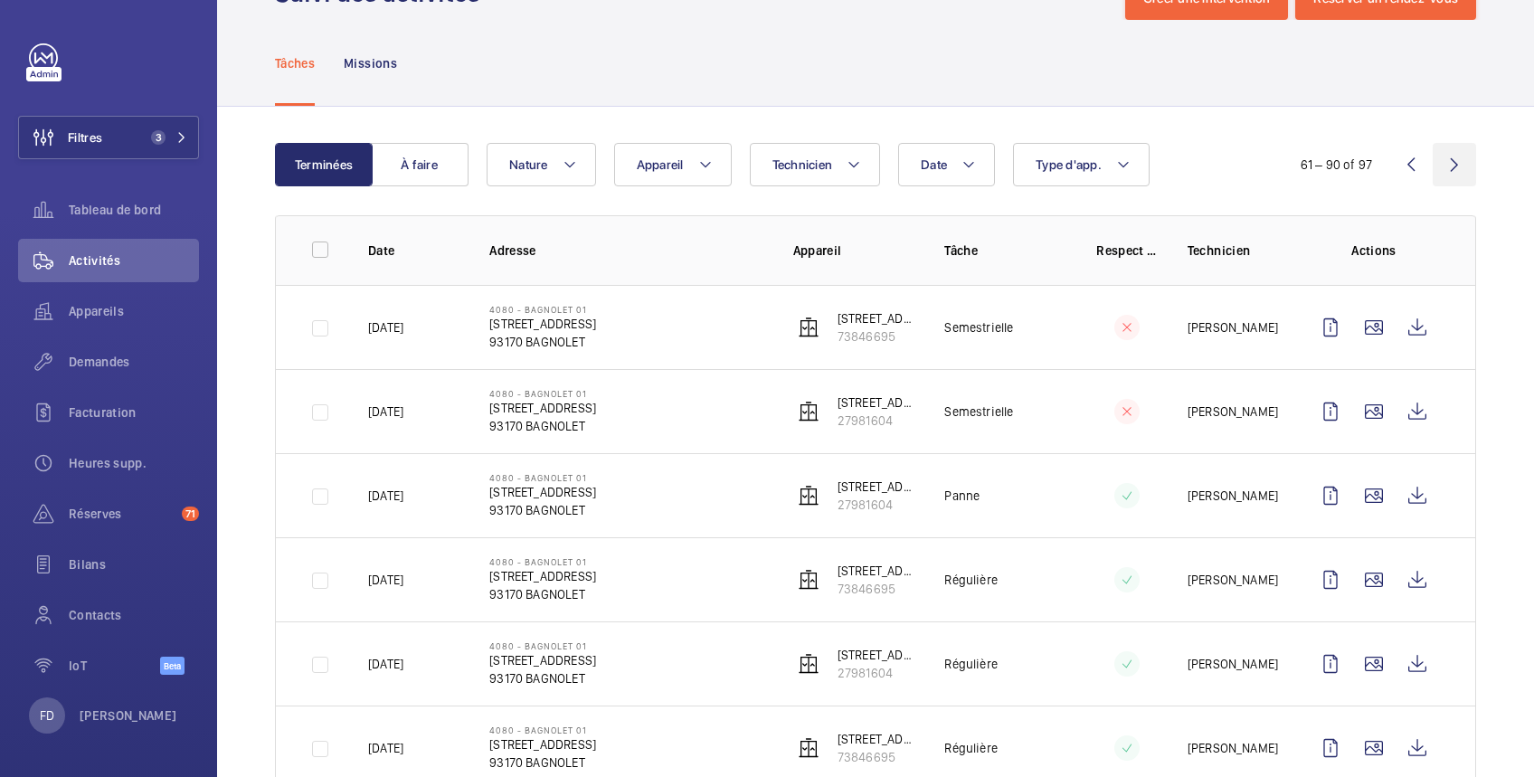
click at [1436, 169] on wm-front-icon-button at bounding box center [1454, 164] width 43 height 43
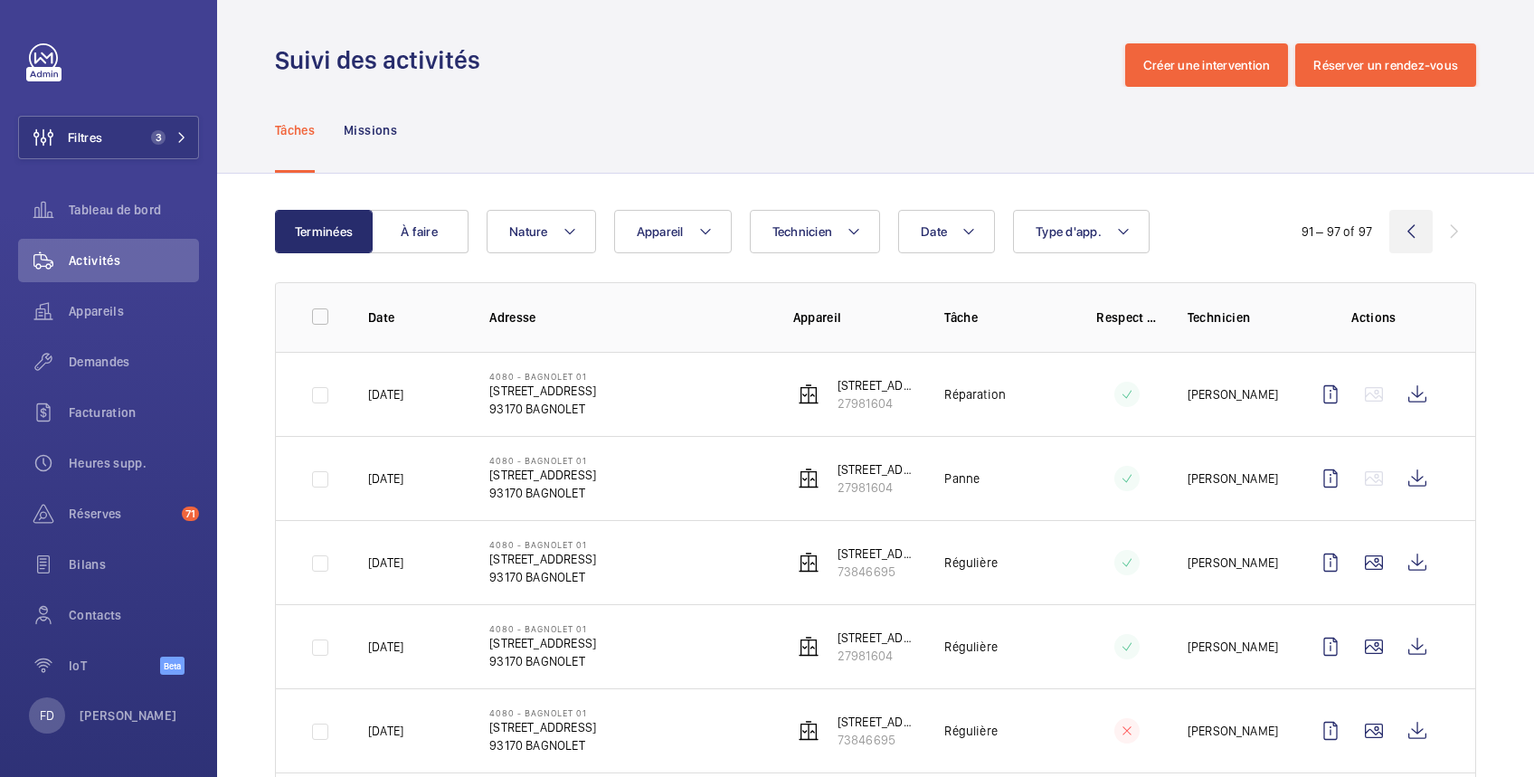
click at [1390, 228] on wm-front-icon-button at bounding box center [1411, 231] width 43 height 43
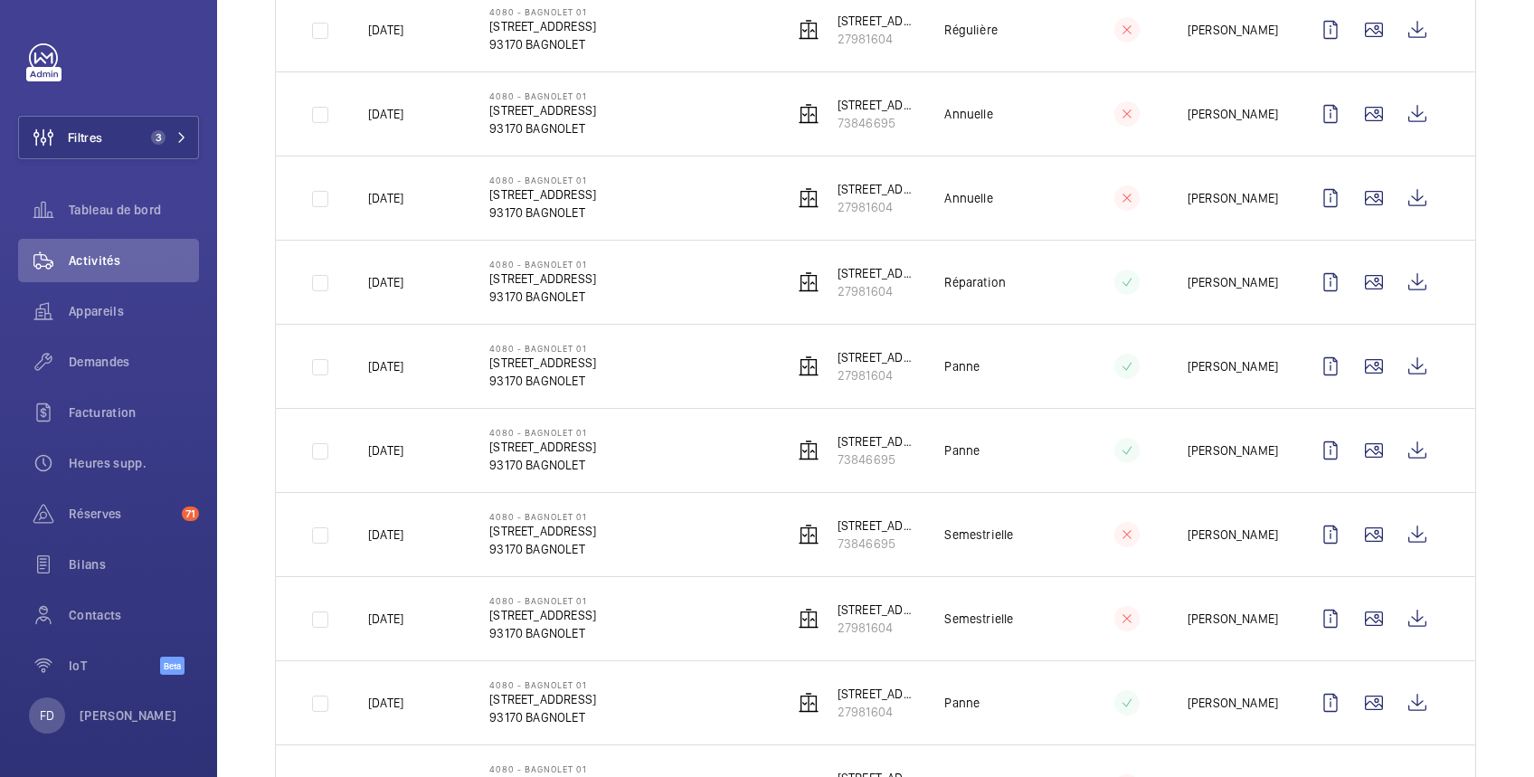
scroll to position [1004, 0]
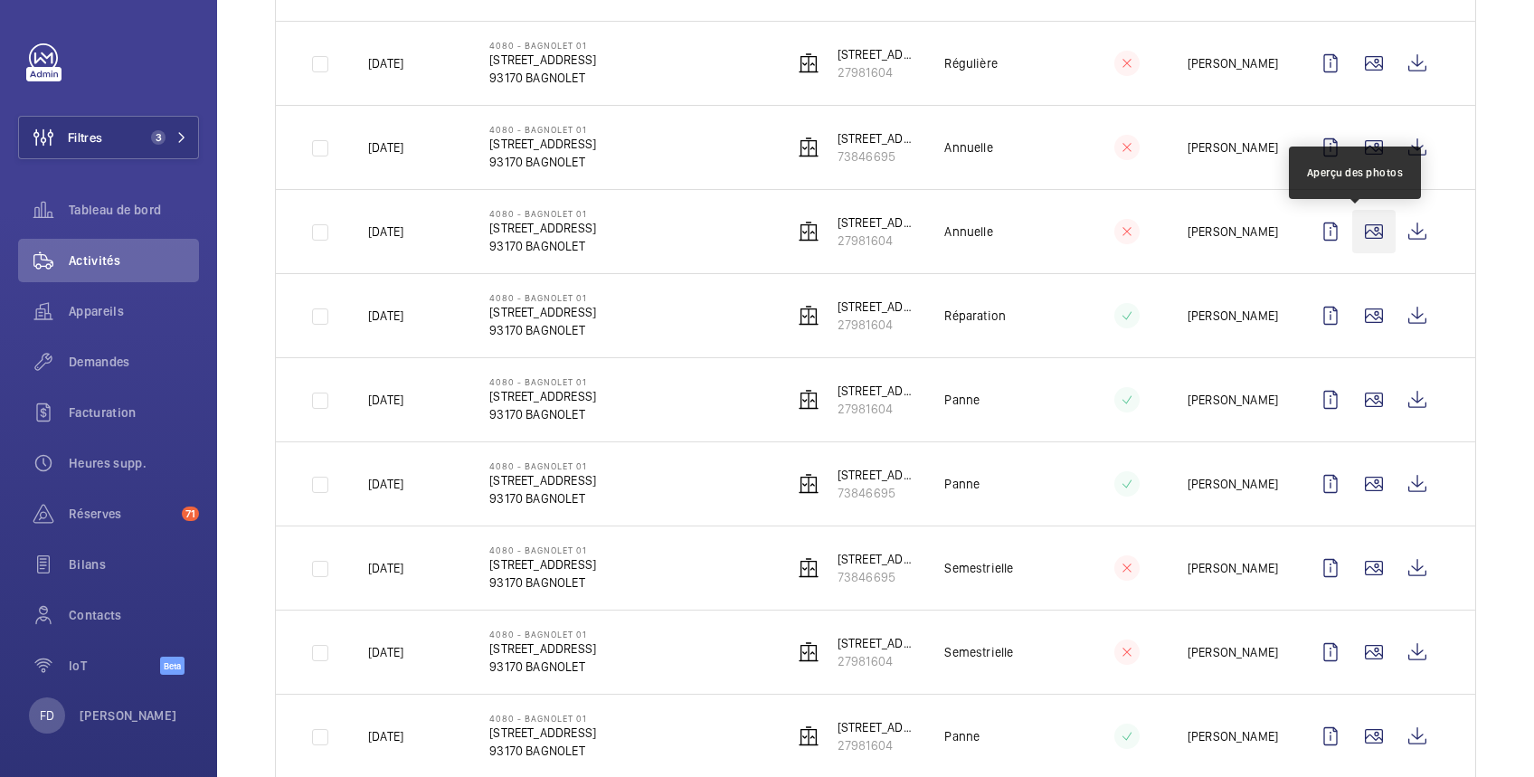
click at [1357, 233] on wm-front-icon-button at bounding box center [1374, 231] width 43 height 43
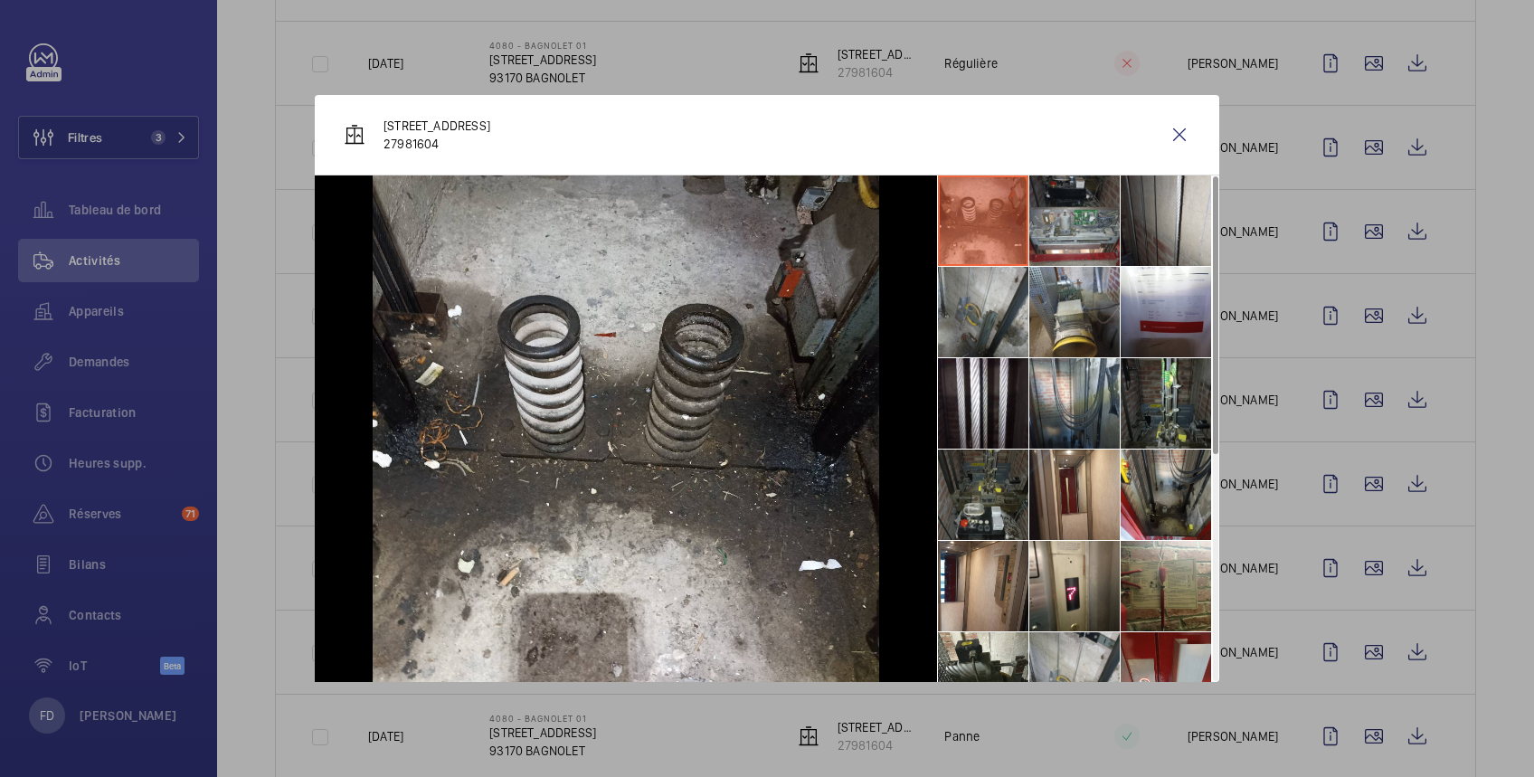
scroll to position [0, 0]
click at [1180, 128] on wm-front-icon-button at bounding box center [1179, 134] width 43 height 43
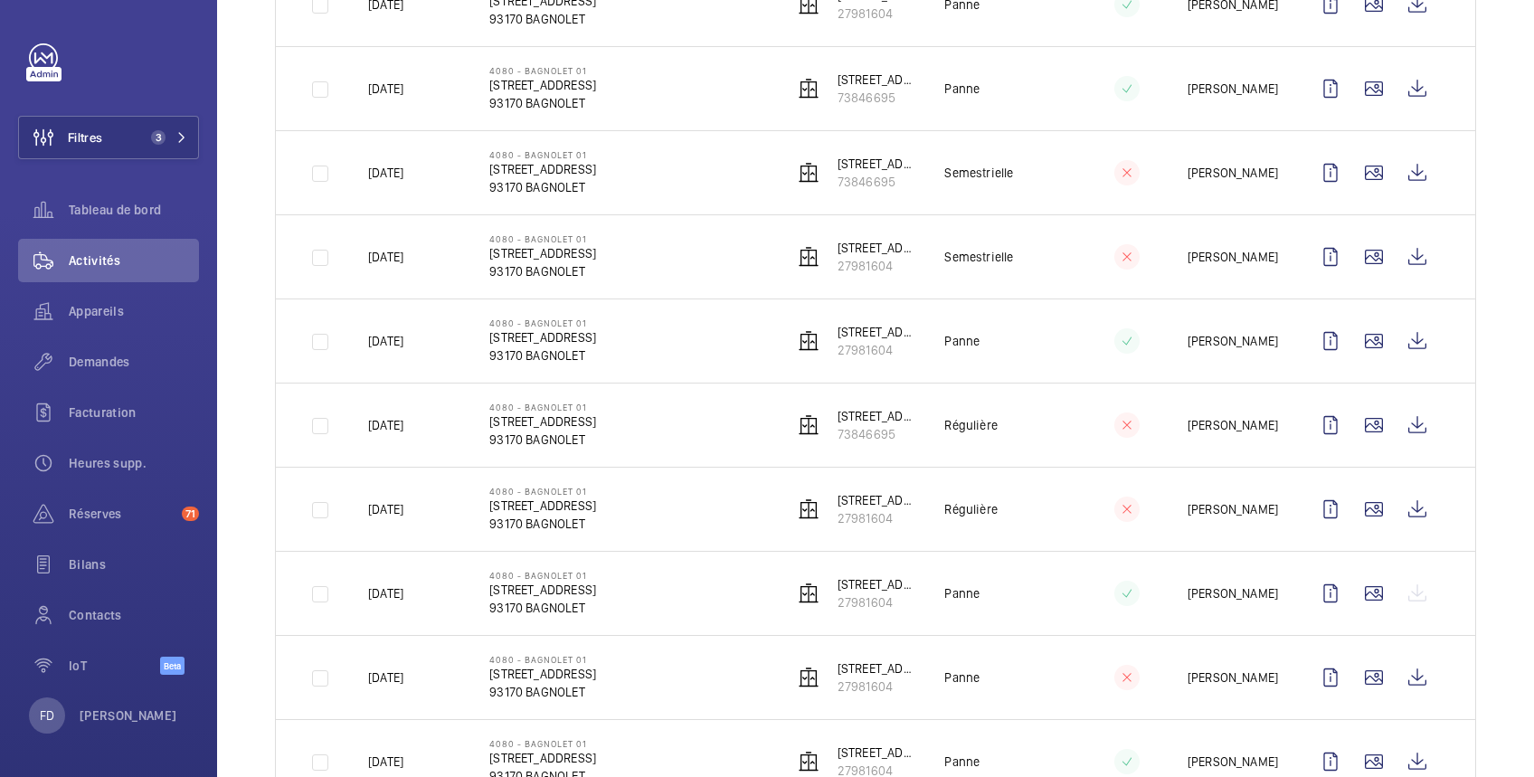
scroll to position [1414, 0]
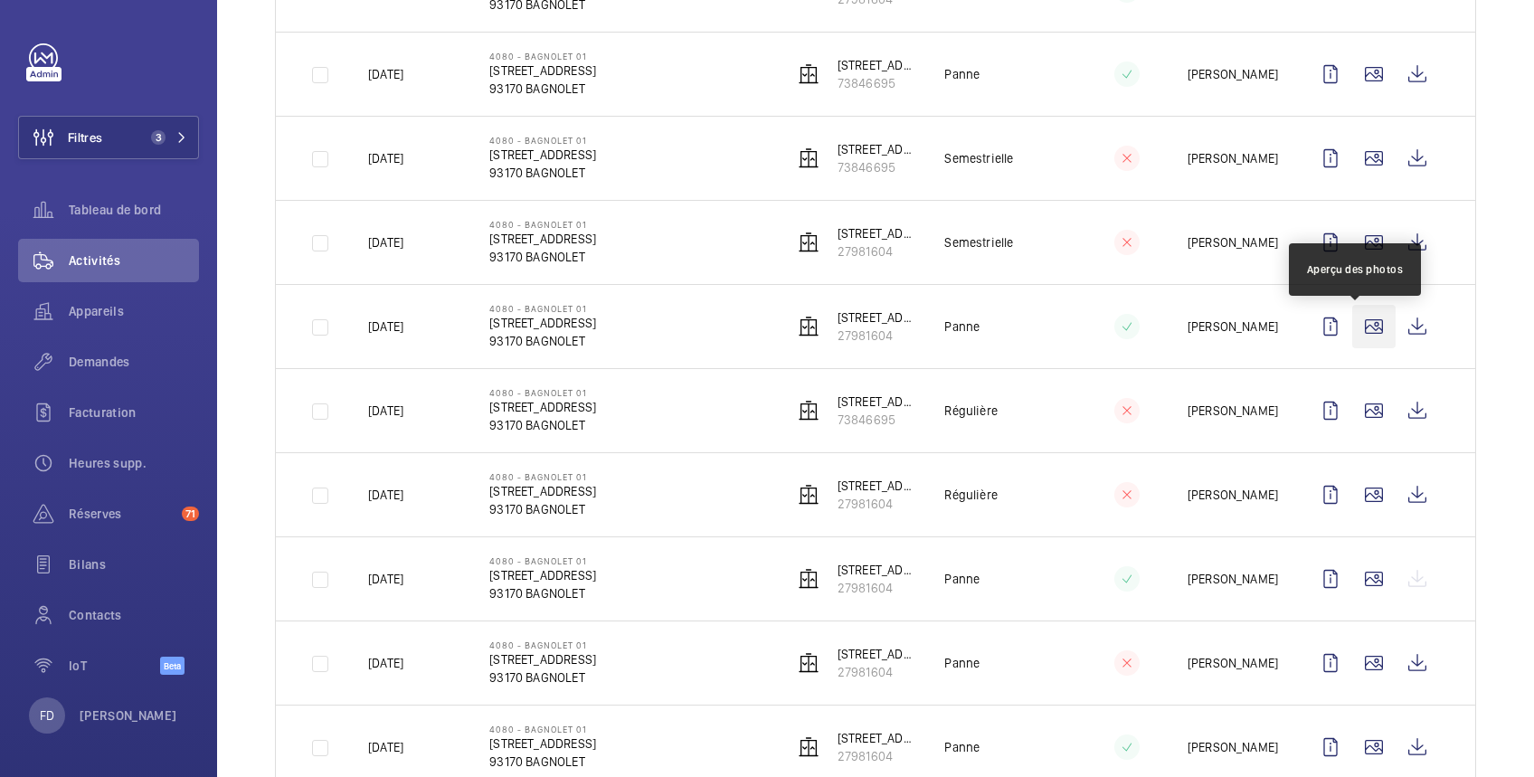
click at [1359, 323] on wm-front-icon-button at bounding box center [1374, 326] width 43 height 43
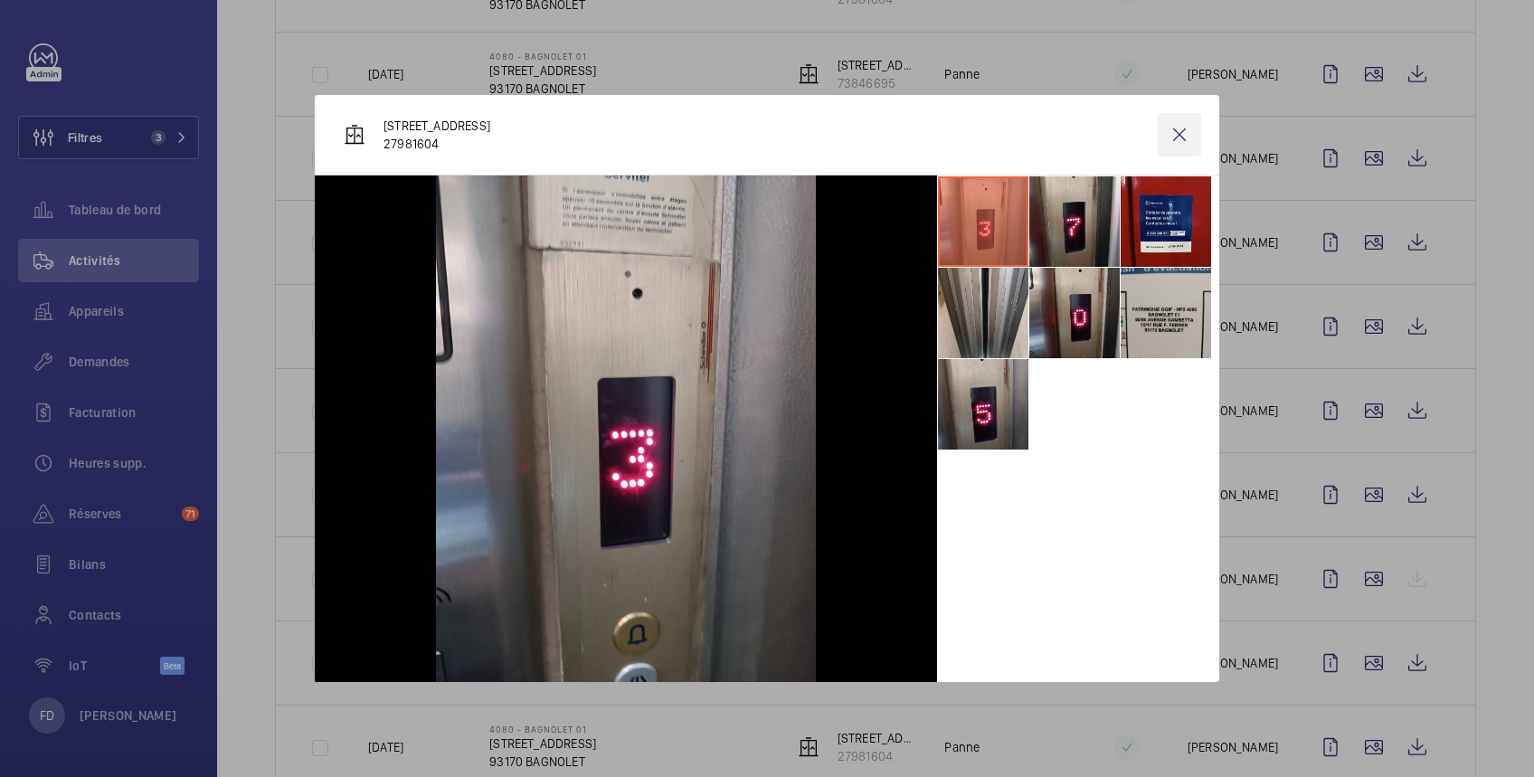
click at [1196, 131] on wm-front-icon-button at bounding box center [1179, 134] width 43 height 43
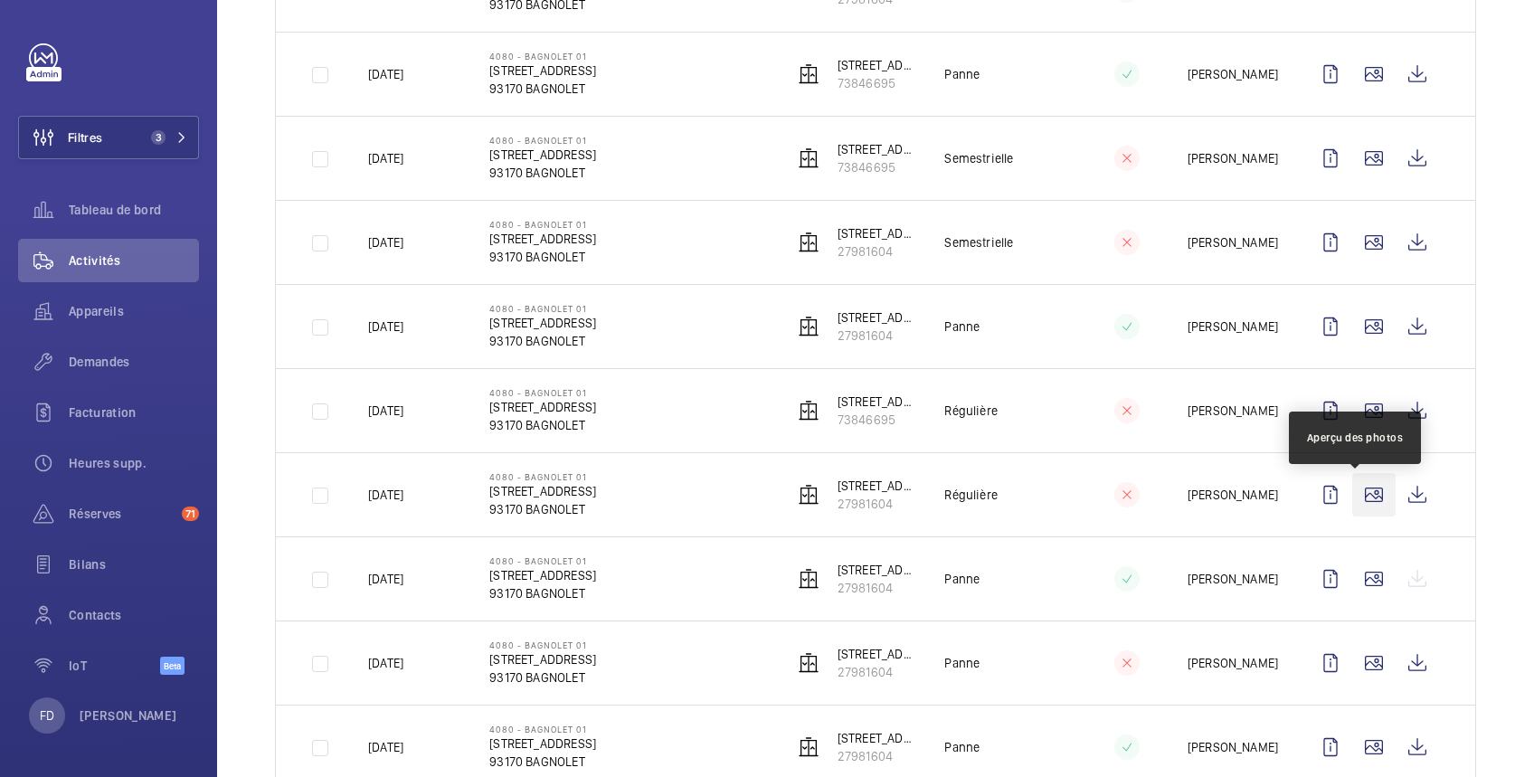
click at [1358, 501] on wm-front-icon-button at bounding box center [1374, 494] width 43 height 43
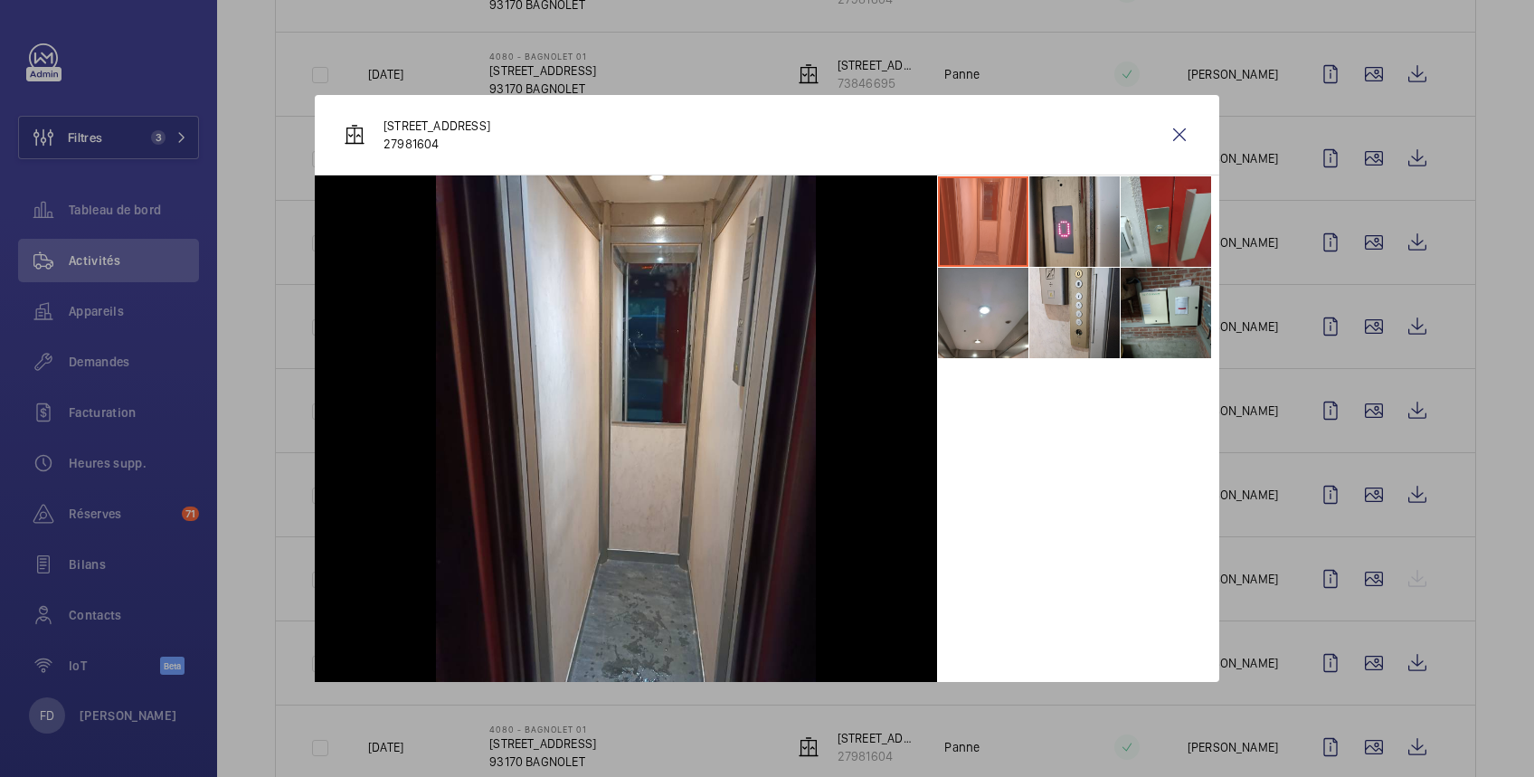
click at [1163, 323] on li at bounding box center [1166, 313] width 90 height 90
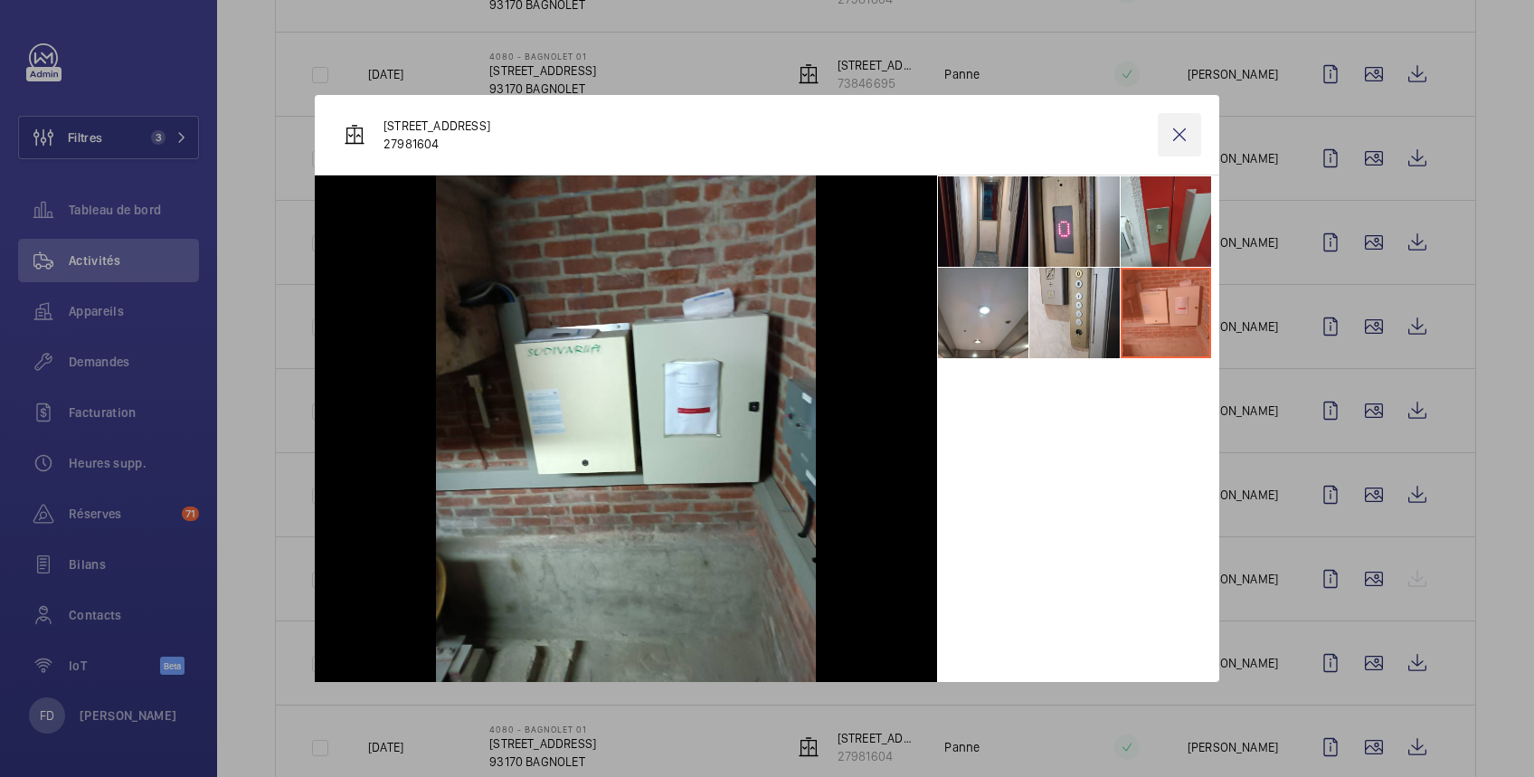
click at [1180, 131] on wm-front-icon-button at bounding box center [1179, 134] width 43 height 43
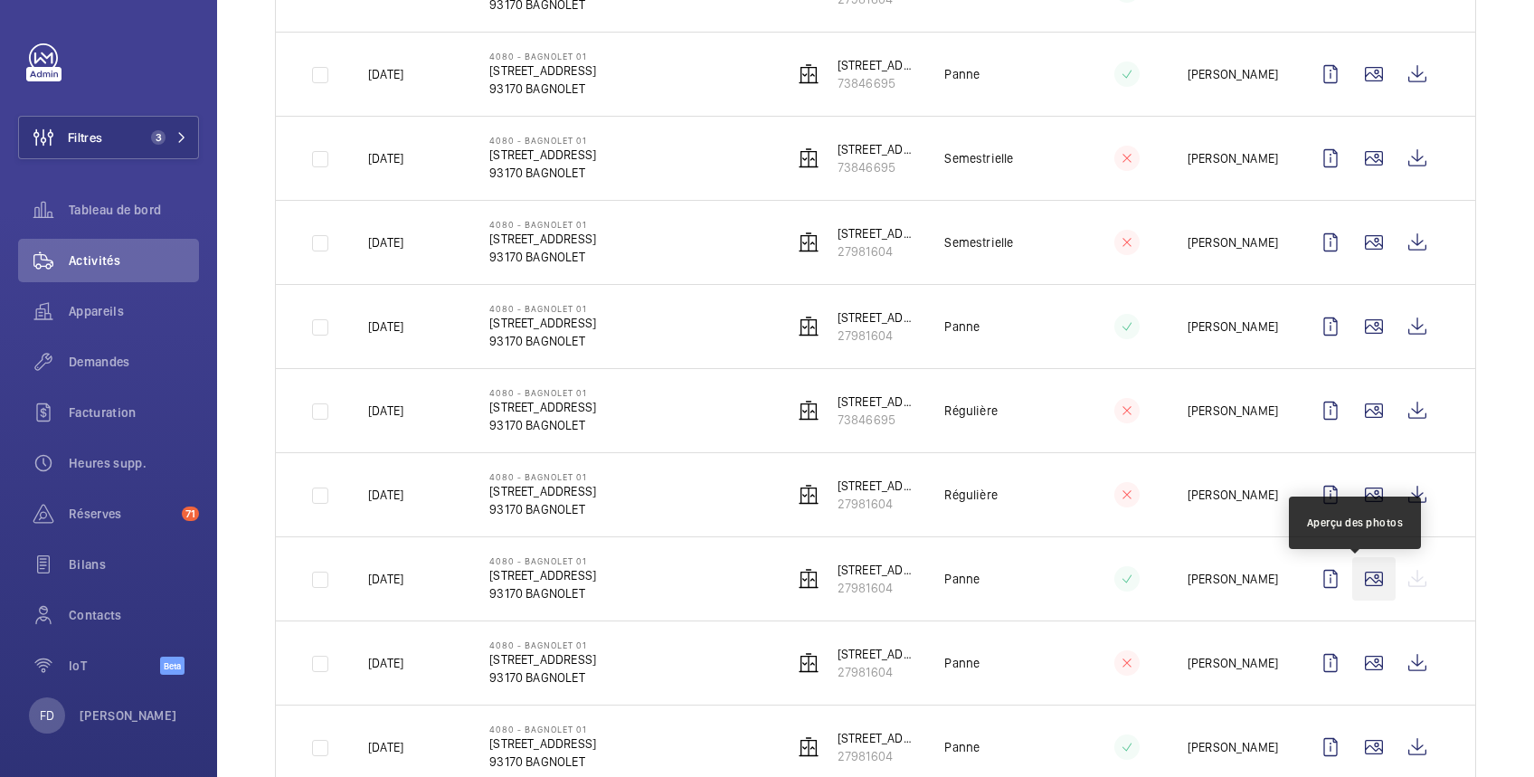
click at [1362, 574] on wm-front-icon-button at bounding box center [1374, 578] width 43 height 43
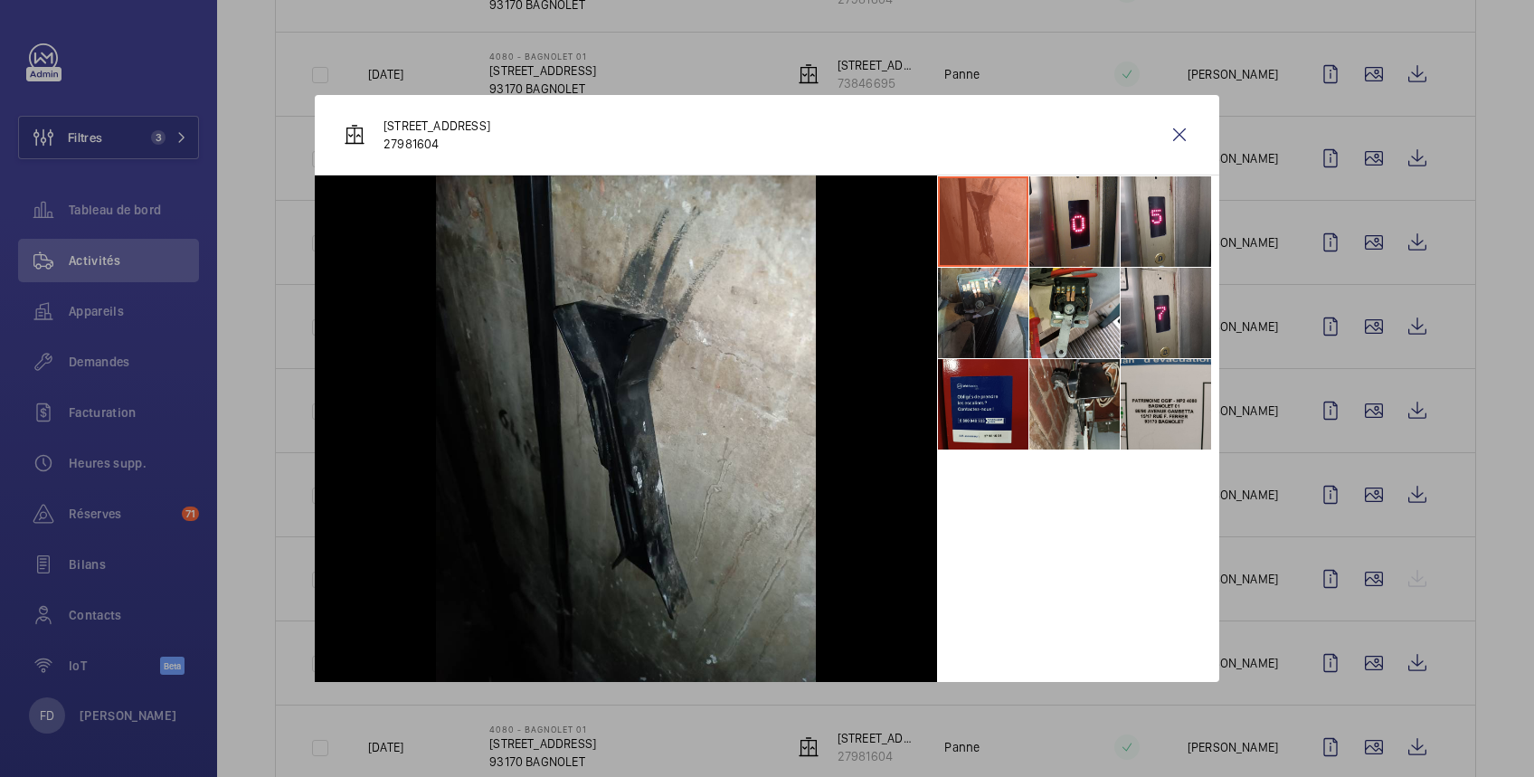
click at [1371, 586] on div at bounding box center [767, 388] width 1534 height 777
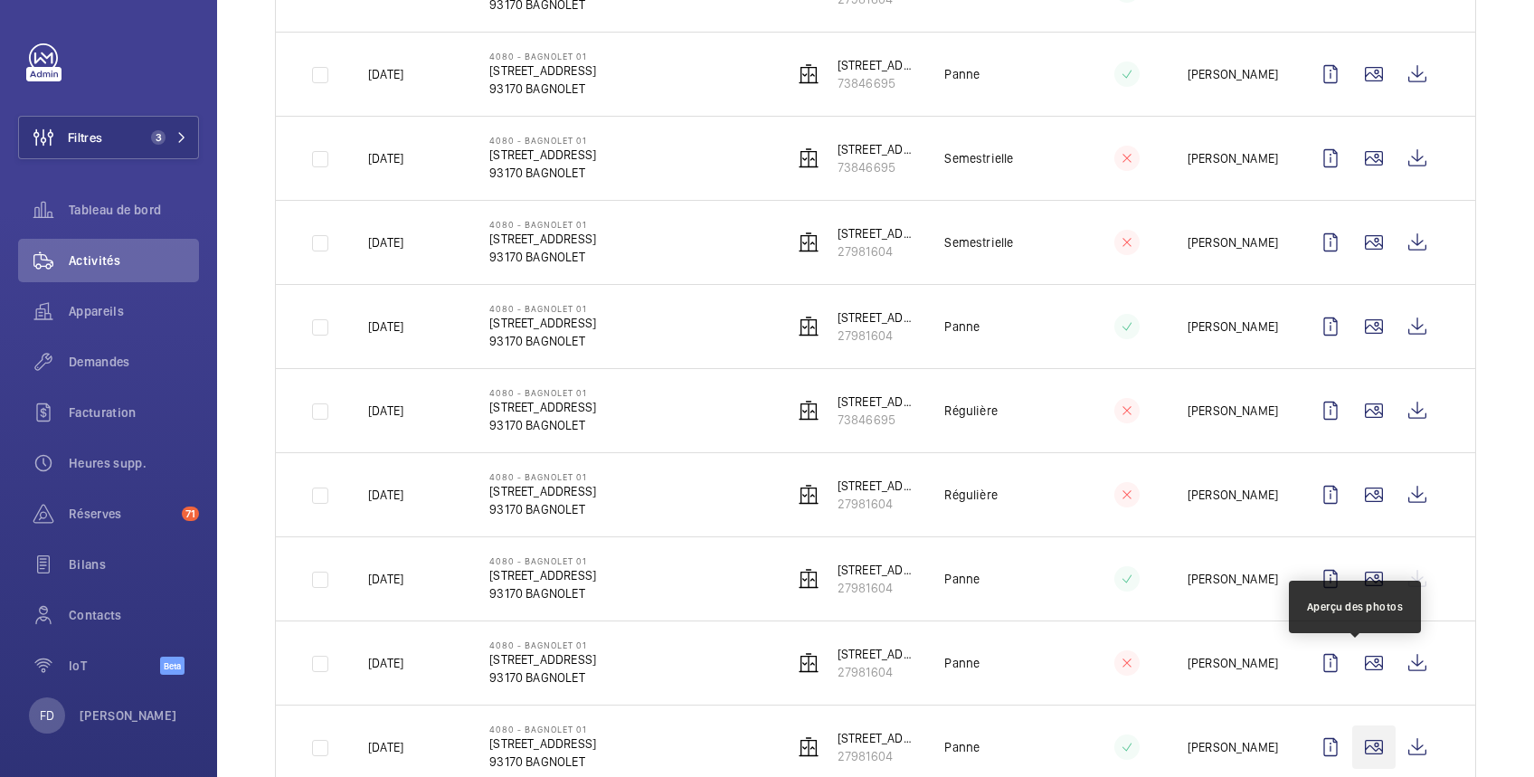
click at [1353, 738] on wm-front-icon-button at bounding box center [1374, 747] width 43 height 43
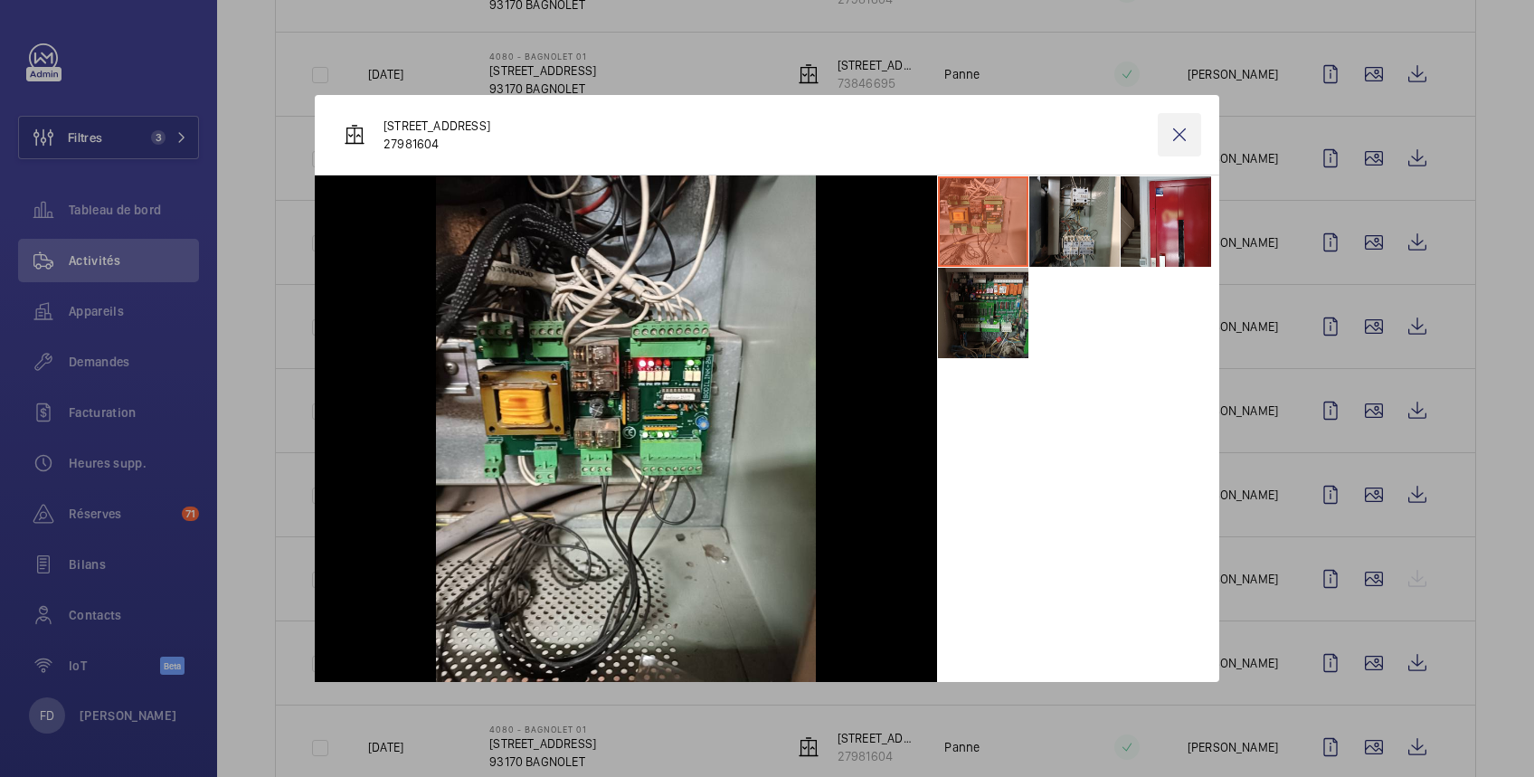
click at [1182, 133] on wm-front-icon-button at bounding box center [1179, 134] width 43 height 43
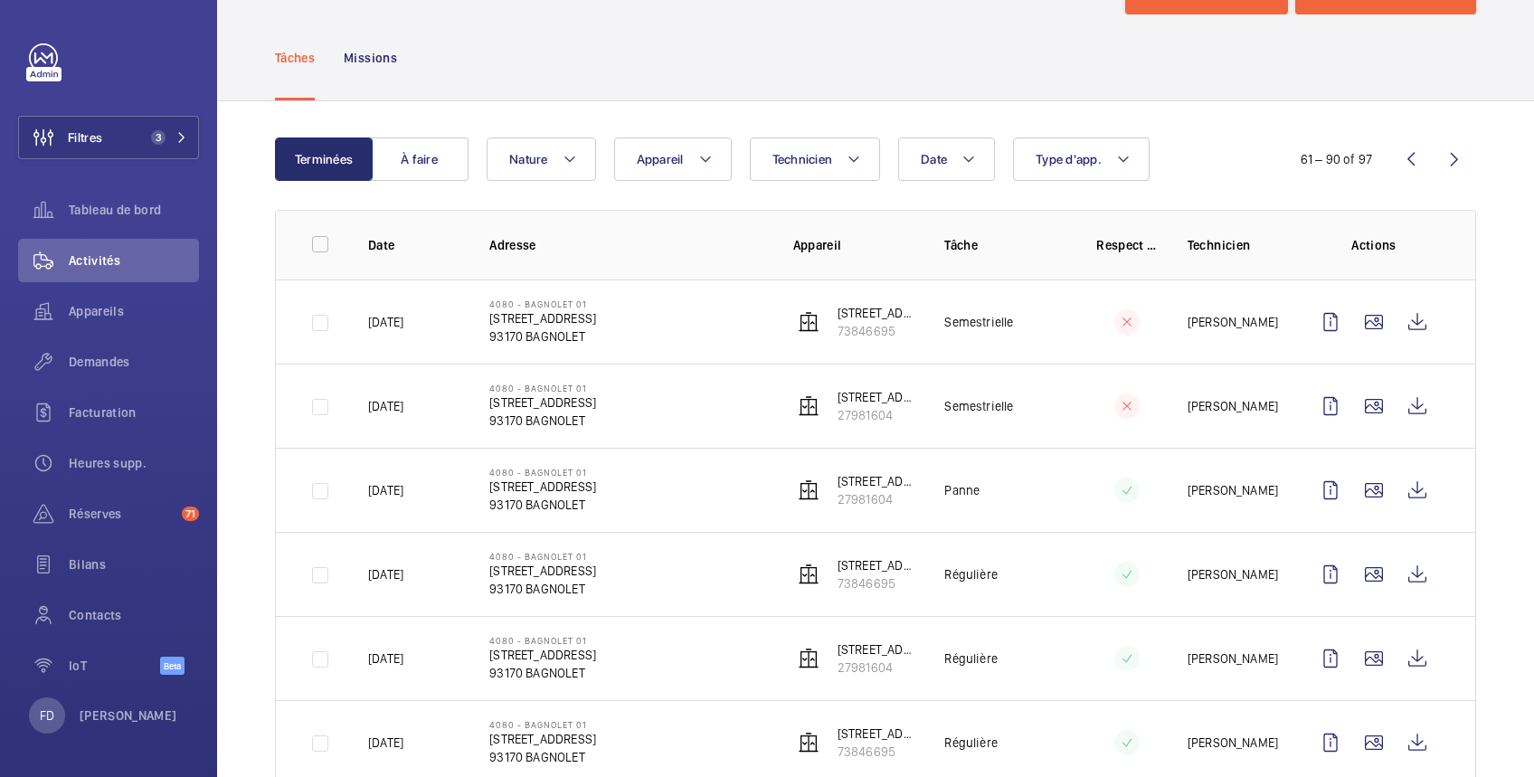
scroll to position [71, 0]
click at [95, 356] on span "Demandes" at bounding box center [134, 362] width 130 height 18
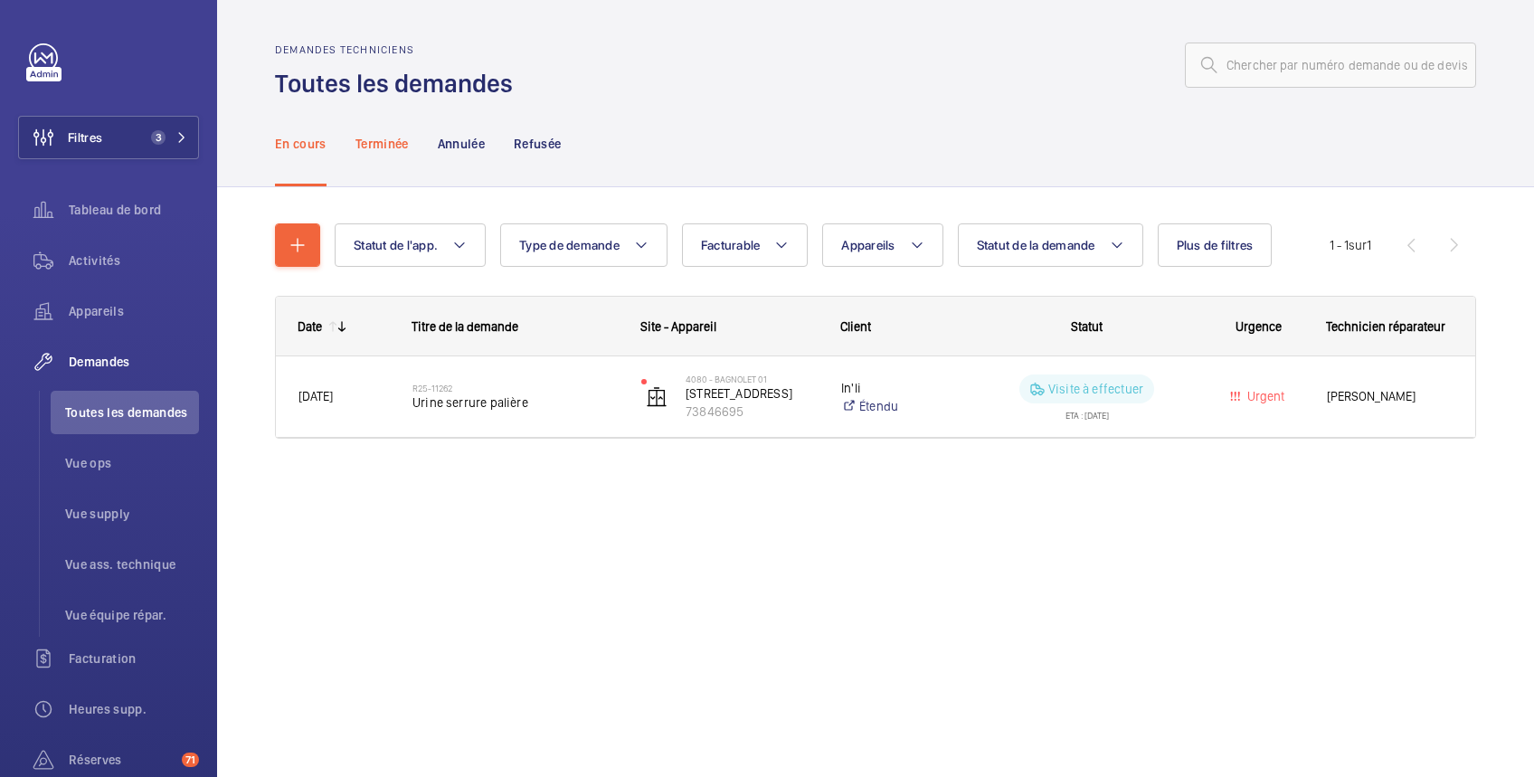
click at [390, 141] on p "Terminée" at bounding box center [382, 144] width 53 height 18
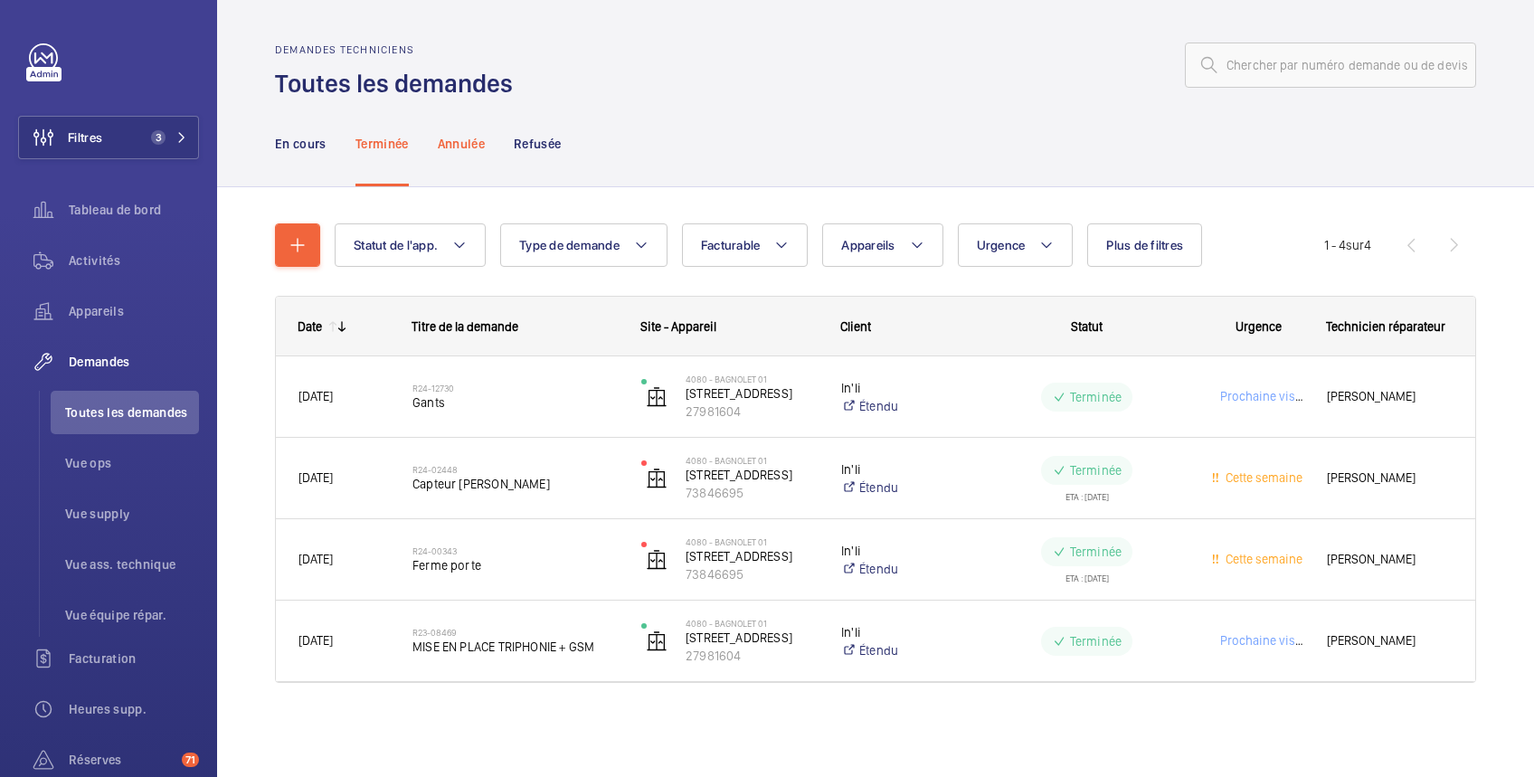
click at [455, 140] on p "Annulée" at bounding box center [461, 144] width 47 height 18
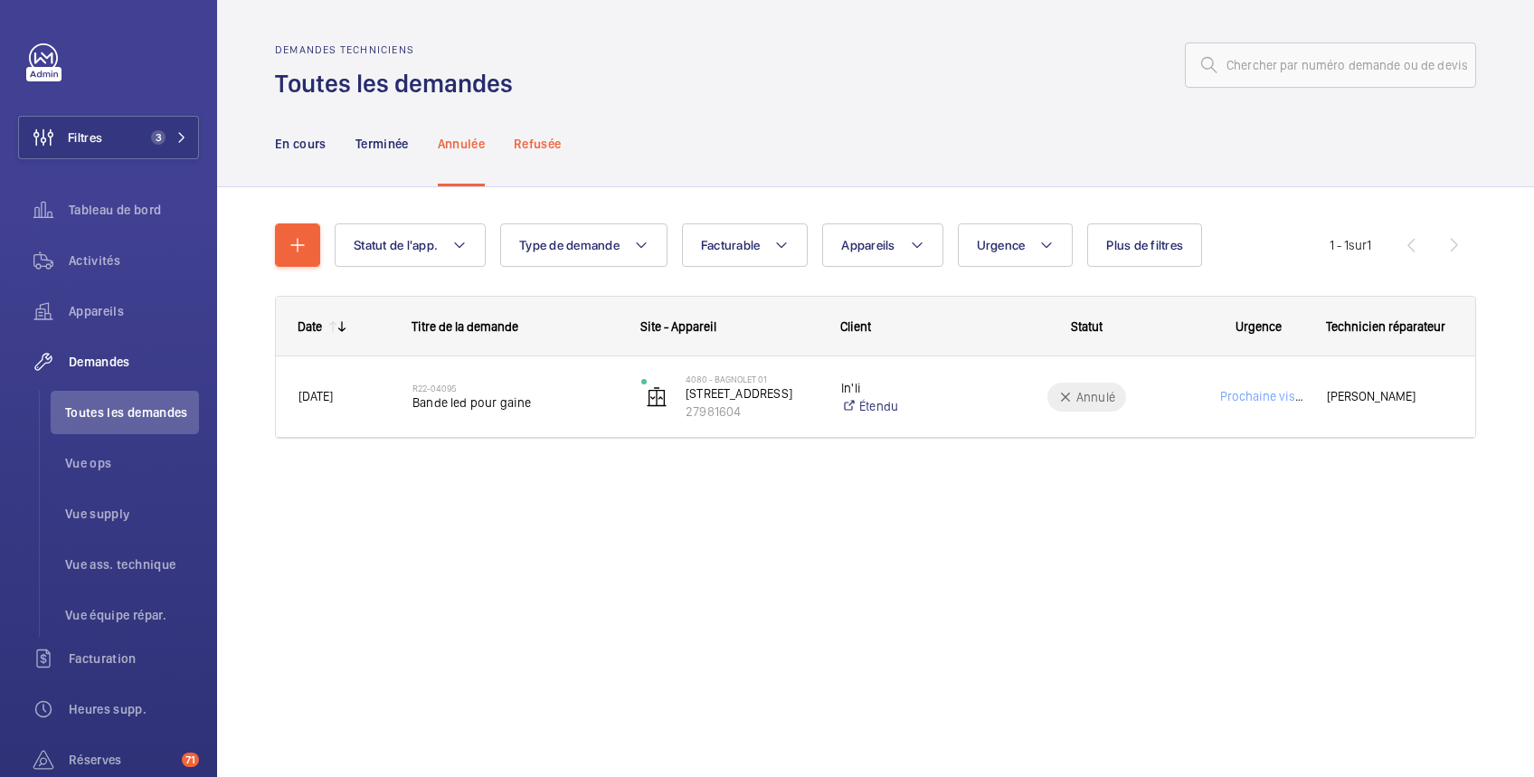
click at [544, 147] on p "Refusée" at bounding box center [537, 144] width 47 height 18
